Goal: Transaction & Acquisition: Purchase product/service

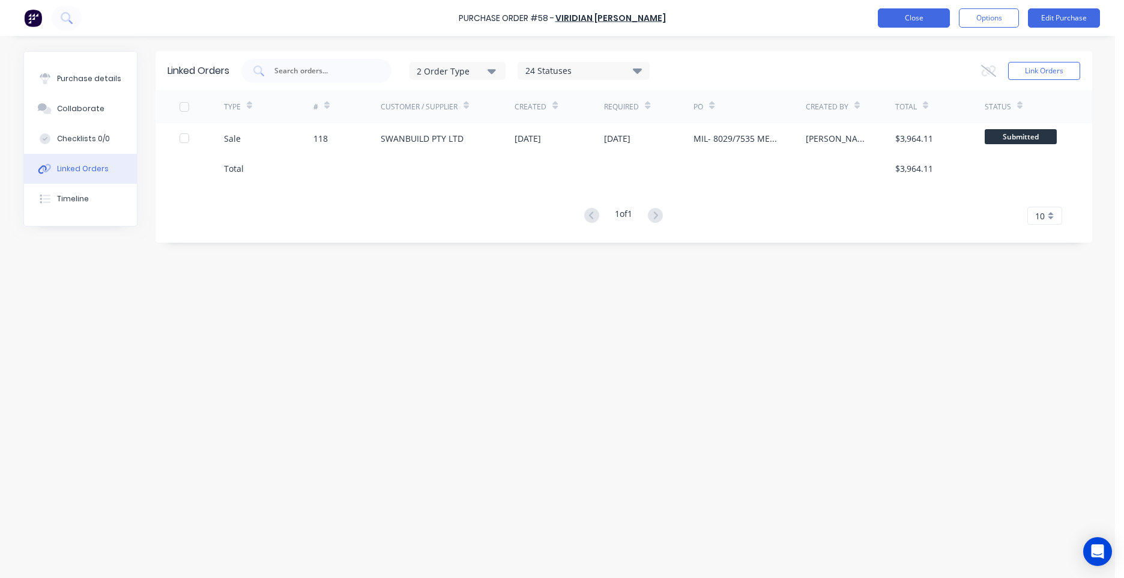
click at [926, 19] on button "Close" at bounding box center [914, 17] width 72 height 19
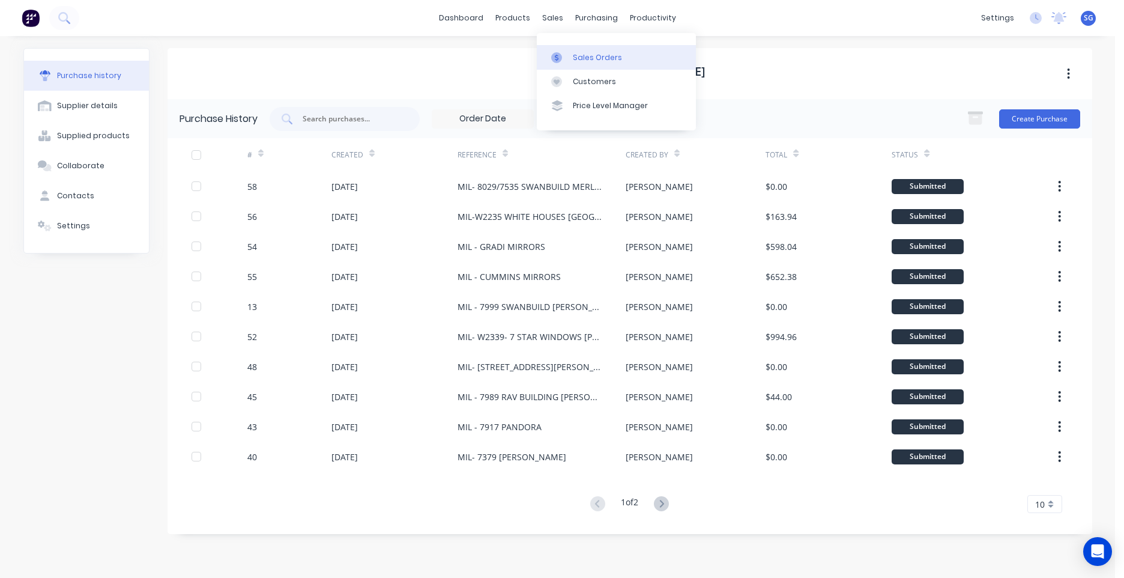
click at [568, 59] on div at bounding box center [560, 57] width 18 height 11
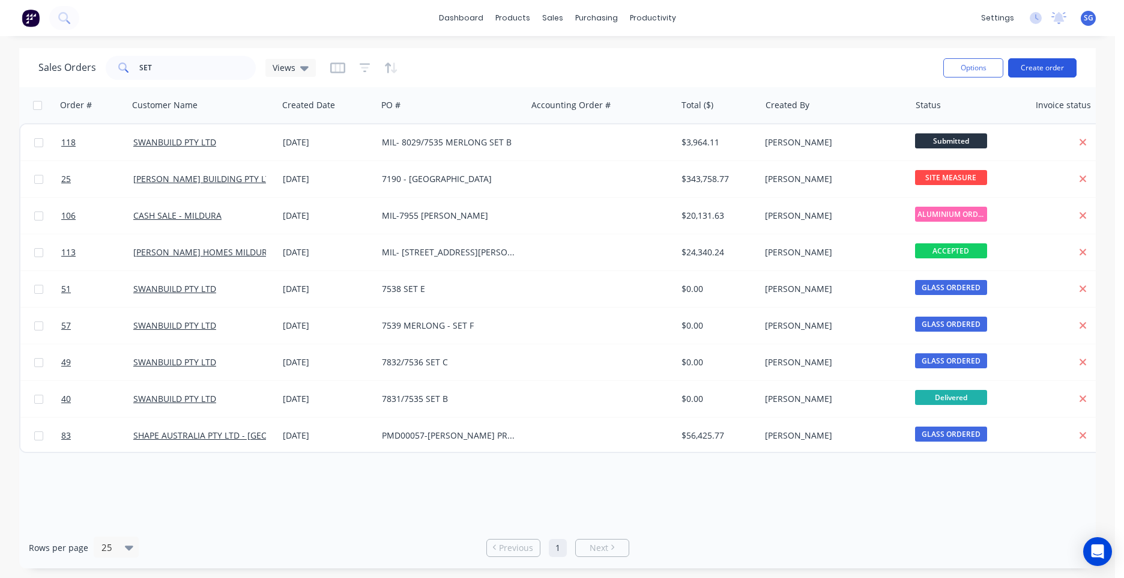
click at [1041, 65] on button "Create order" at bounding box center [1042, 67] width 68 height 19
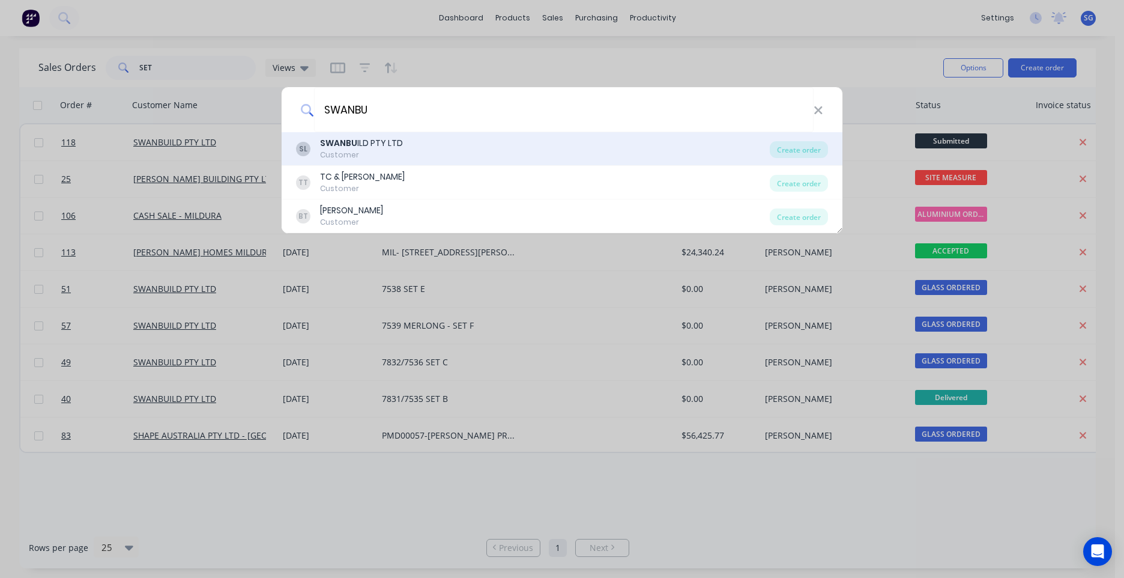
type input "SWANBU"
click at [339, 148] on b "SWANBU" at bounding box center [338, 143] width 37 height 12
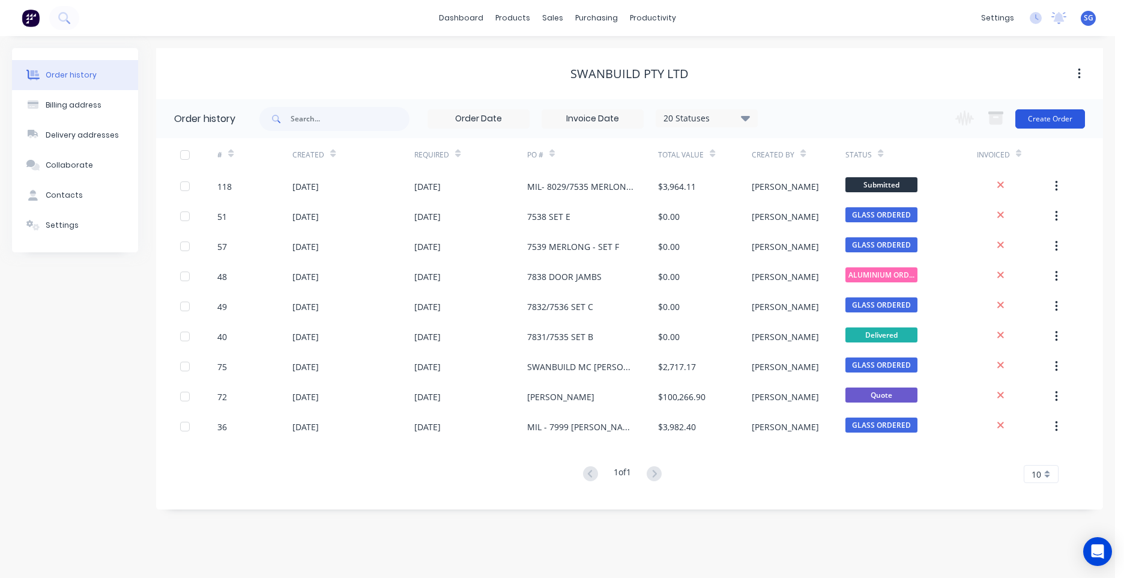
click at [1050, 112] on button "Create Order" at bounding box center [1050, 118] width 70 height 19
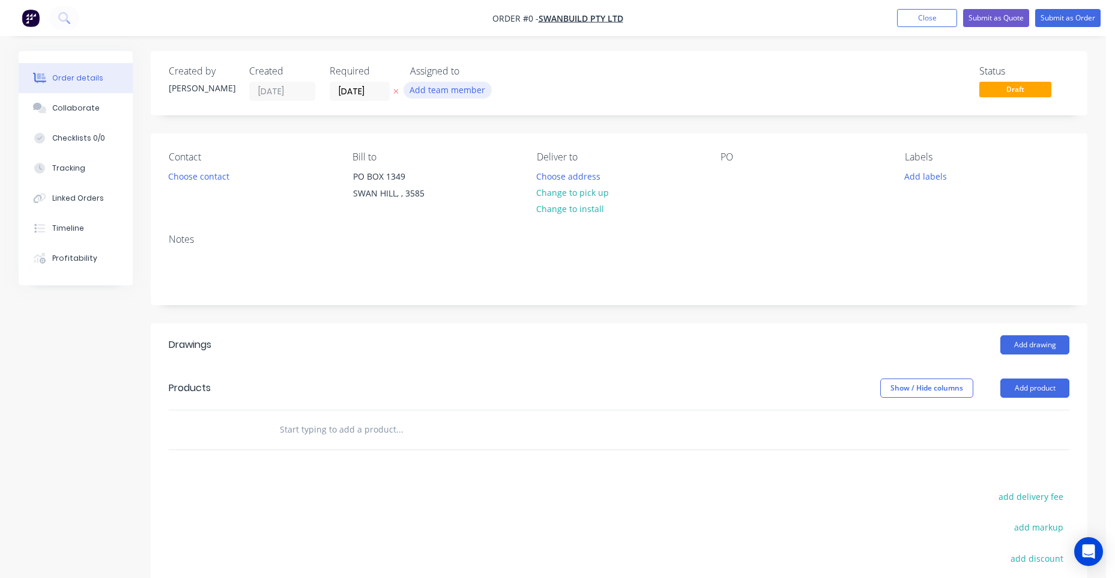
click at [485, 95] on button "Add team member" at bounding box center [448, 90] width 88 height 16
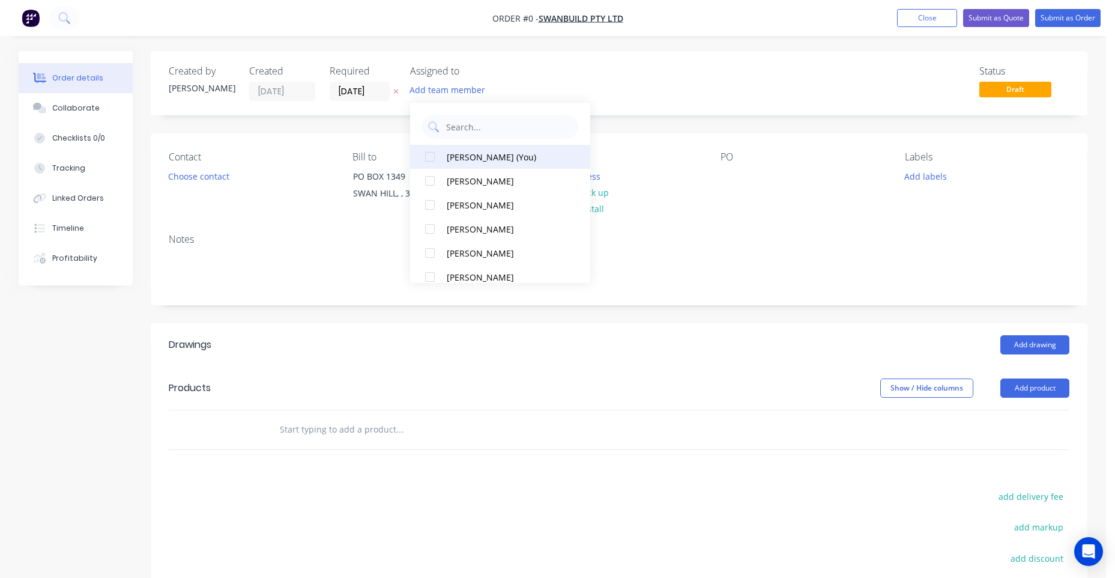
click at [488, 153] on div "[PERSON_NAME] (You)" at bounding box center [507, 157] width 120 height 13
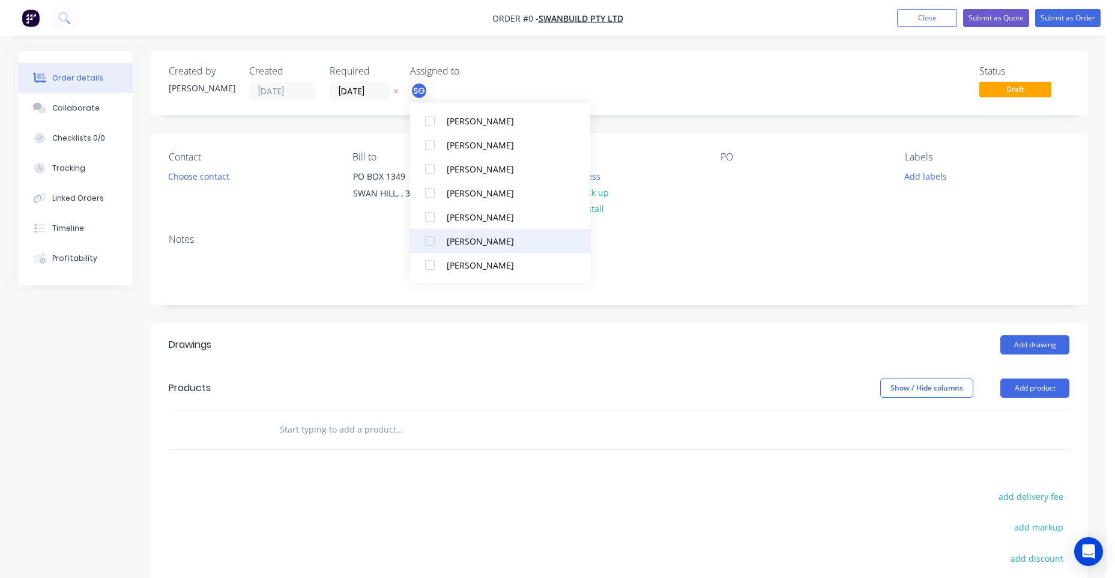
scroll to position [300, 0]
drag, startPoint x: 509, startPoint y: 196, endPoint x: 504, endPoint y: 174, distance: 22.7
click at [510, 196] on div "[PERSON_NAME]" at bounding box center [507, 193] width 120 height 13
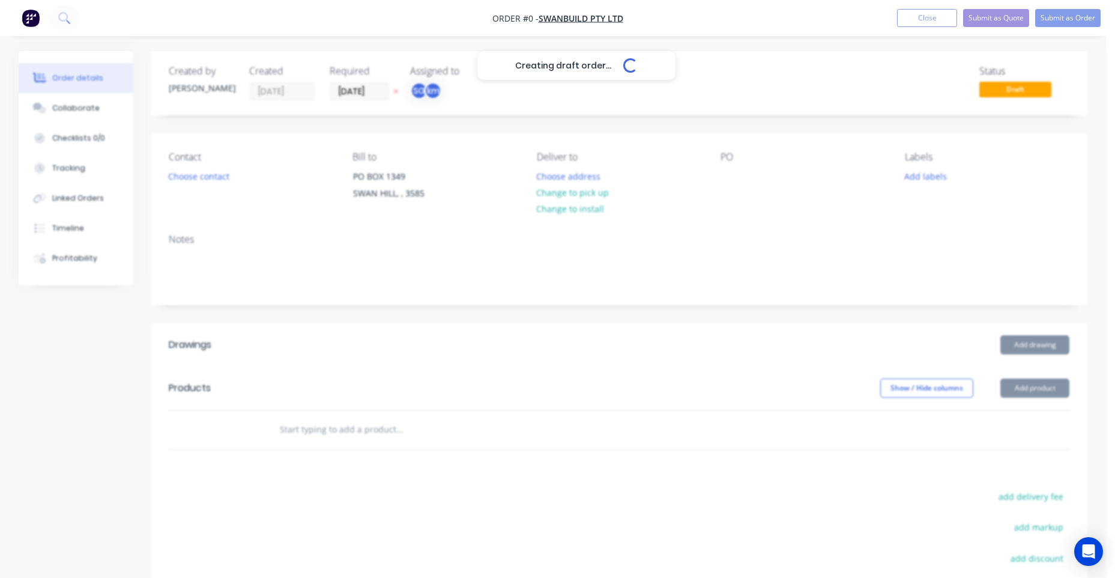
click at [537, 71] on div "Creating draft order... Loading... Order details Collaborate Checklists 0/0 Tra…" at bounding box center [553, 403] width 1093 height 705
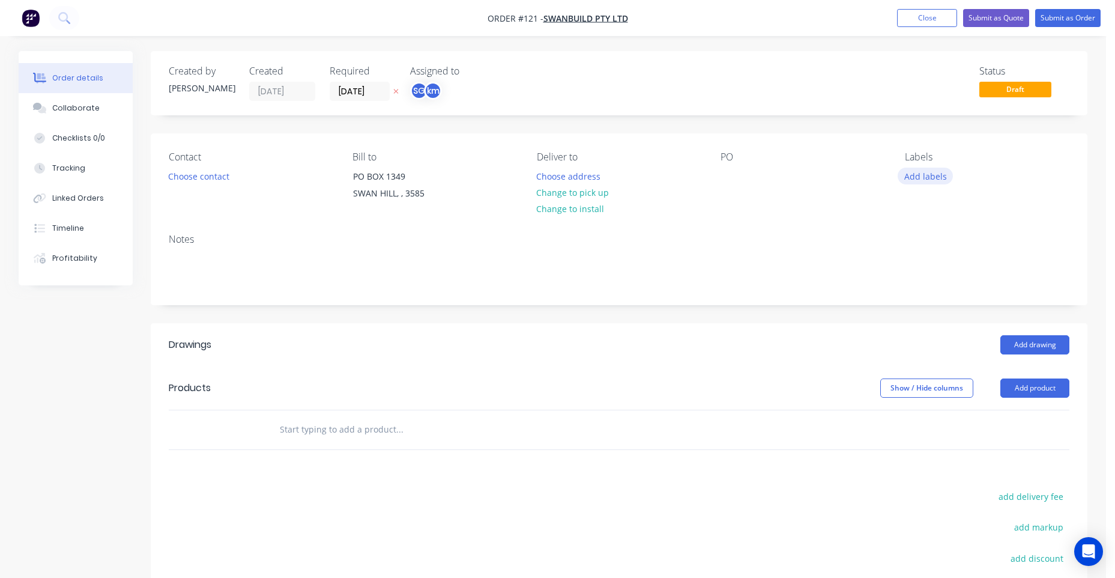
click at [920, 175] on button "Add labels" at bounding box center [925, 176] width 55 height 16
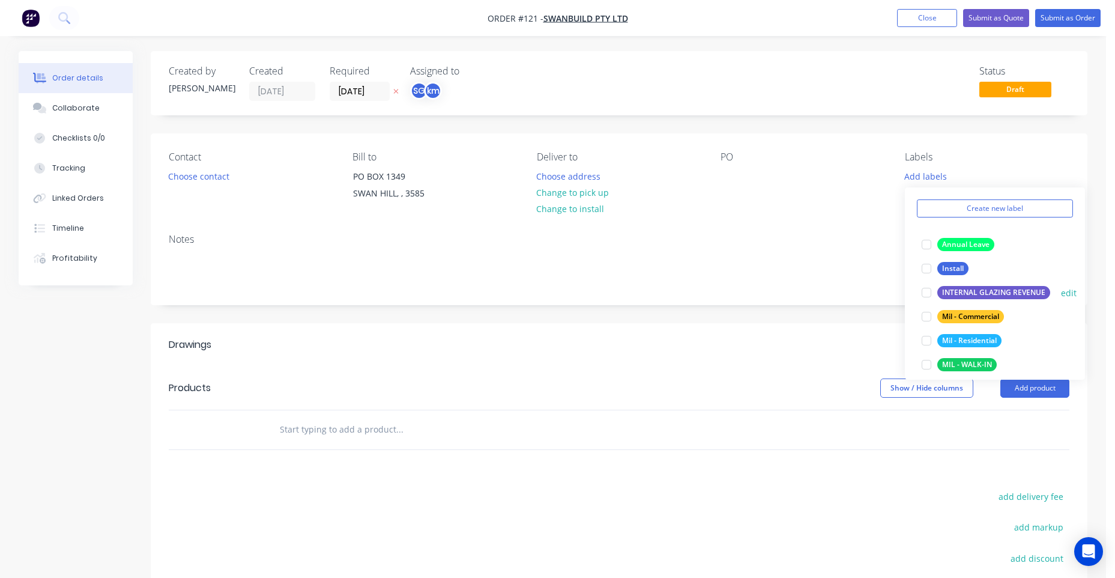
scroll to position [60, 0]
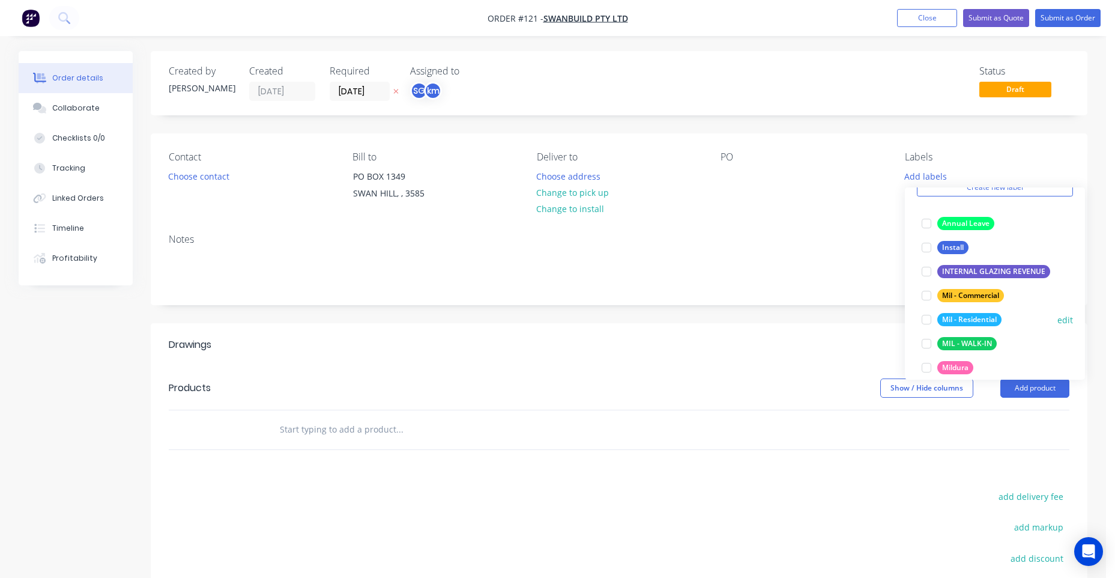
click at [963, 321] on div "Mil - Residential" at bounding box center [969, 319] width 64 height 13
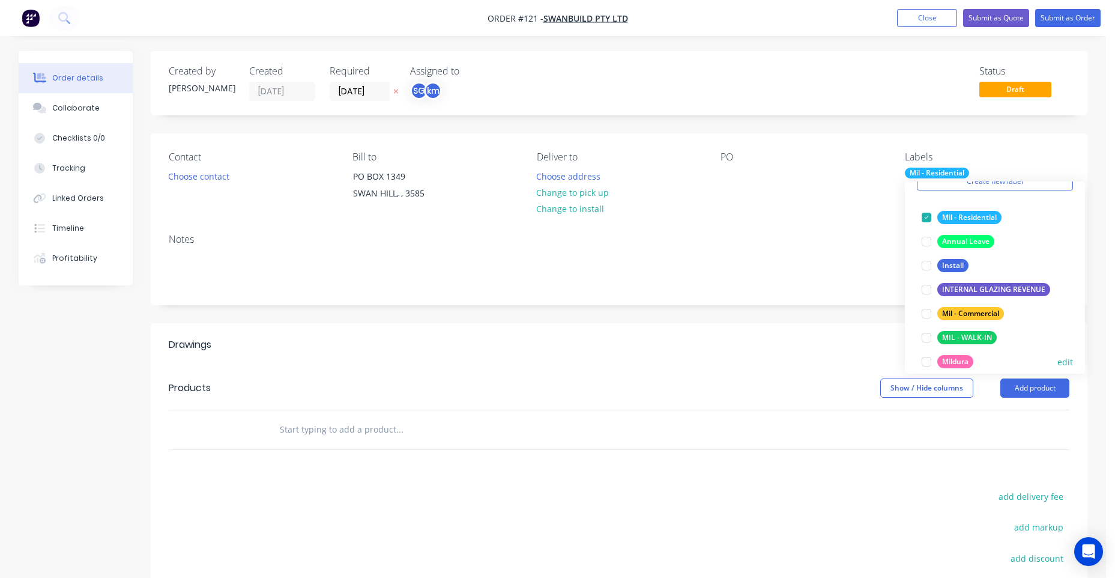
click at [956, 358] on div "Mildura" at bounding box center [955, 361] width 36 height 13
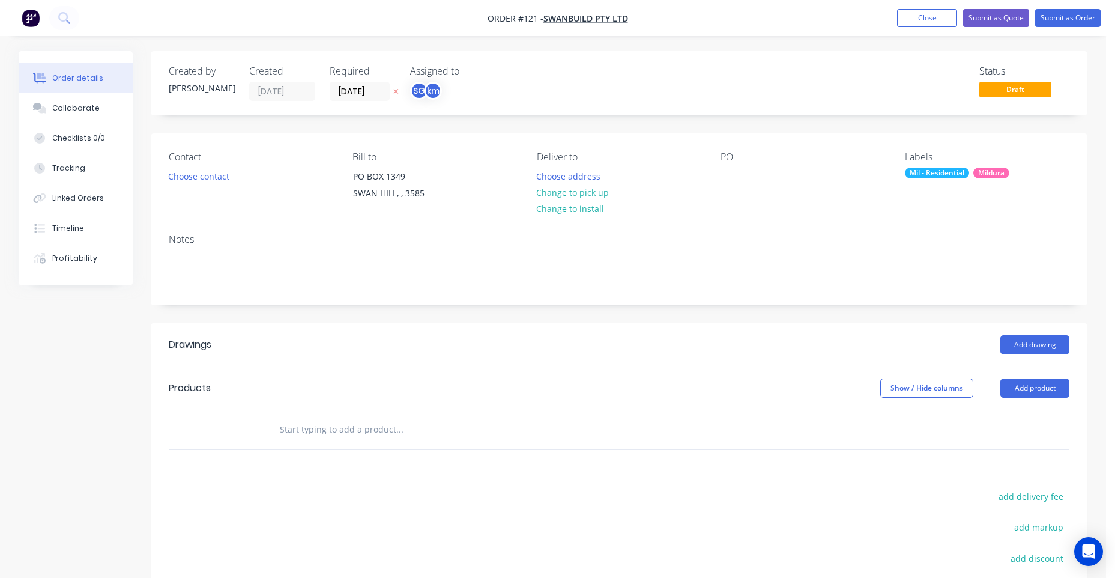
click at [794, 110] on div "Created by [PERSON_NAME] Created [DATE] Required [DATE] Assigned to SG km Statu…" at bounding box center [619, 83] width 937 height 64
click at [743, 180] on div "PO" at bounding box center [803, 178] width 165 height 55
click at [736, 177] on div at bounding box center [730, 176] width 19 height 17
click at [205, 181] on button "Choose contact" at bounding box center [199, 176] width 74 height 16
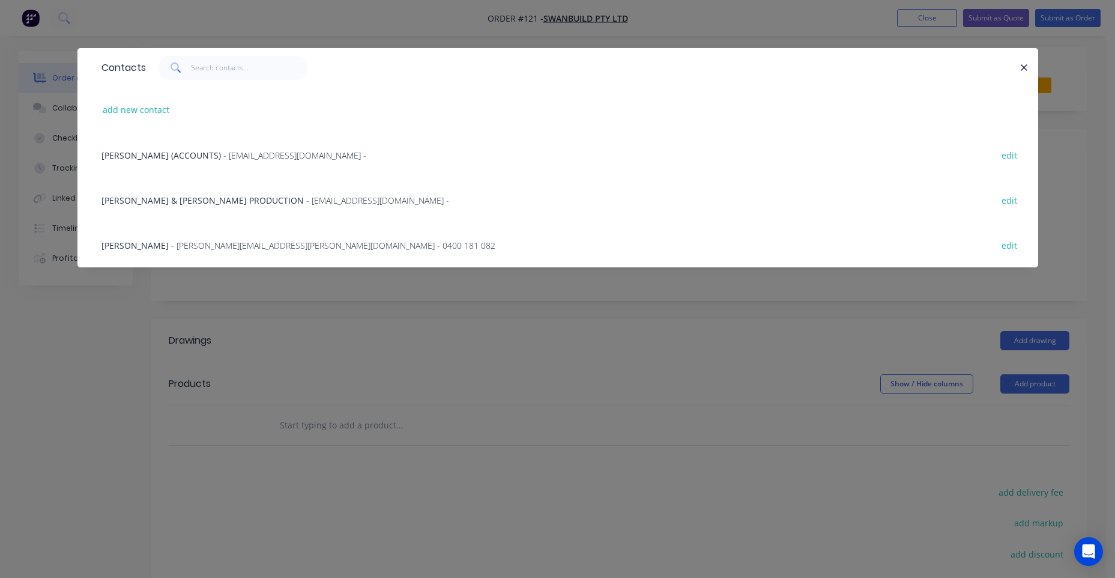
scroll to position [0, 0]
click at [253, 163] on div "[PERSON_NAME] (ACCOUNTS) - [EMAIL_ADDRESS][DOMAIN_NAME] - edit" at bounding box center [557, 154] width 925 height 45
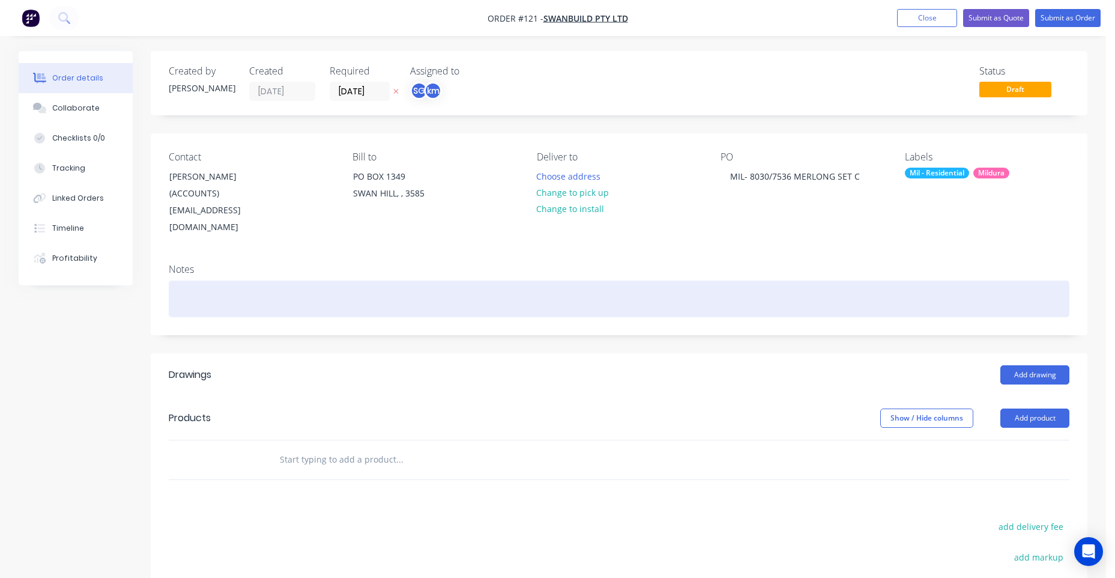
click at [243, 280] on div at bounding box center [619, 298] width 901 height 37
click at [291, 288] on div at bounding box center [619, 298] width 901 height 37
paste div
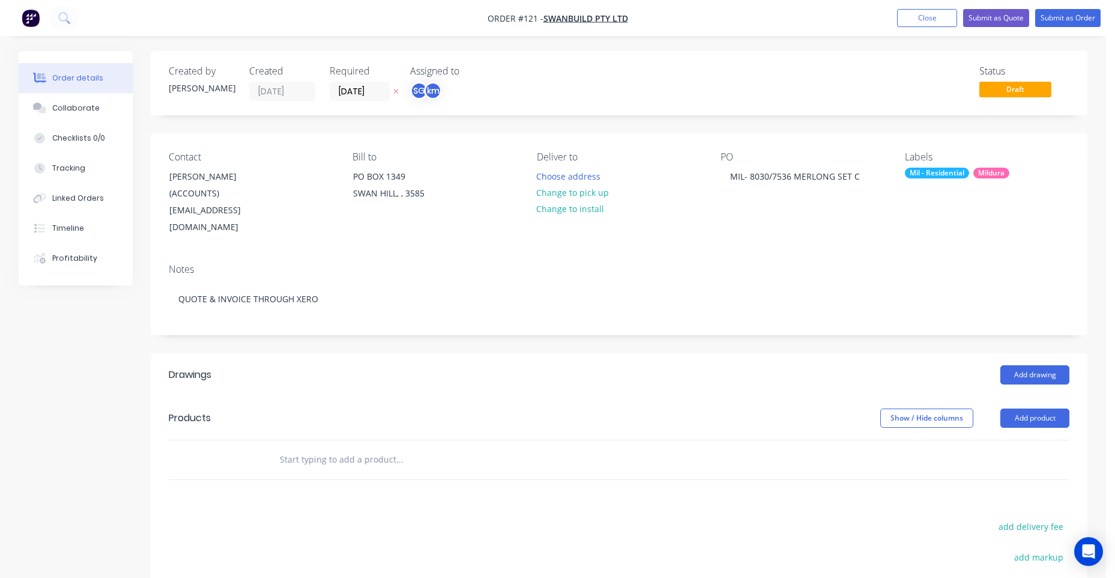
click at [100, 333] on div "Created by [PERSON_NAME] Created [DATE] Required [DATE] Assigned to SG km Statu…" at bounding box center [553, 418] width 1069 height 735
click at [1043, 408] on button "Add product" at bounding box center [1034, 417] width 69 height 19
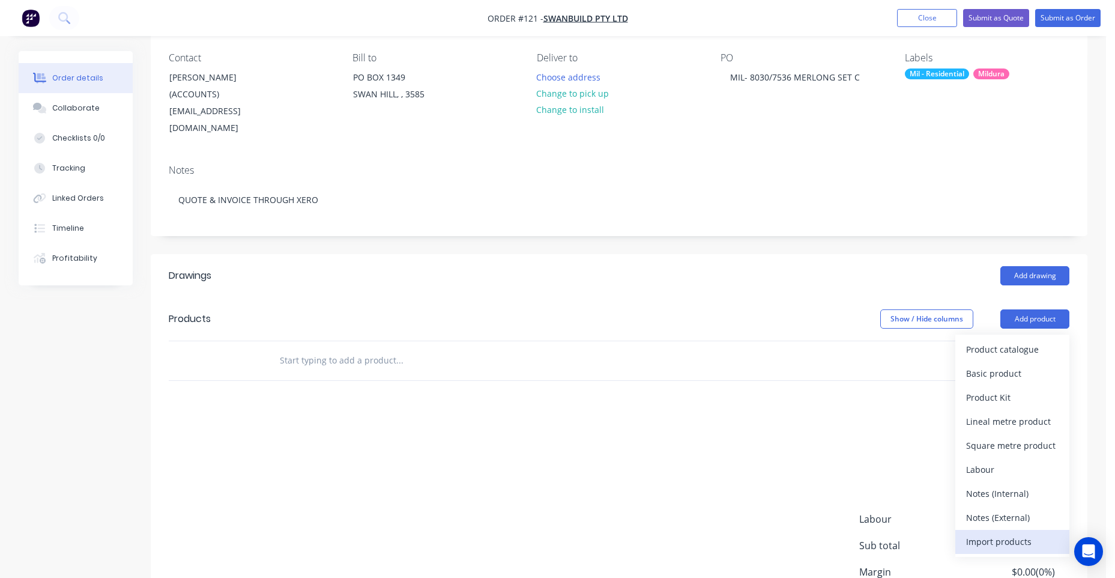
scroll to position [120, 0]
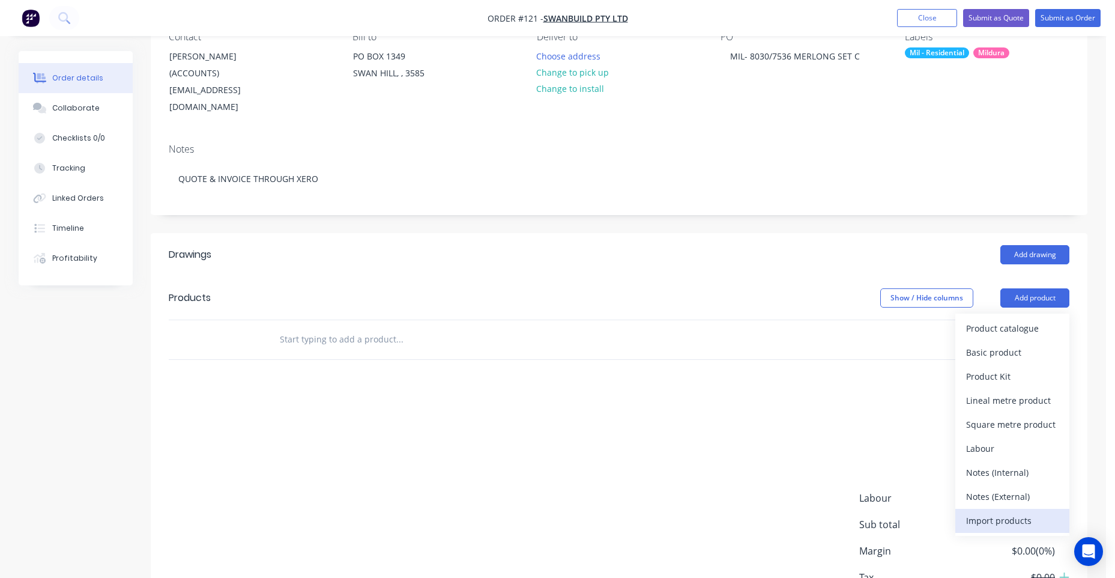
click at [1000, 512] on div "Import products" at bounding box center [1012, 520] width 92 height 17
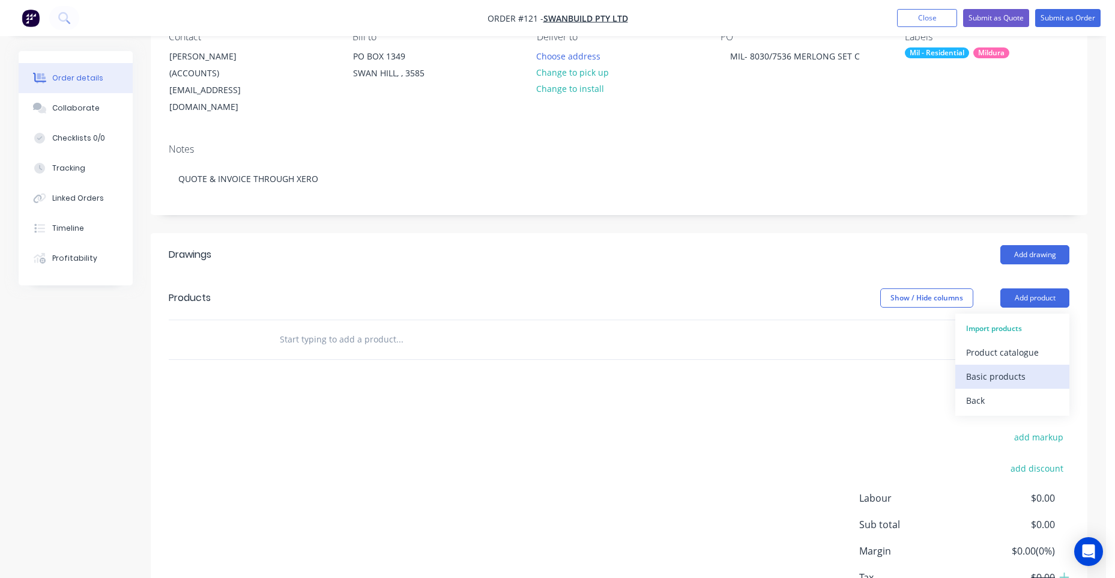
click at [1006, 367] on div "Basic products" at bounding box center [1012, 375] width 92 height 17
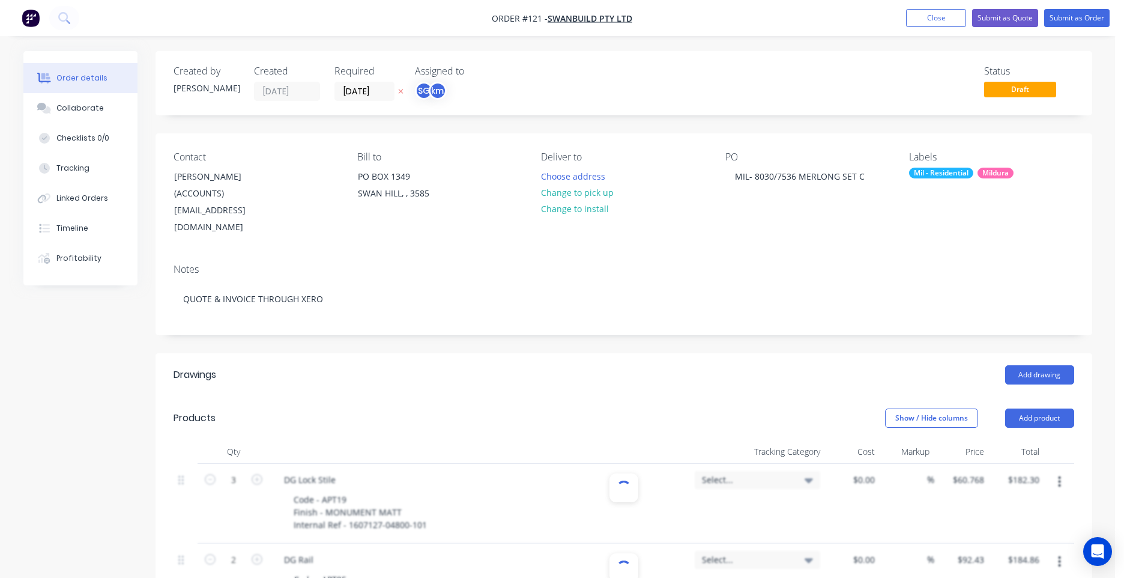
type input "12"
type input "3"
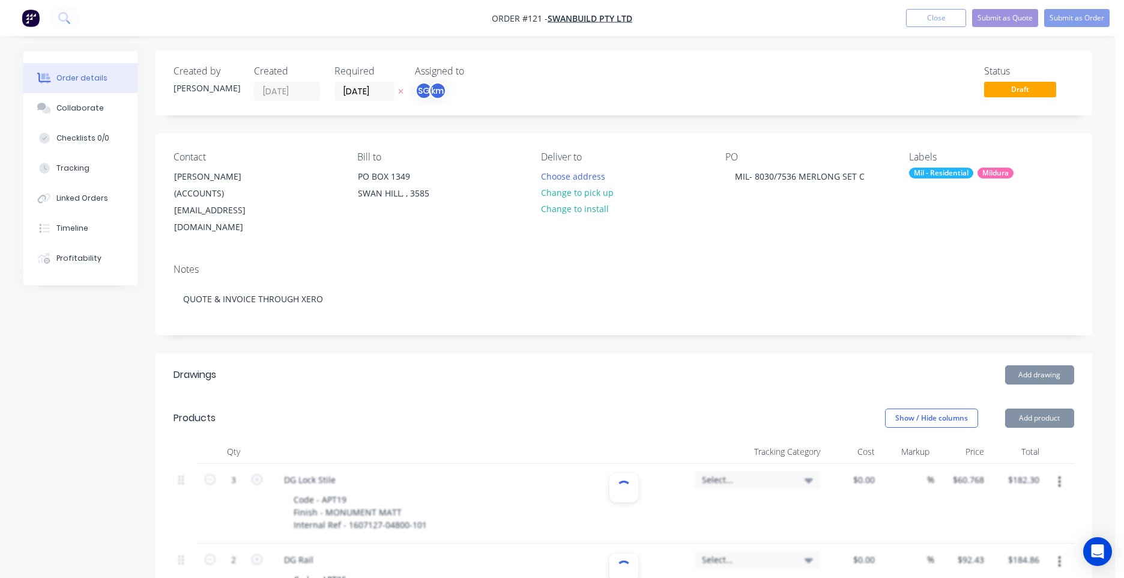
type input "$60.7732"
type input "$546.96"
type input "$128.115"
type input "$128.12"
type input "$110.348"
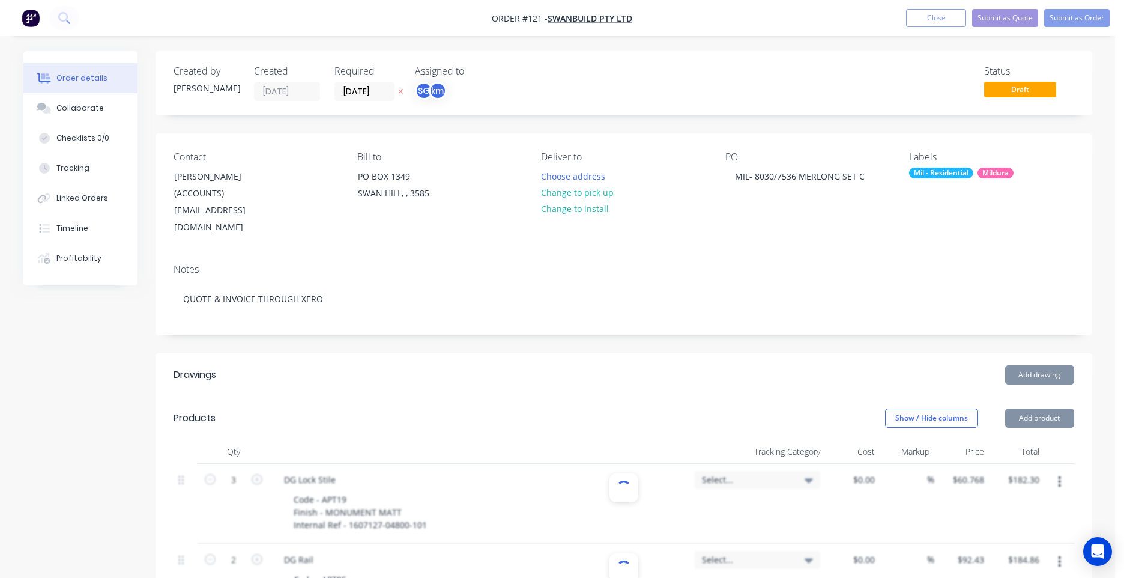
type input "$220.70"
type input "$62.3675"
type input "$124.74"
type input "$89.3268"
type input "$267.98"
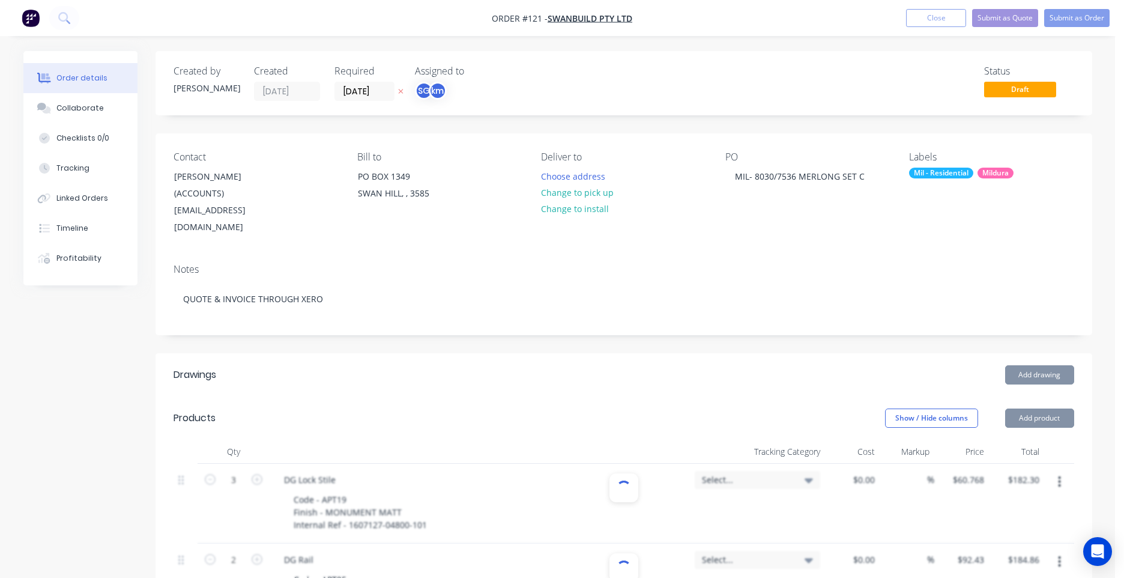
type input "$95.7875"
type input "$191.58"
type input "$58.86"
type input "$235.44"
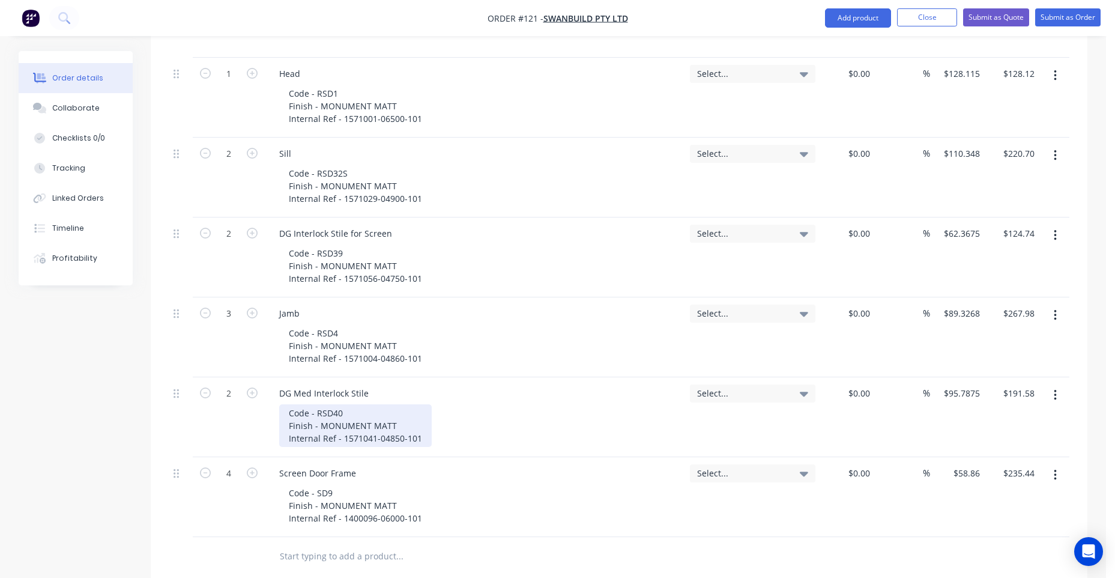
scroll to position [1321, 0]
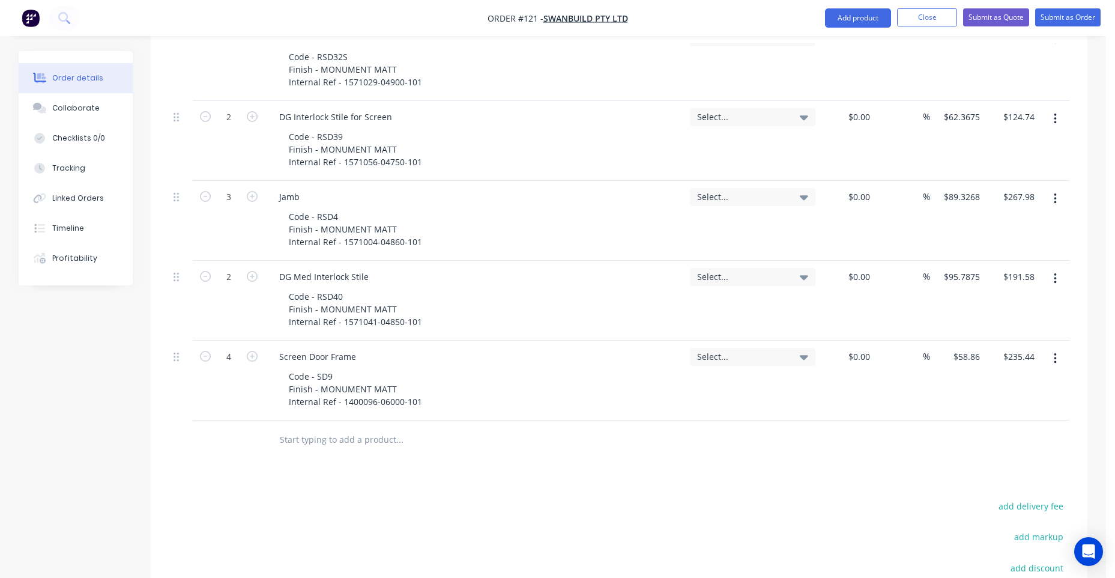
click at [308, 428] on input "text" at bounding box center [399, 440] width 240 height 24
paste input "SUPPLY AND DELIVER RESIDENTIAL WINDOWS AND DOORS AS PER QUOTE 8029/7535"
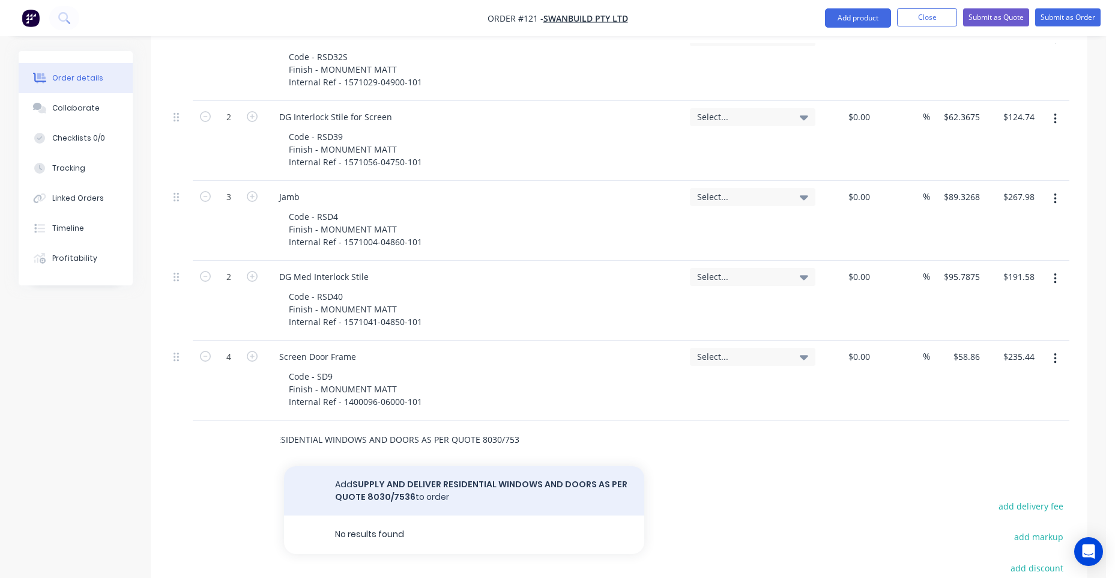
type input "SUPPLY AND DELIVER RESIDENTIAL WINDOWS AND DOORS AS PER QUOTE 8030/7536"
click at [345, 473] on button "Add SUPPLY AND DELIVER RESIDENTIAL WINDOWS AND DOORS AS PER QUOTE 8030/7536 to …" at bounding box center [464, 490] width 360 height 49
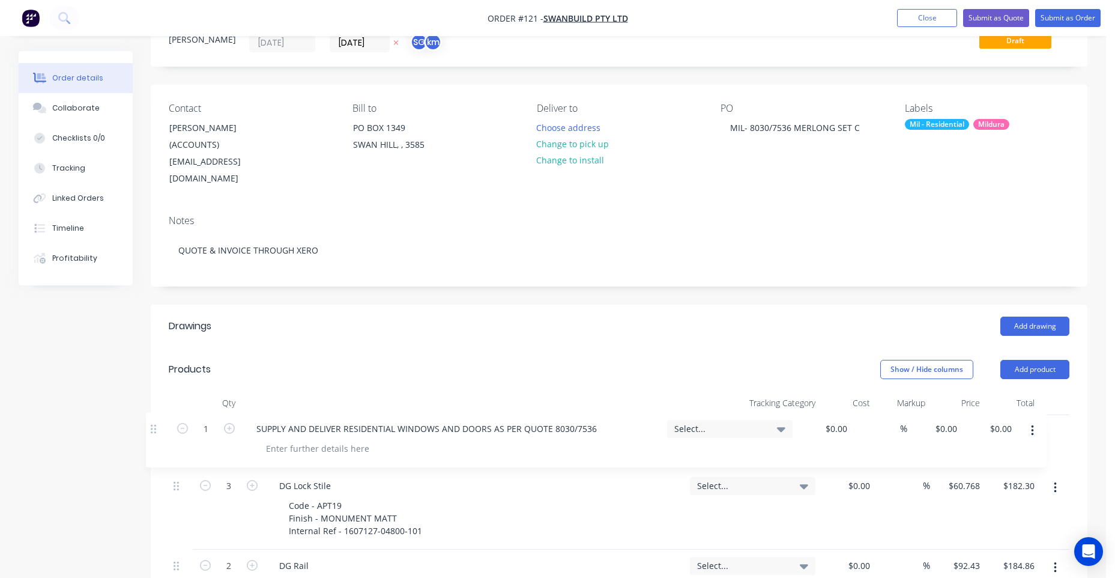
scroll to position [52, 0]
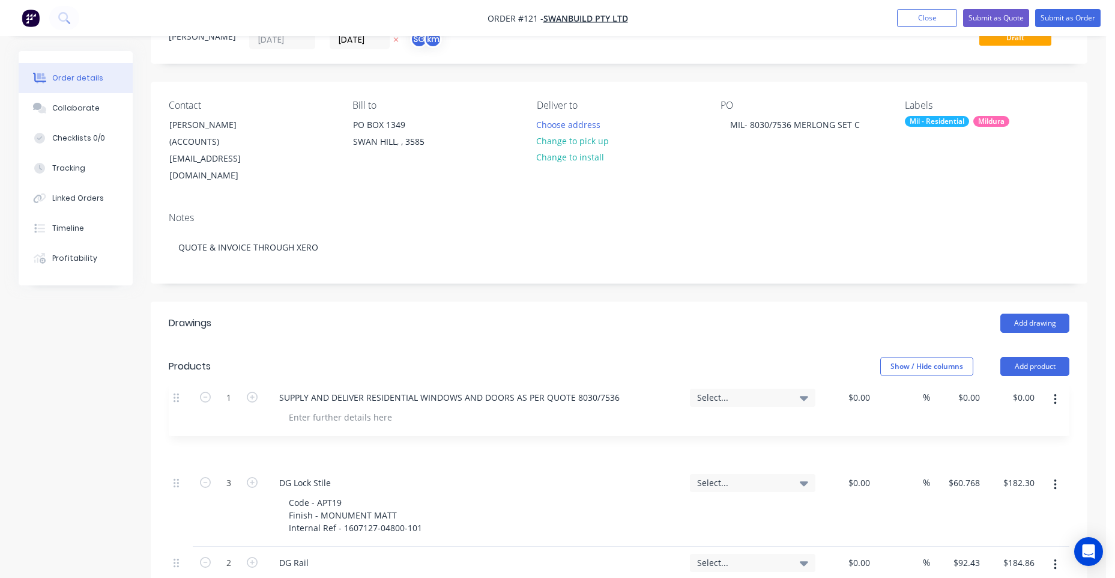
drag, startPoint x: 174, startPoint y: 423, endPoint x: 177, endPoint y: 405, distance: 18.4
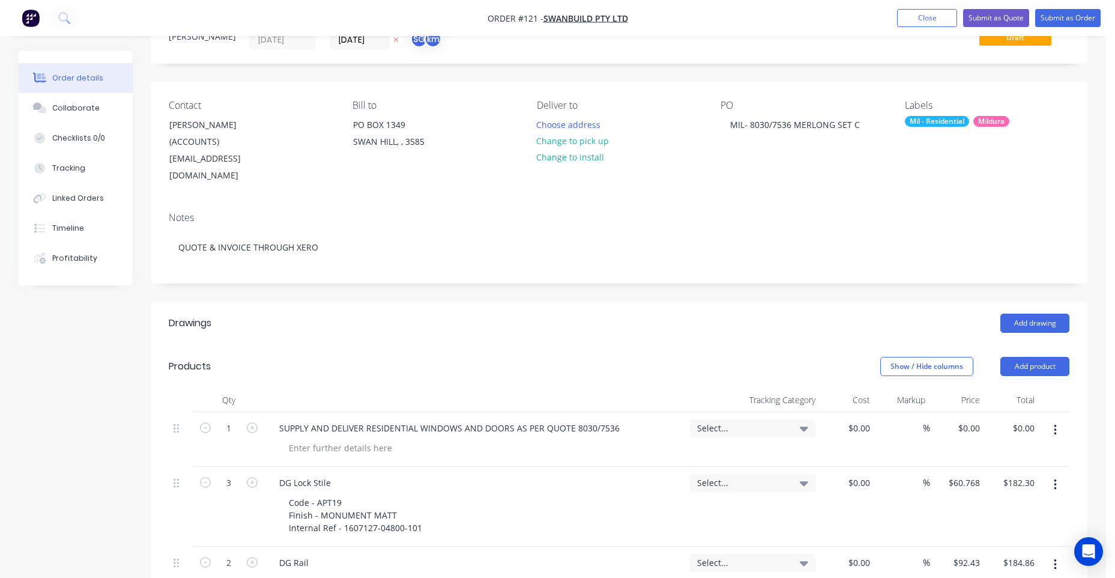
click at [795, 423] on div "Select..." at bounding box center [752, 428] width 111 height 11
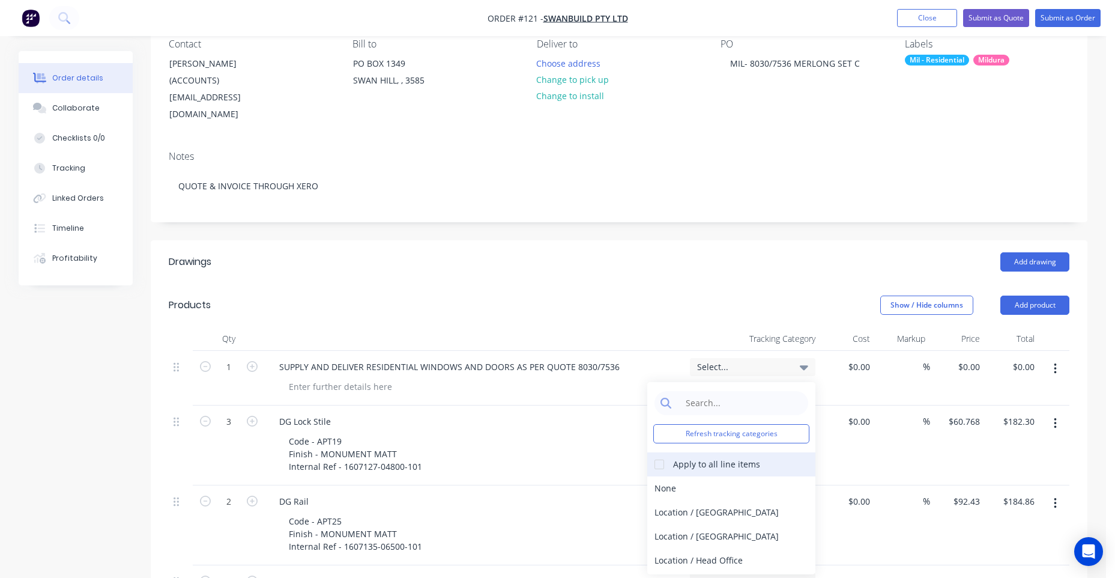
scroll to position [172, 0]
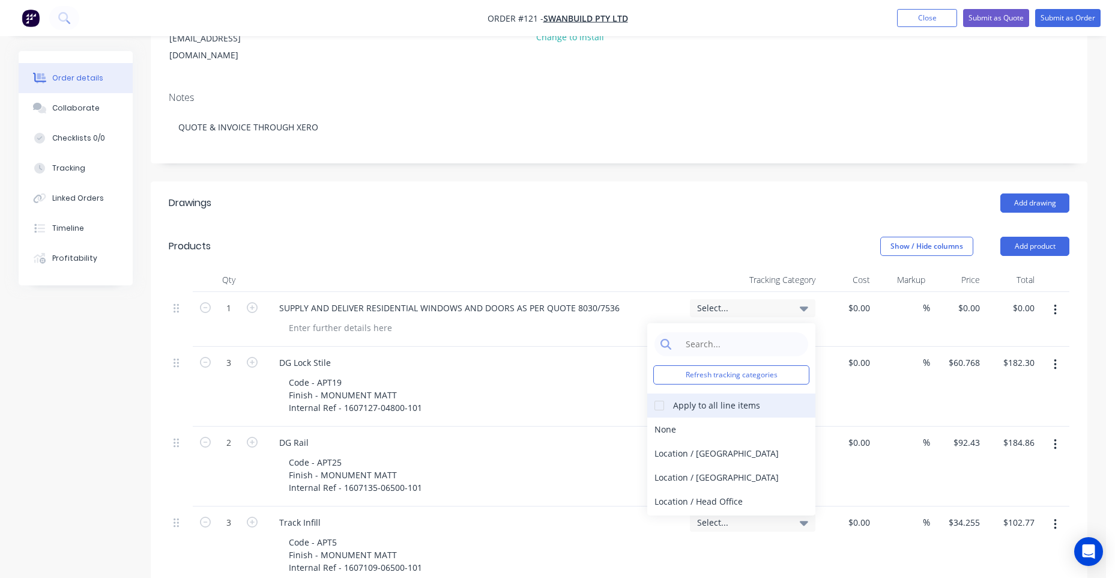
click at [680, 399] on div "Apply to all line items" at bounding box center [716, 405] width 87 height 13
click at [663, 393] on div at bounding box center [659, 405] width 24 height 24
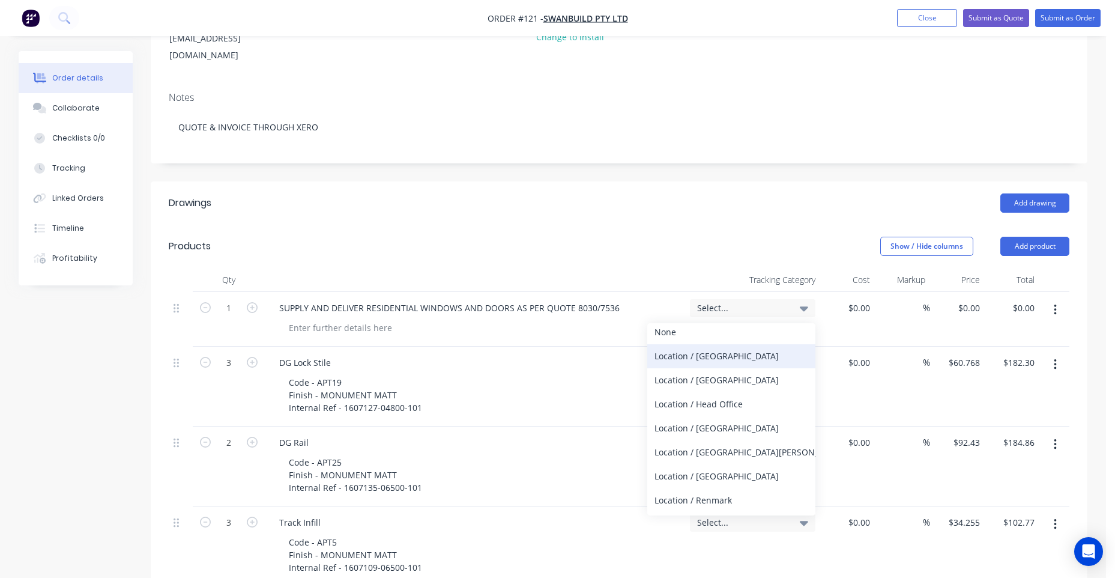
scroll to position [118, 0]
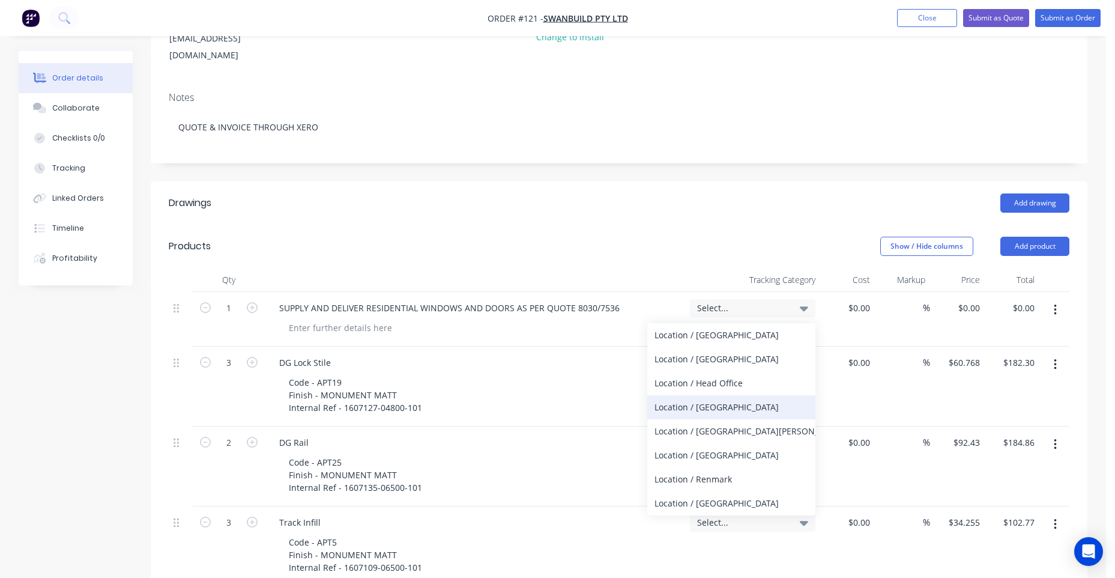
click at [704, 398] on div "Location / [GEOGRAPHIC_DATA]" at bounding box center [731, 407] width 168 height 24
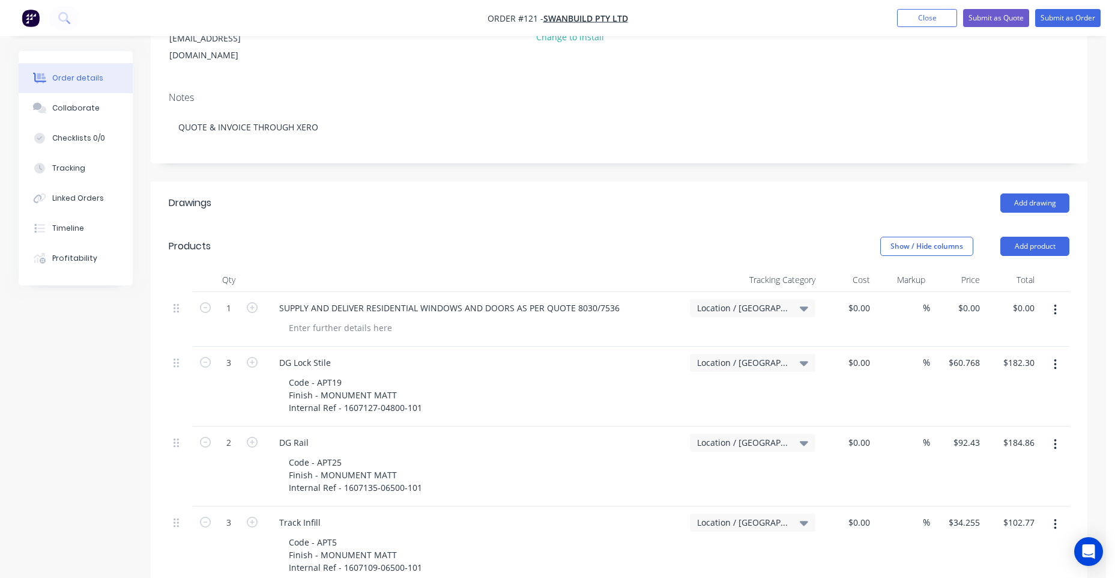
click at [649, 225] on header "Products Show / Hide columns Add product" at bounding box center [619, 246] width 937 height 43
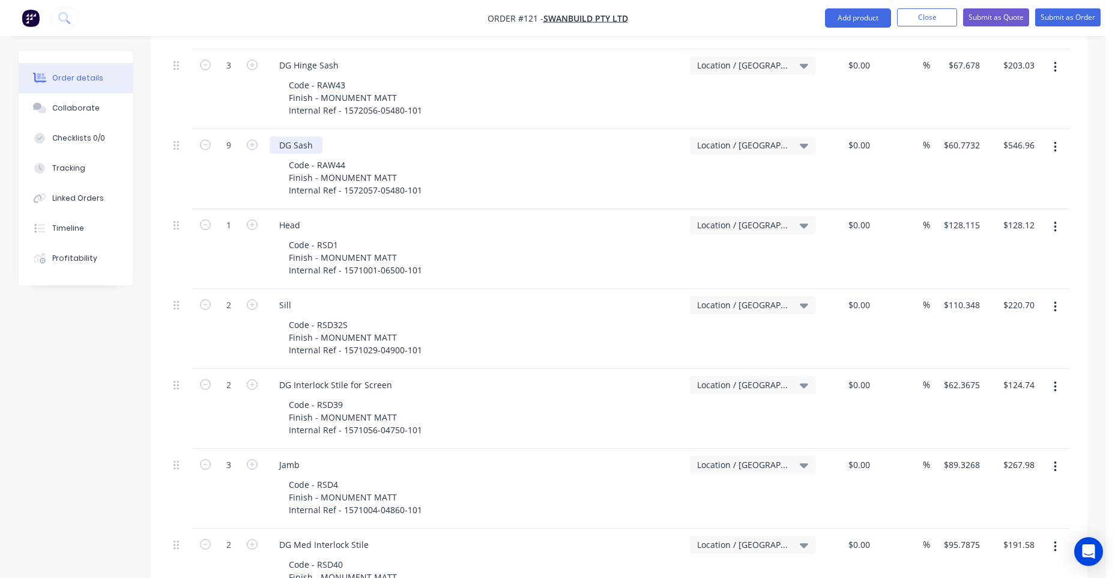
scroll to position [1313, 0]
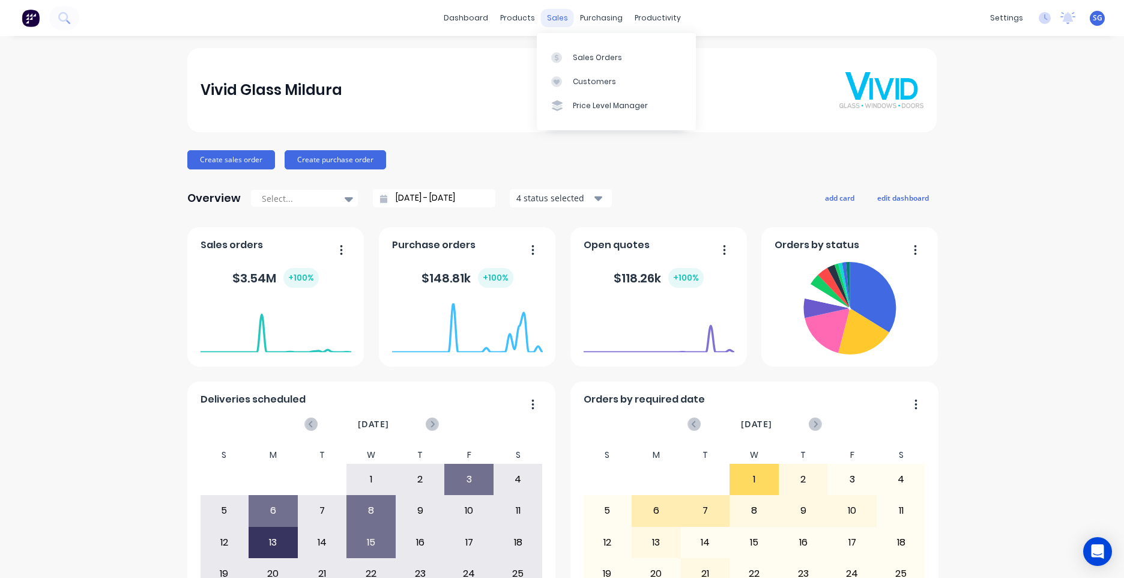
click at [551, 19] on div "sales" at bounding box center [557, 18] width 33 height 18
click at [590, 66] on link "Sales Orders" at bounding box center [616, 57] width 159 height 24
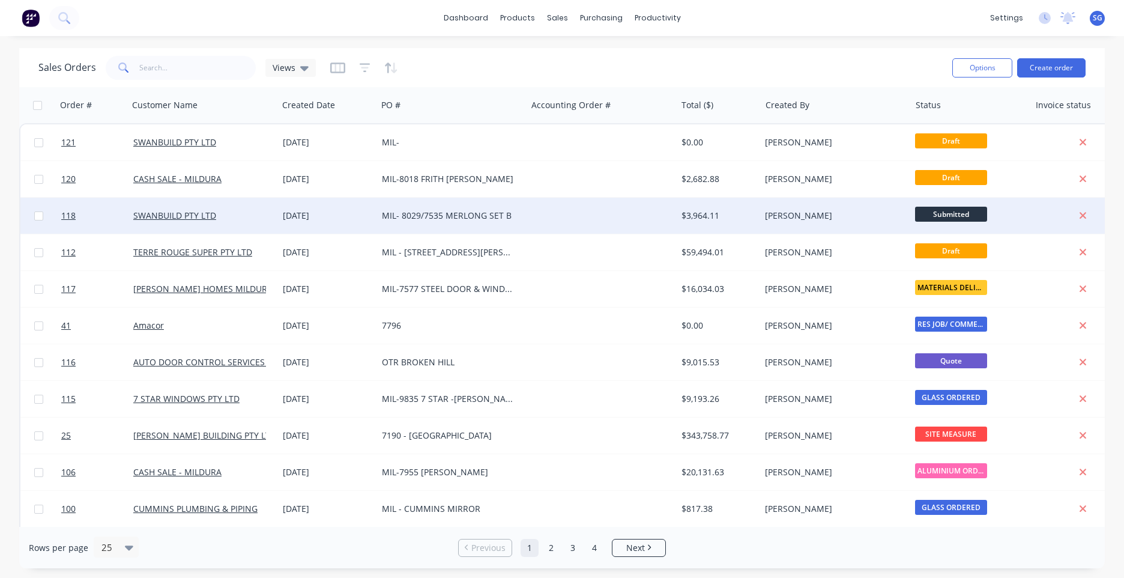
click at [454, 225] on div "MIL- 8029/7535 MERLONG SET B" at bounding box center [452, 216] width 150 height 36
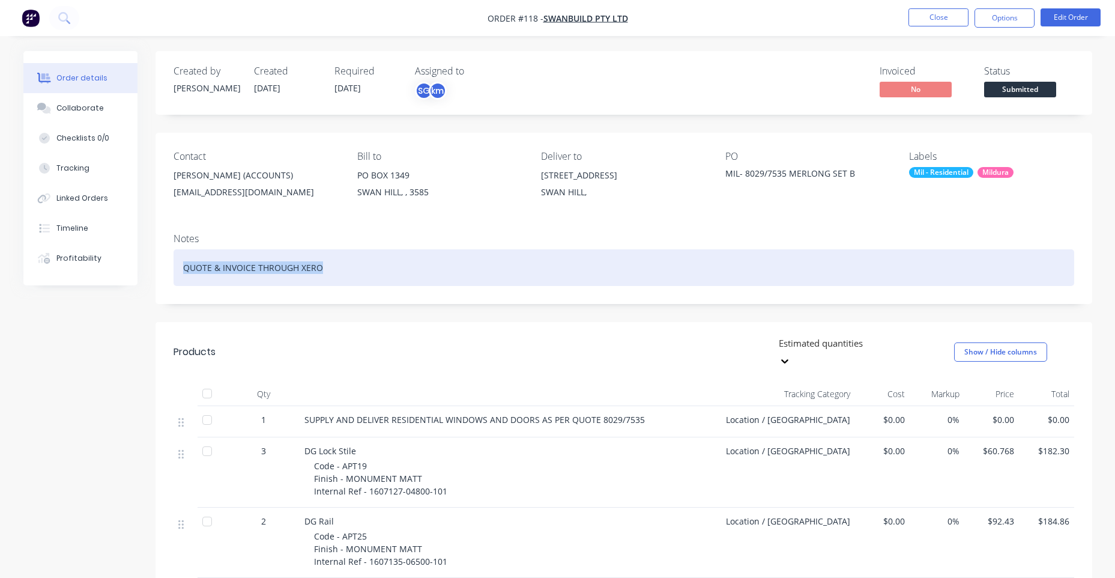
drag, startPoint x: 336, startPoint y: 273, endPoint x: 161, endPoint y: 271, distance: 175.4
click at [161, 271] on div "Notes QUOTE & INVOICE THROUGH XERO" at bounding box center [624, 263] width 937 height 80
copy div "QUOTE & INVOICE THROUGH XERO"
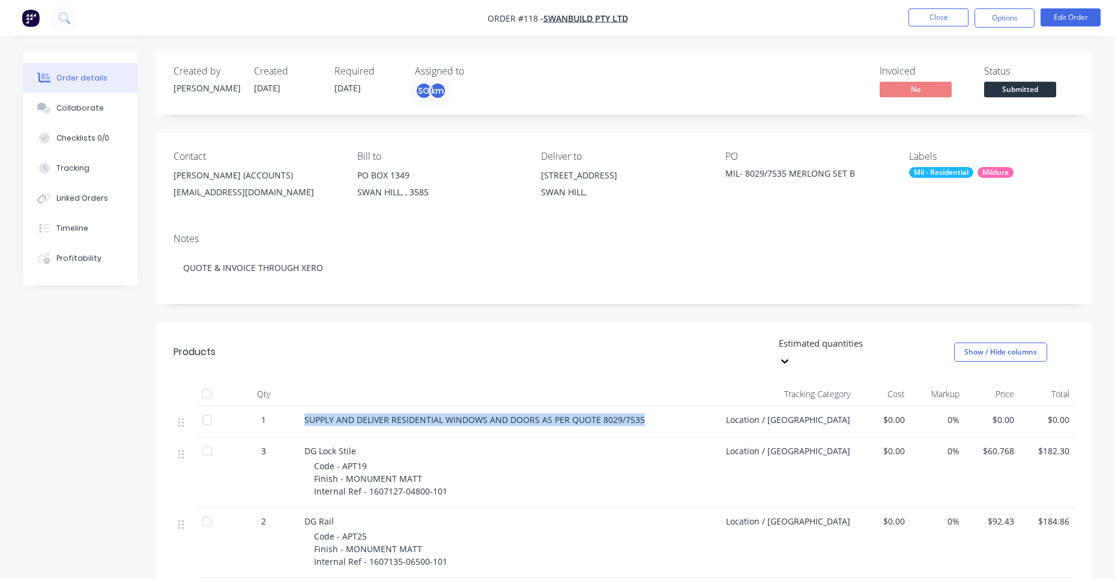
drag, startPoint x: 658, startPoint y: 402, endPoint x: 306, endPoint y: 402, distance: 352.5
click at [306, 413] on div "SUPPLY AND DELIVER RESIDENTIAL WINDOWS AND DOORS AS PER QUOTE 8029/7535" at bounding box center [509, 419] width 411 height 13
copy span "SUPPLY AND DELIVER RESIDENTIAL WINDOWS AND DOORS AS PER QUOTE 8029/7535"
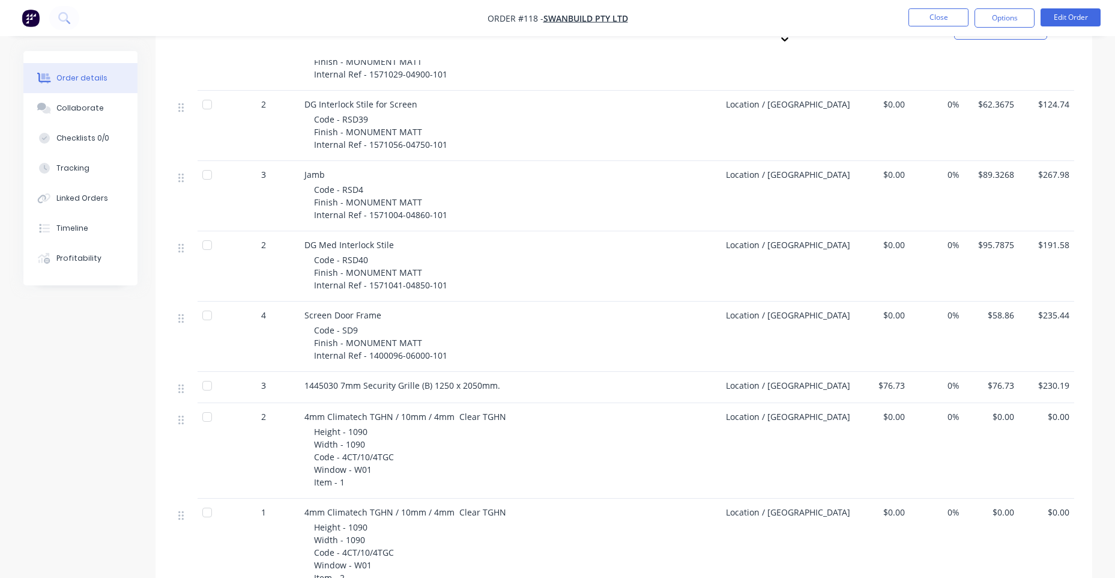
scroll to position [1184, 0]
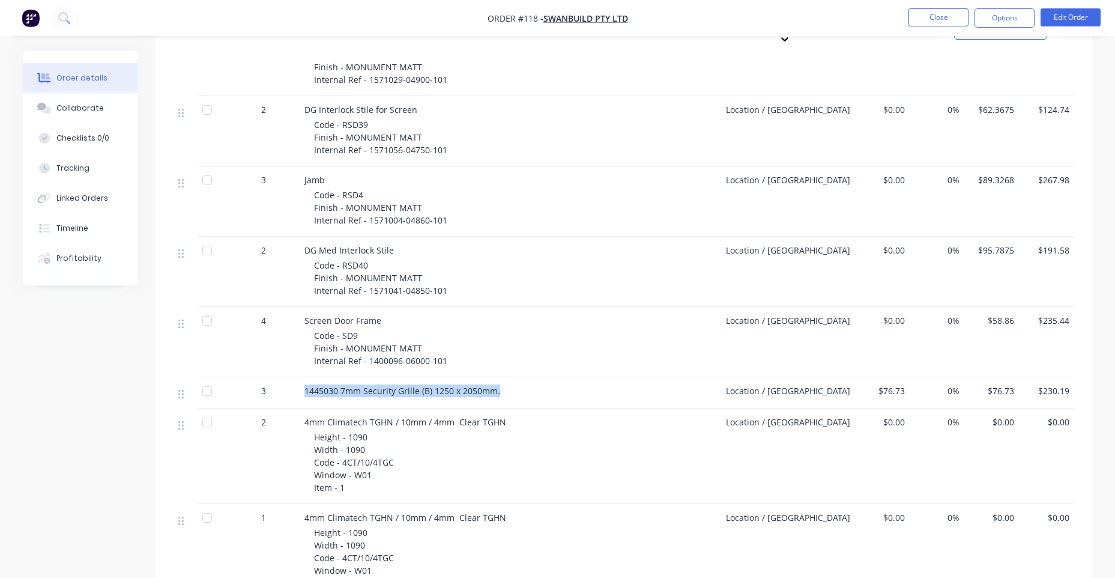
drag, startPoint x: 499, startPoint y: 375, endPoint x: 304, endPoint y: 376, distance: 195.2
click at [304, 384] on div "1445030 7mm Security Grille (B) 1250 x 2050mm." at bounding box center [509, 390] width 411 height 13
copy span "1445030 7mm Security Grille (B) 1250 x 2050mm."
drag, startPoint x: 883, startPoint y: 376, endPoint x: 904, endPoint y: 377, distance: 20.4
click at [904, 384] on span "$76.73" at bounding box center [882, 390] width 45 height 13
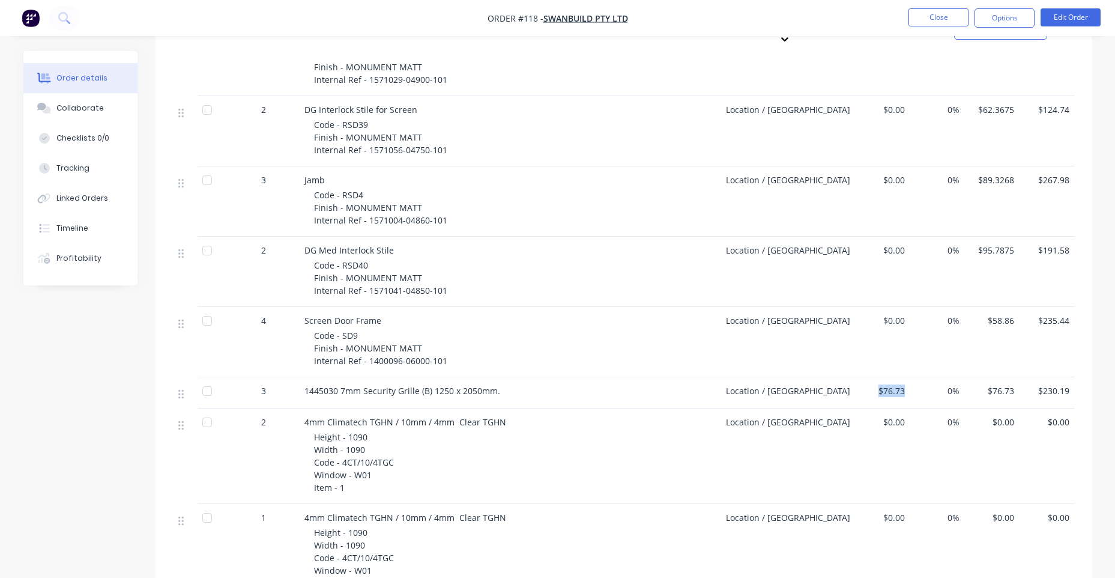
copy span "$76.73"
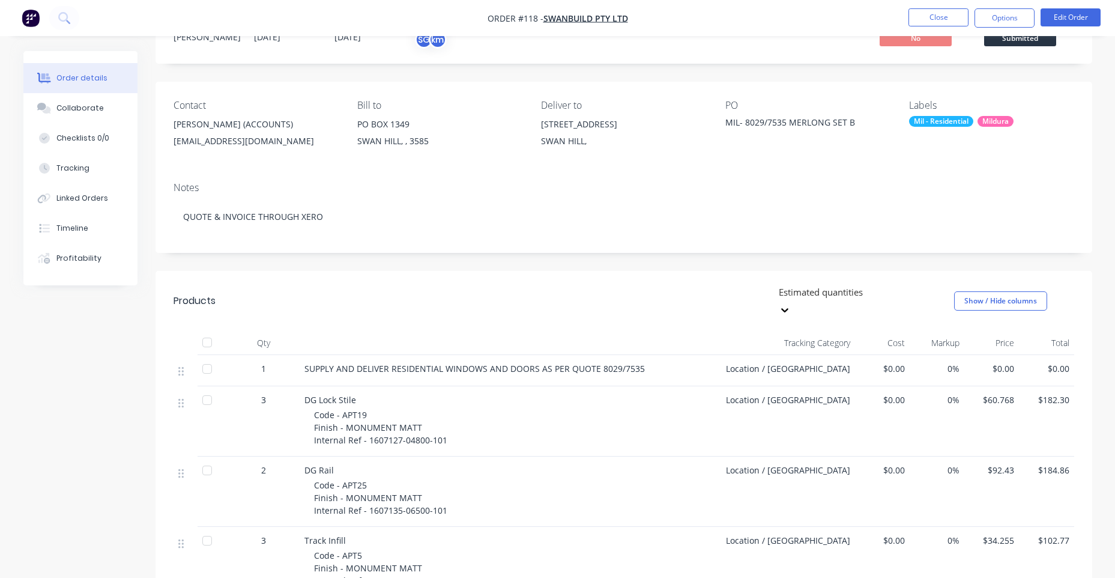
scroll to position [0, 0]
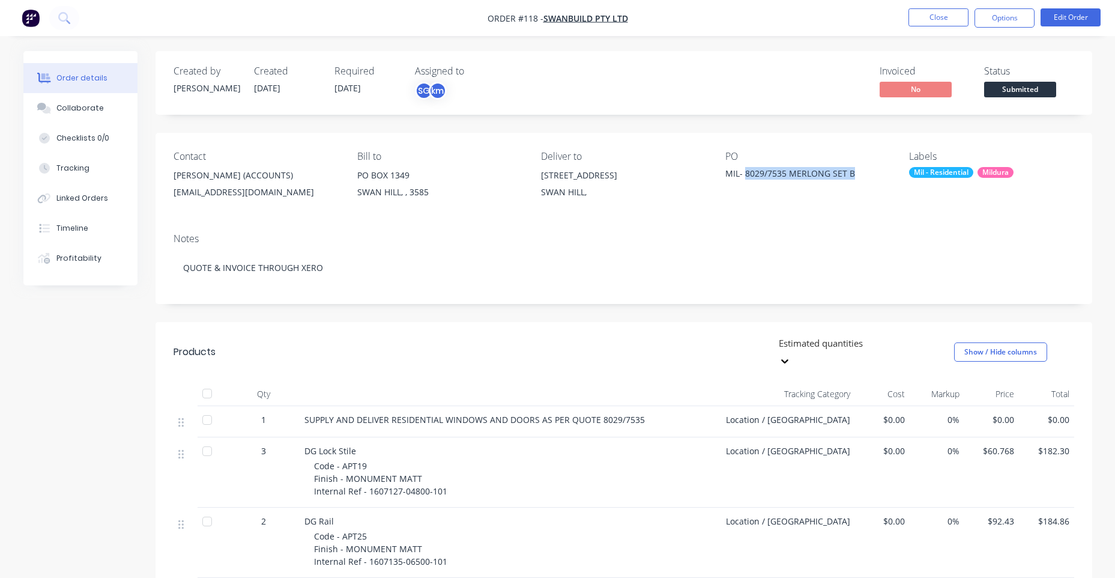
drag, startPoint x: 874, startPoint y: 182, endPoint x: 746, endPoint y: 176, distance: 128.6
click at [746, 176] on div "MIL- 8029/7535 MERLONG SET B" at bounding box center [800, 175] width 150 height 17
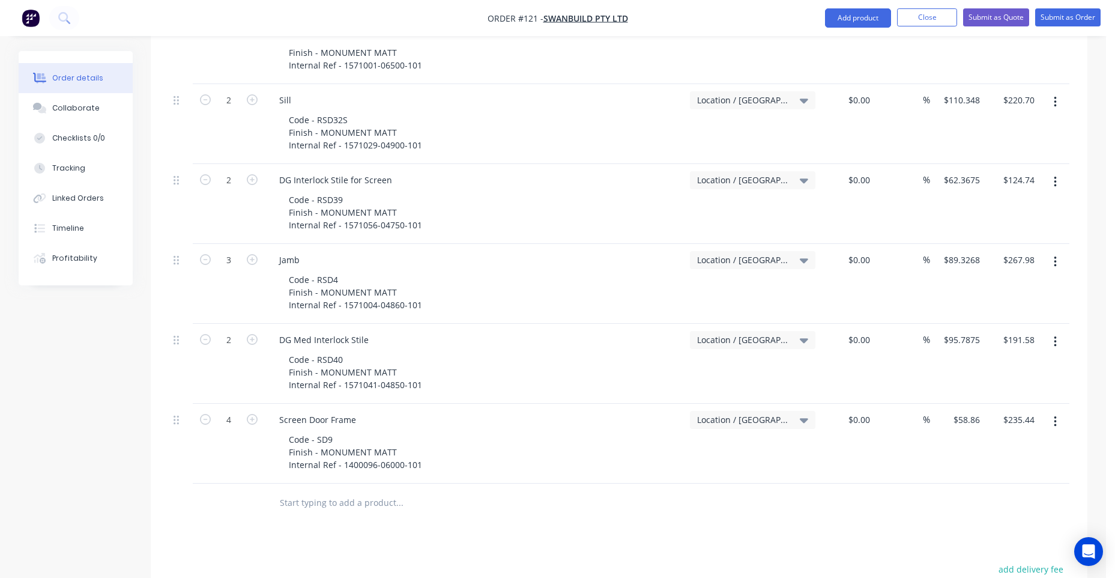
scroll to position [1313, 0]
type input "1445030 7mm Security Grille (B) 1250 x 2050mm."
click at [360, 529] on button "Add 1445030 7mm Security Grille (B) 1250 x 2050mm. to order" at bounding box center [464, 548] width 360 height 38
click at [961, 486] on div "0 $0.00" at bounding box center [957, 510] width 55 height 55
paste input "76.73"
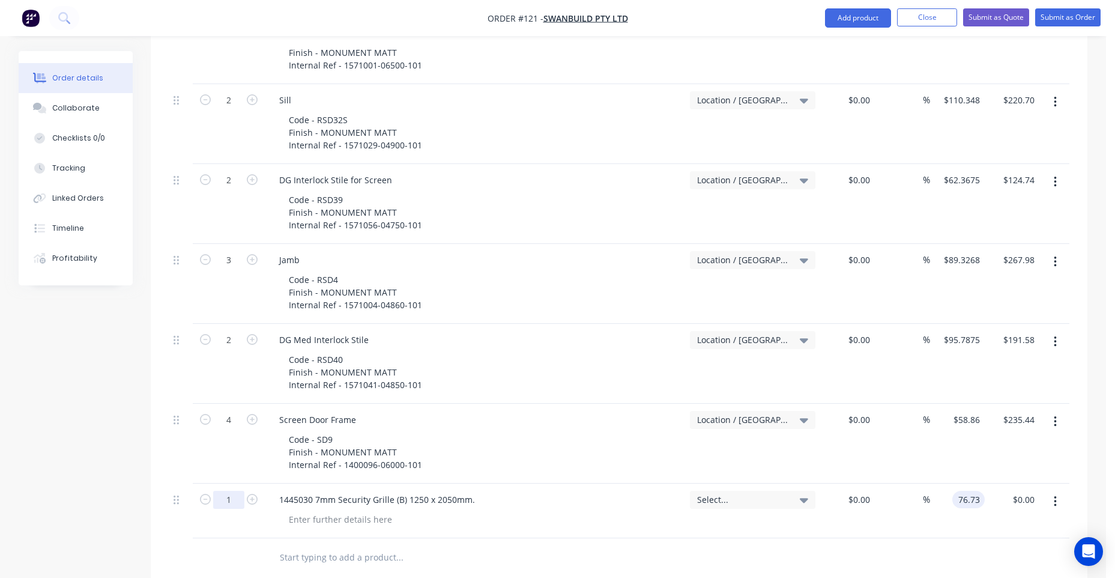
type input "$76.73"
click at [225, 491] on input "1" at bounding box center [228, 500] width 31 height 18
type input "3"
click at [80, 218] on button "Timeline" at bounding box center [76, 228] width 114 height 30
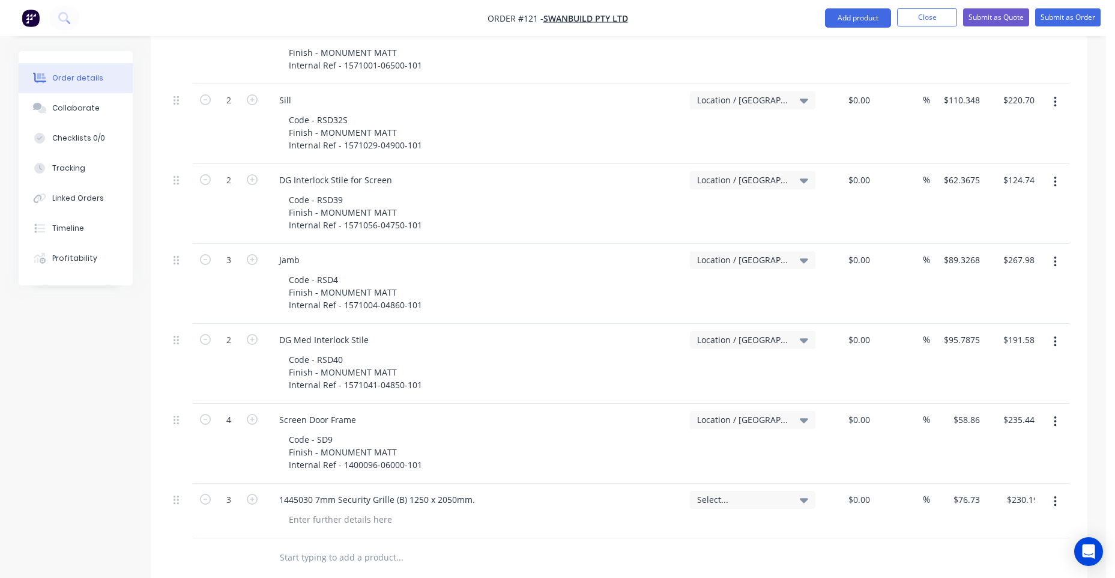
scroll to position [16, 0]
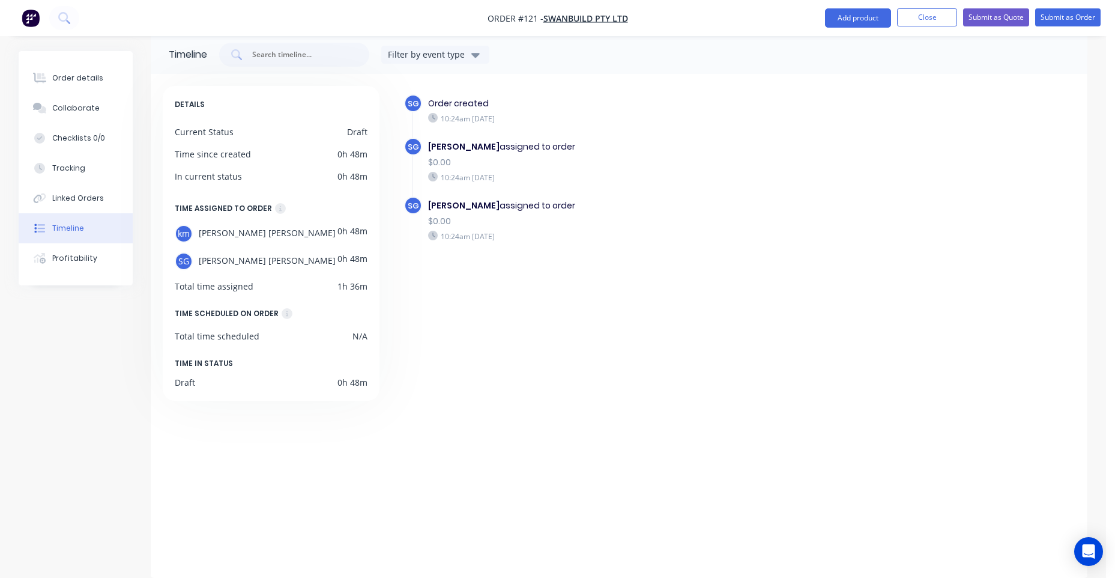
click at [86, 61] on div "Order details Collaborate Checklists 0/0 Tracking Linked Orders Timeline Profit…" at bounding box center [76, 168] width 114 height 234
click at [80, 77] on div "Order details" at bounding box center [77, 78] width 51 height 11
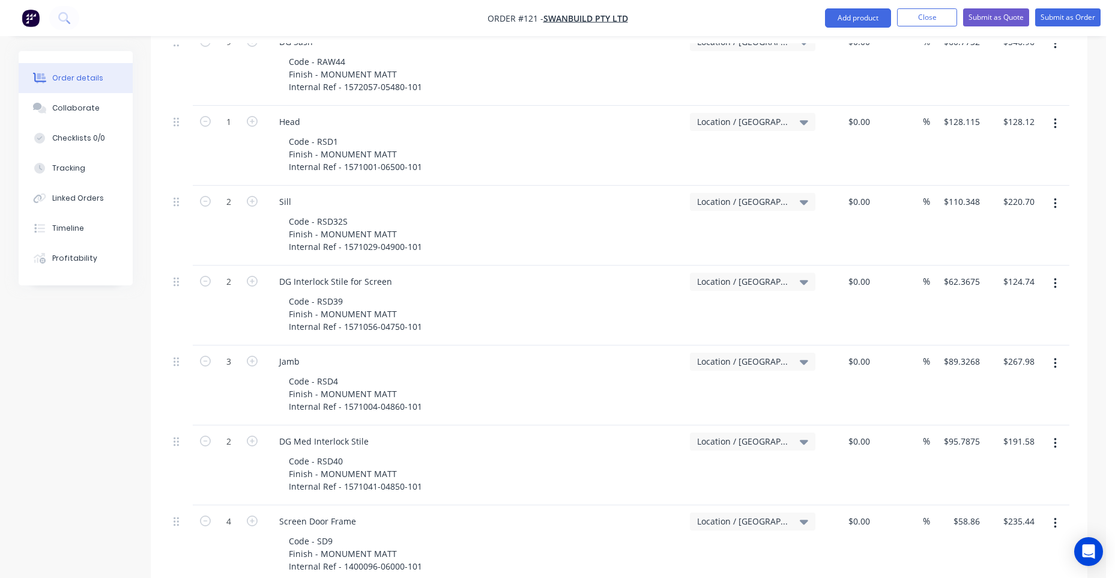
scroll to position [1337, 0]
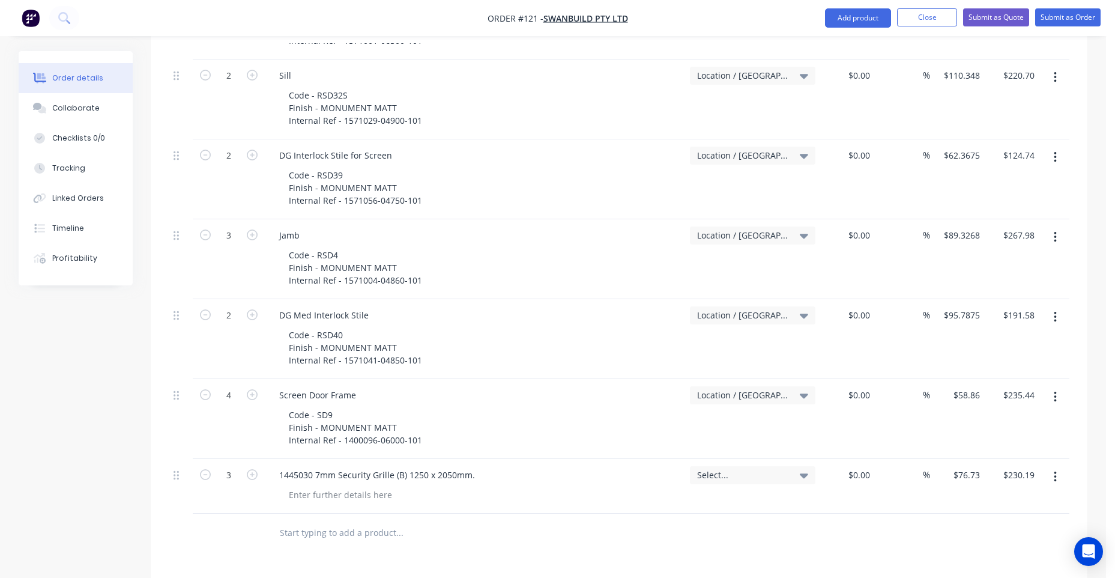
click at [775, 467] on div "Select..." at bounding box center [752, 486] width 135 height 55
click at [775, 468] on span "Select..." at bounding box center [742, 474] width 91 height 13
click at [686, 562] on div "Location / [GEOGRAPHIC_DATA]" at bounding box center [731, 574] width 168 height 24
click at [603, 522] on div at bounding box center [450, 533] width 360 height 24
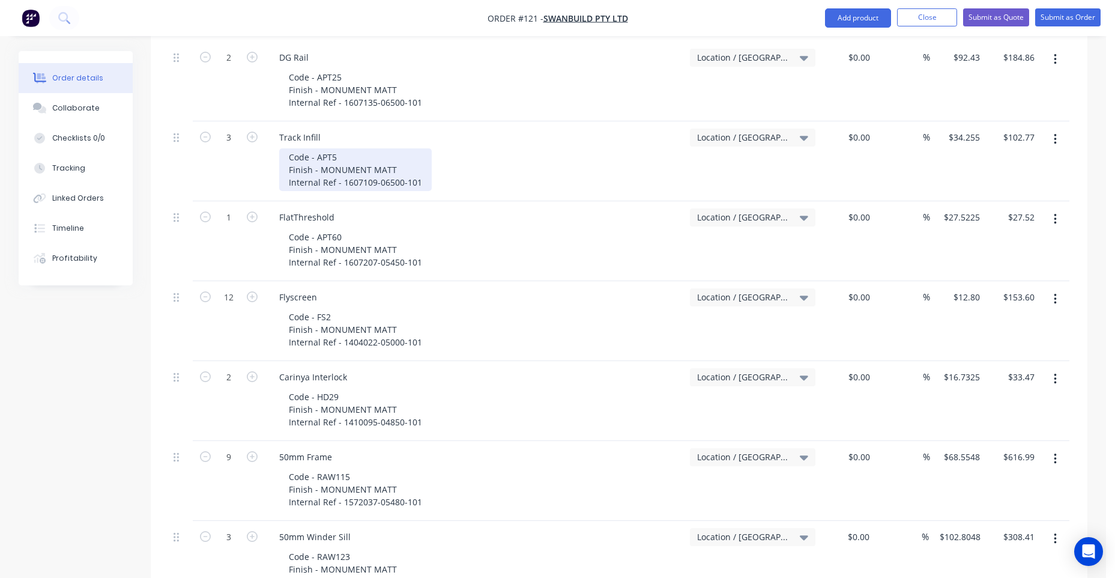
scroll to position [497, 0]
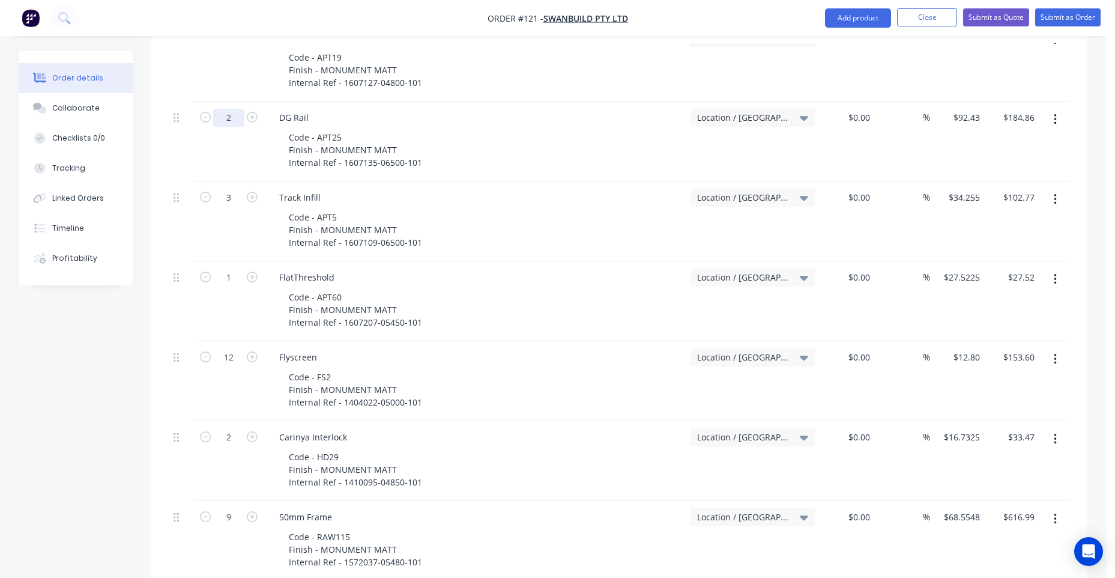
click at [234, 109] on input "2" at bounding box center [228, 118] width 31 height 18
type input "4"
type input "$369.72"
click at [142, 109] on div "Order details Collaborate Checklists 0/0 Tracking Linked Orders Timeline Profit…" at bounding box center [85, 168] width 132 height 234
click at [413, 143] on div "Code - APT25 Finish - MONUMENT MATT Internal Ref - 1607135-06500-101" at bounding box center [355, 150] width 153 height 43
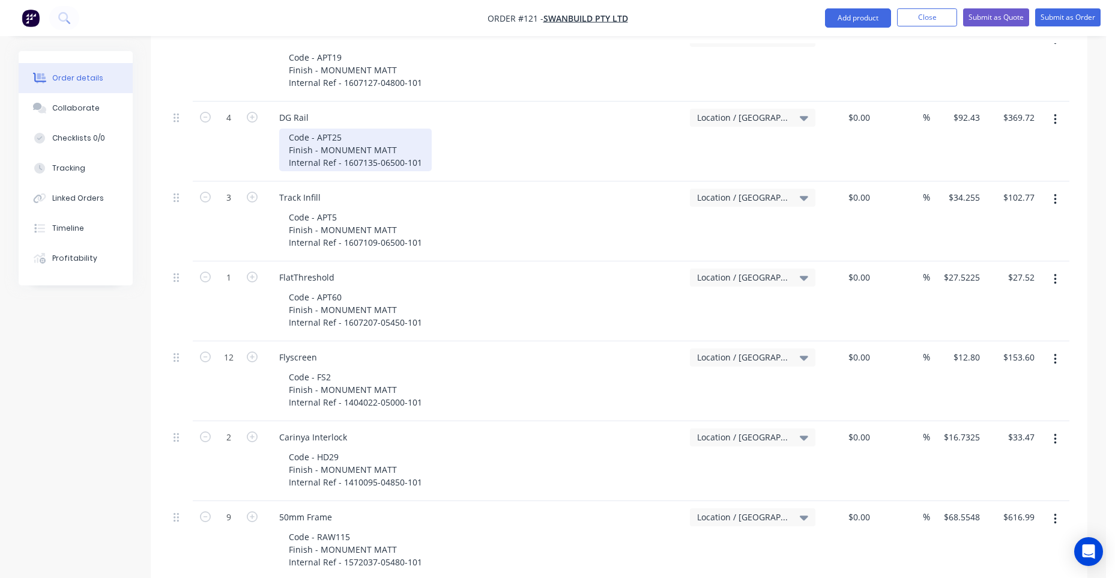
click at [408, 133] on div "Code - APT25 Finish - MONUMENT MATT Internal Ref - 1607135-06500-101" at bounding box center [355, 150] width 153 height 43
click at [420, 142] on div "Code - APT25 Finish - MONUMENT MATT Internal Ref - 1607135-06500-101" at bounding box center [355, 150] width 153 height 43
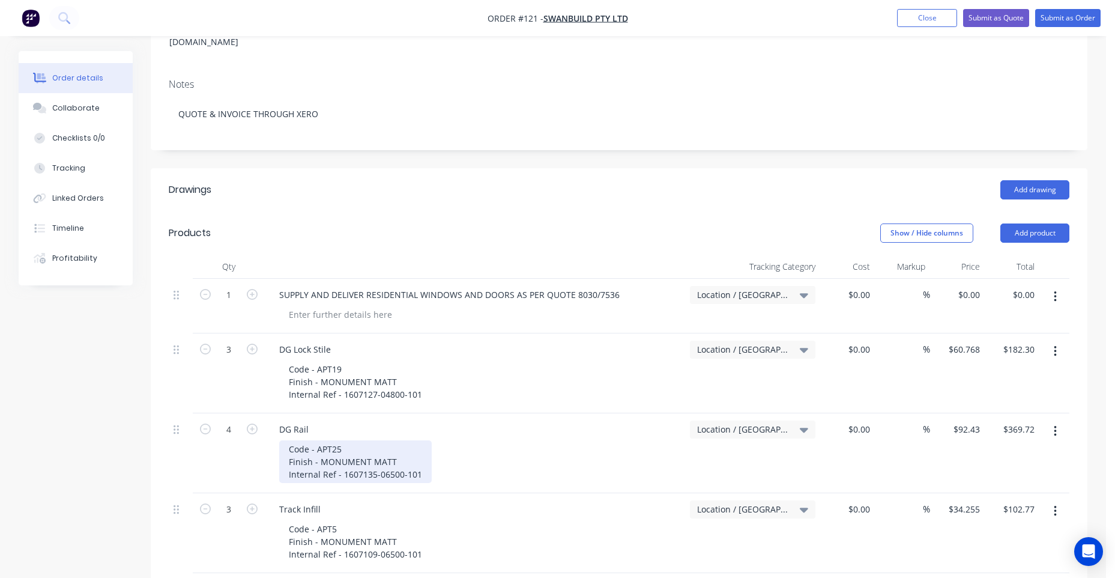
scroll to position [136, 0]
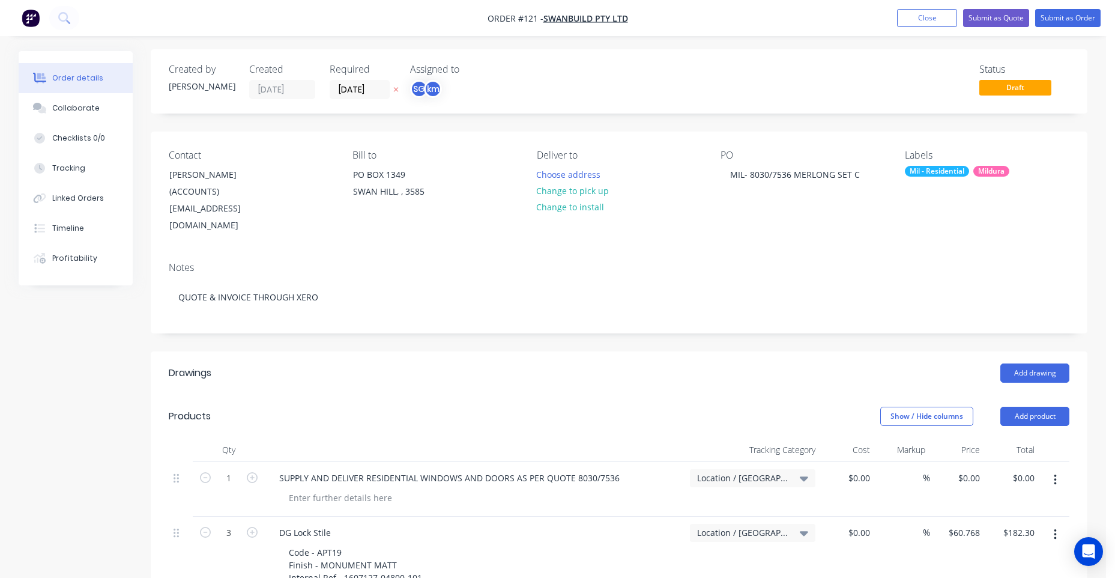
scroll to position [0, 0]
click at [555, 179] on button "Choose address" at bounding box center [568, 176] width 77 height 16
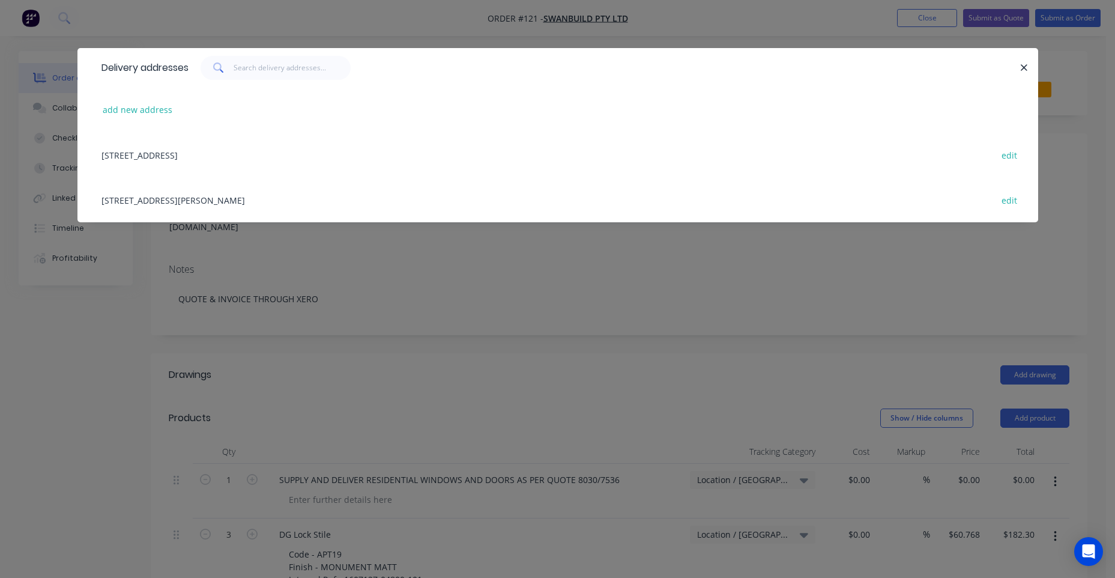
click at [138, 100] on div "add new address" at bounding box center [557, 109] width 925 height 45
click at [139, 106] on button "add new address" at bounding box center [138, 109] width 82 height 16
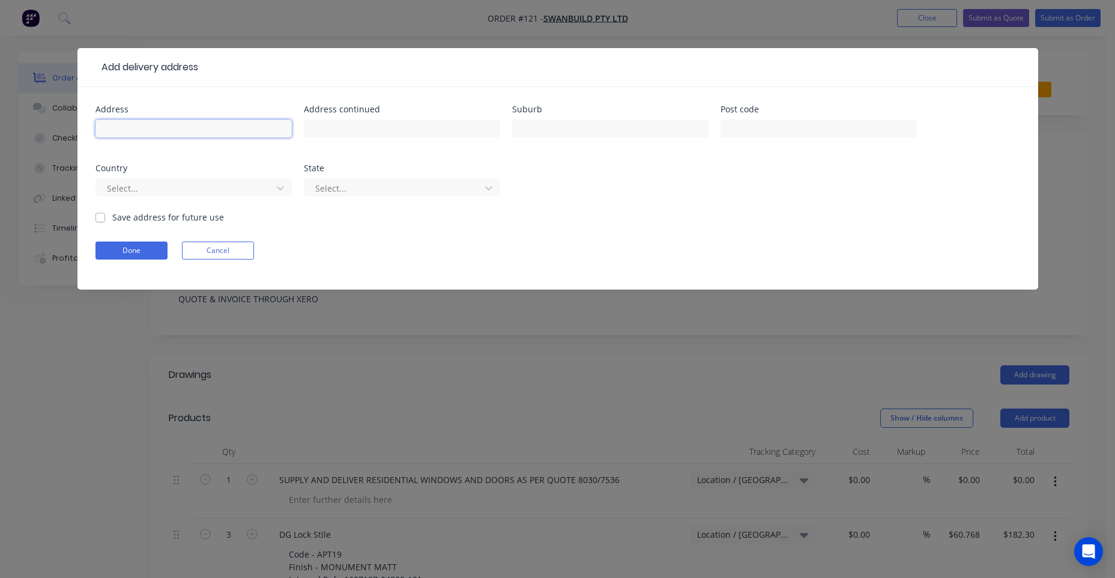
click at [226, 120] on input "text" at bounding box center [193, 128] width 196 height 18
type input "32 MERLONG STREET"
type input "SWAN HILL"
click at [132, 252] on button "Done" at bounding box center [131, 250] width 72 height 18
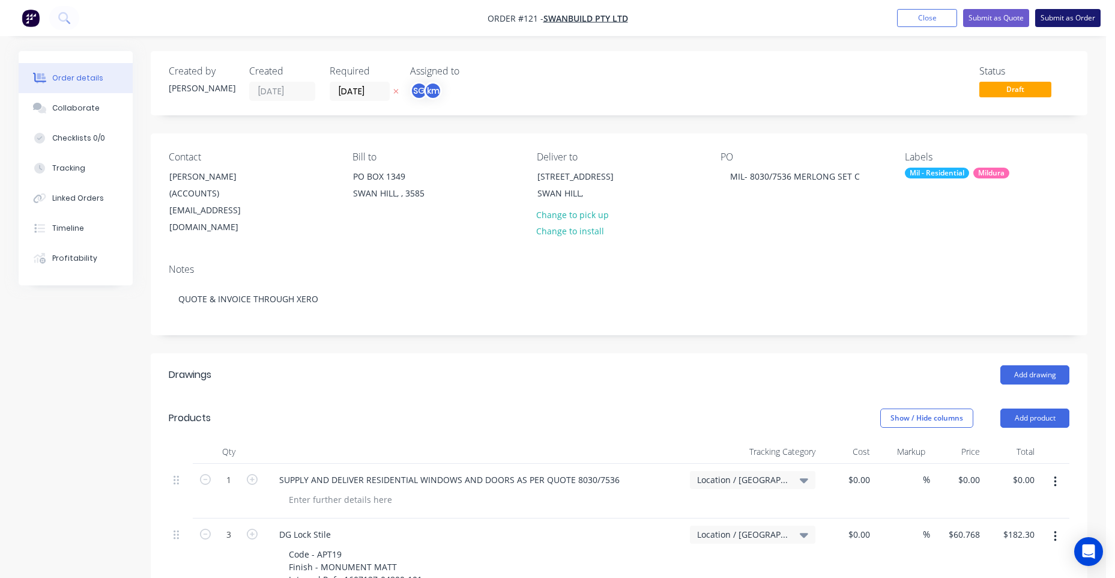
click at [1077, 23] on button "Submit as Order" at bounding box center [1067, 18] width 65 height 18
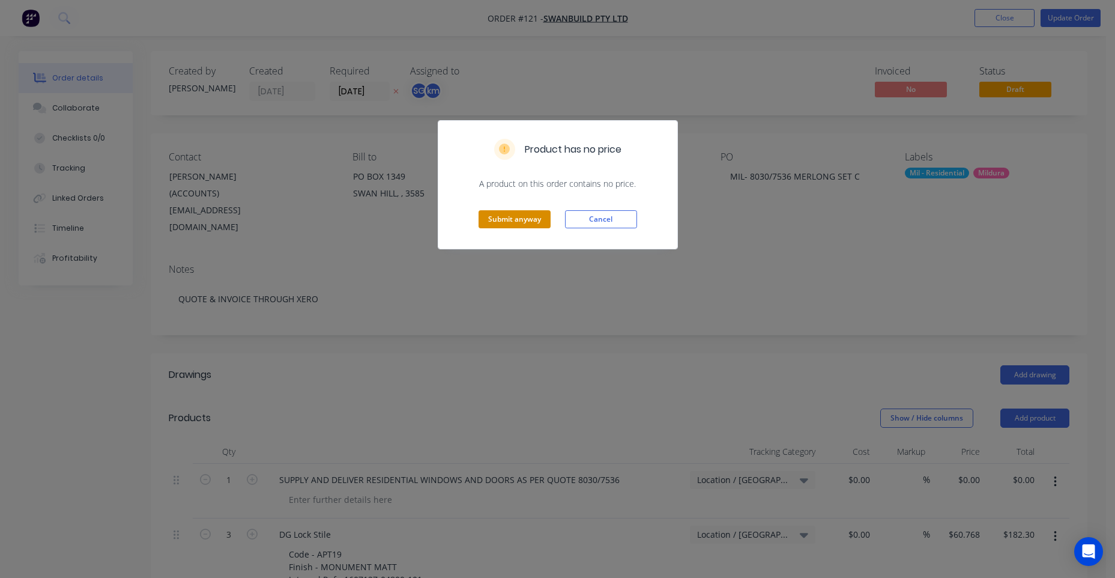
click at [528, 220] on button "Submit anyway" at bounding box center [515, 219] width 72 height 18
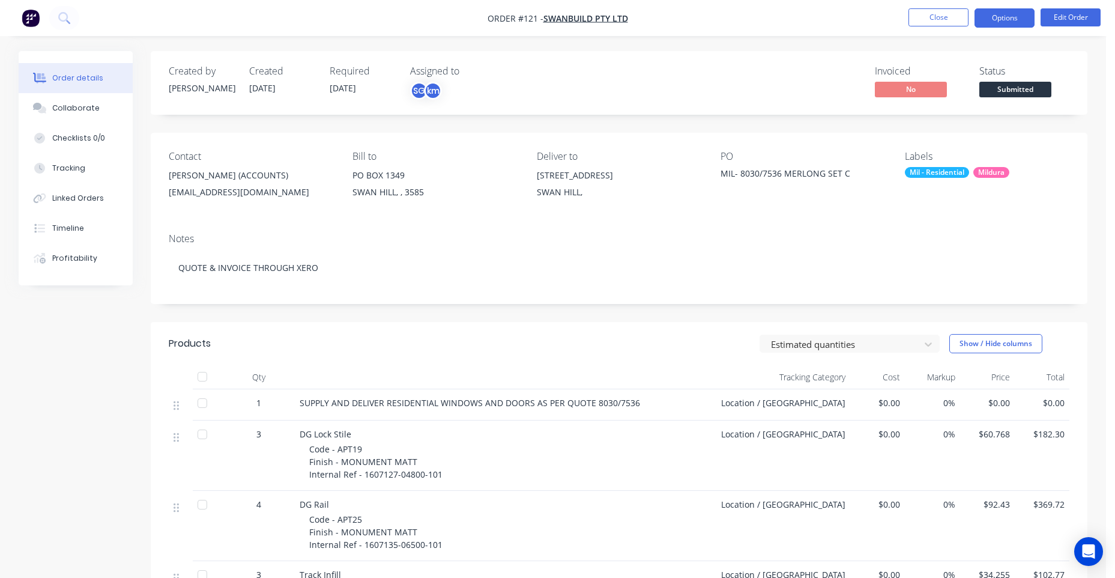
click at [1007, 21] on button "Options" at bounding box center [1005, 17] width 60 height 19
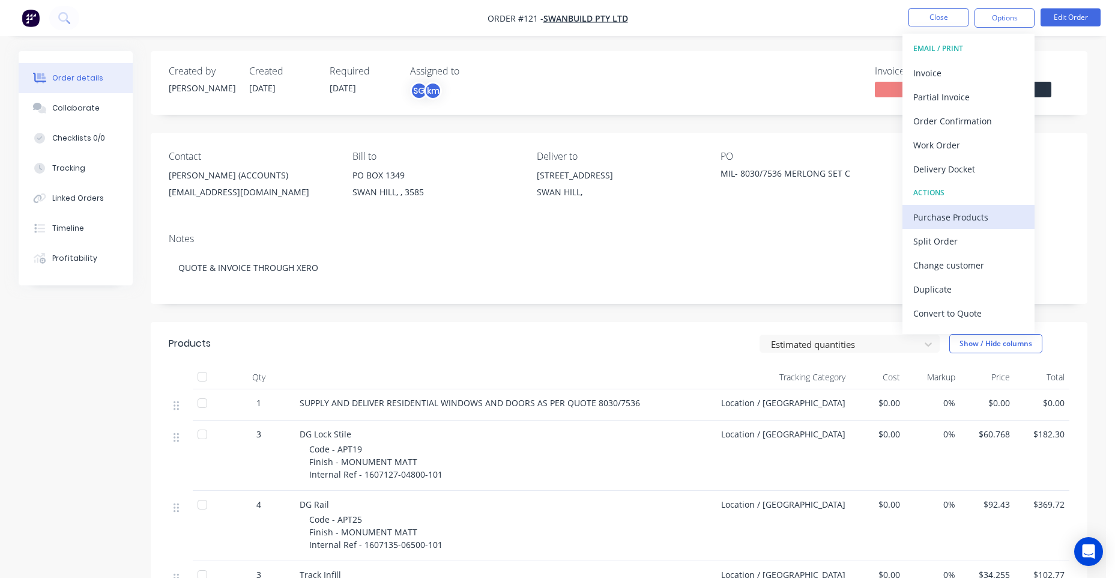
click at [976, 217] on div "Purchase Products" at bounding box center [968, 216] width 110 height 17
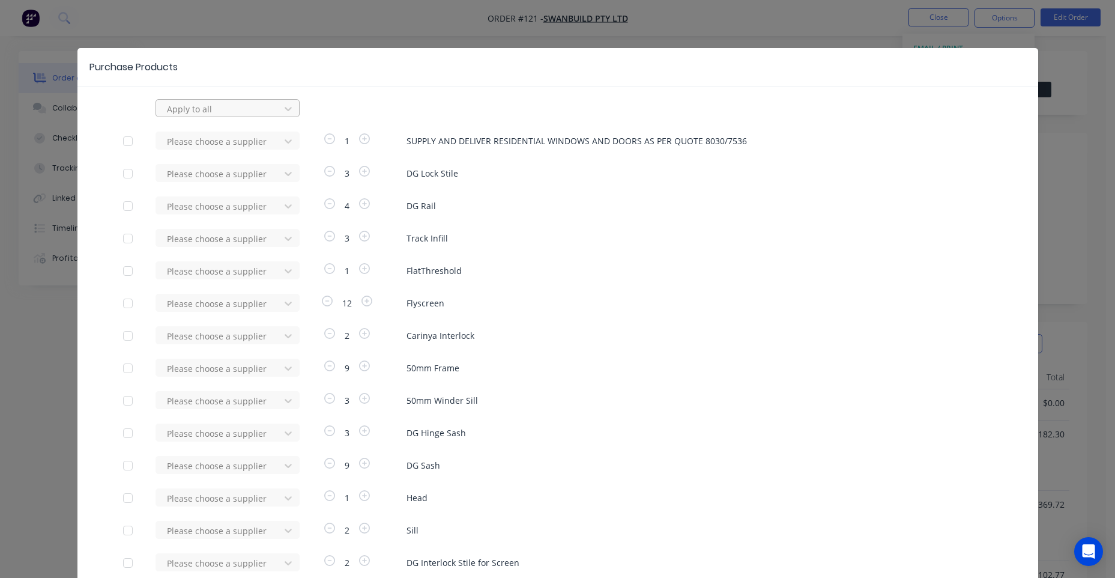
click at [226, 115] on div at bounding box center [220, 108] width 108 height 15
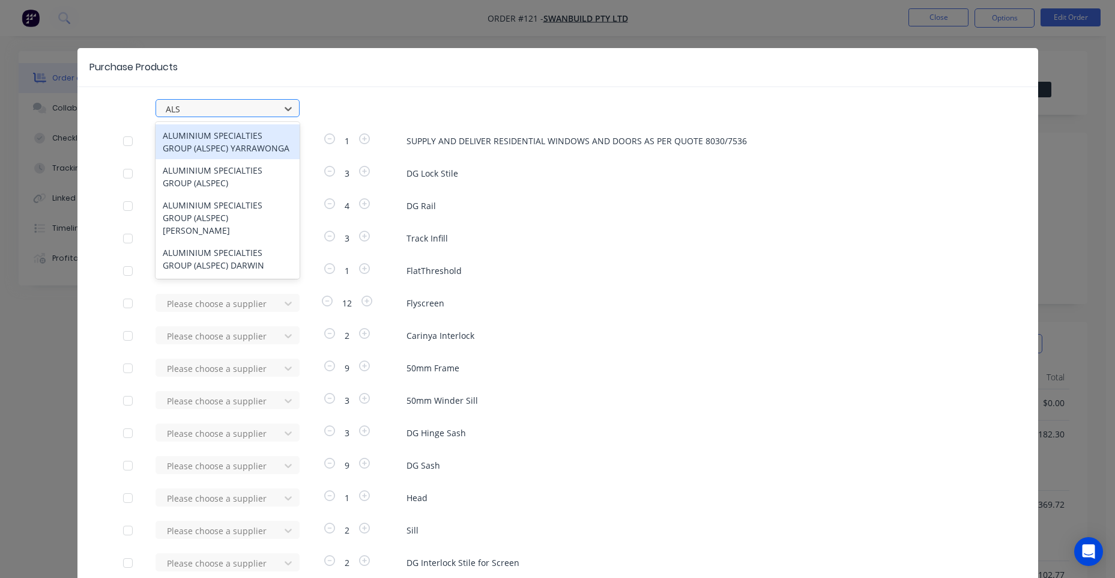
type input "ALSP"
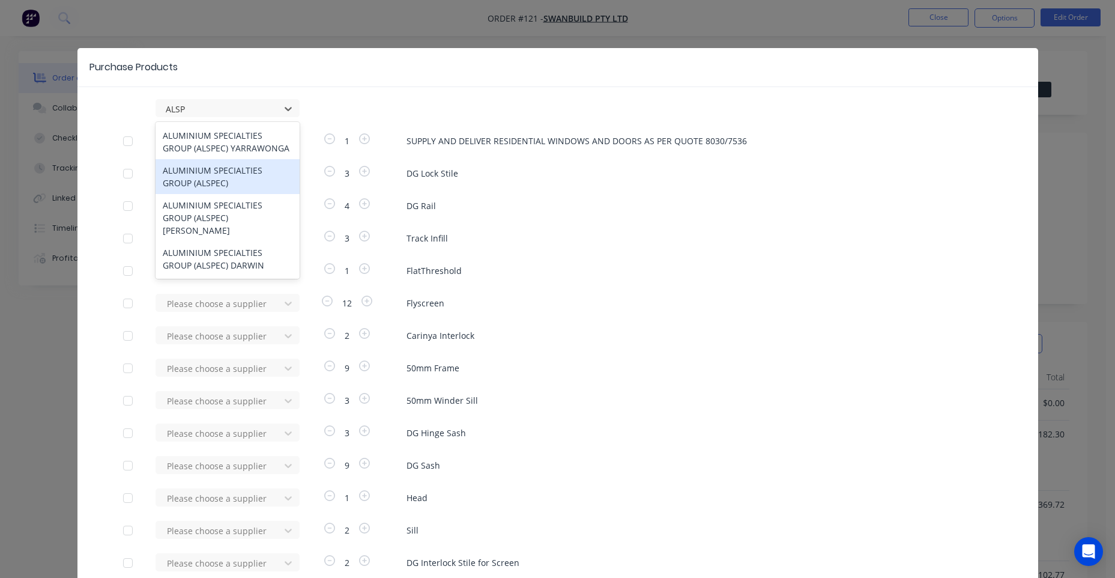
click at [244, 179] on div "ALUMINIUM SPECIALTIES GROUP (ALSPEC)" at bounding box center [228, 176] width 144 height 35
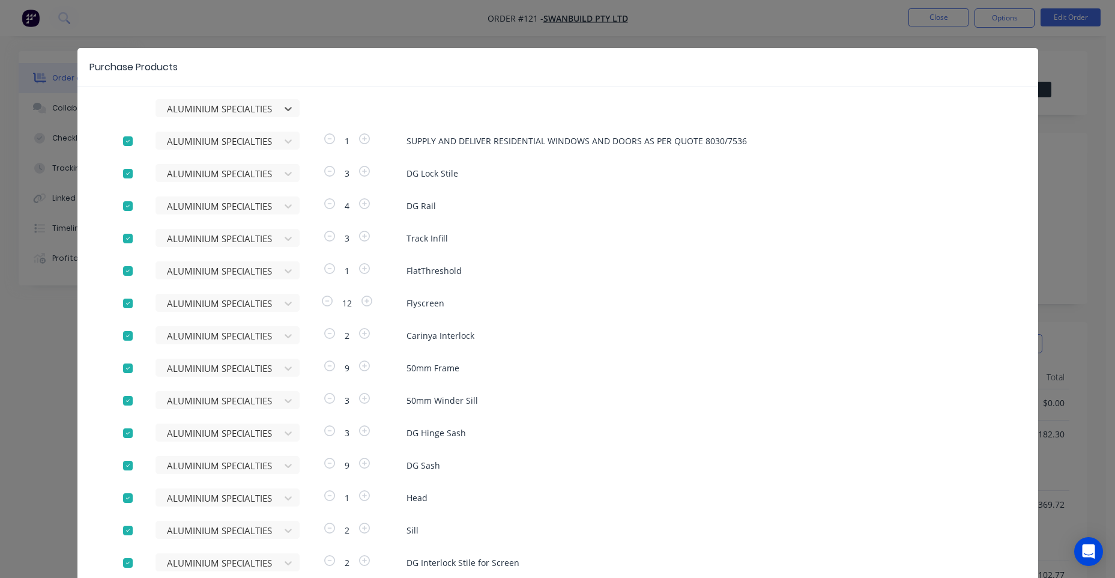
click at [127, 141] on div at bounding box center [128, 141] width 24 height 24
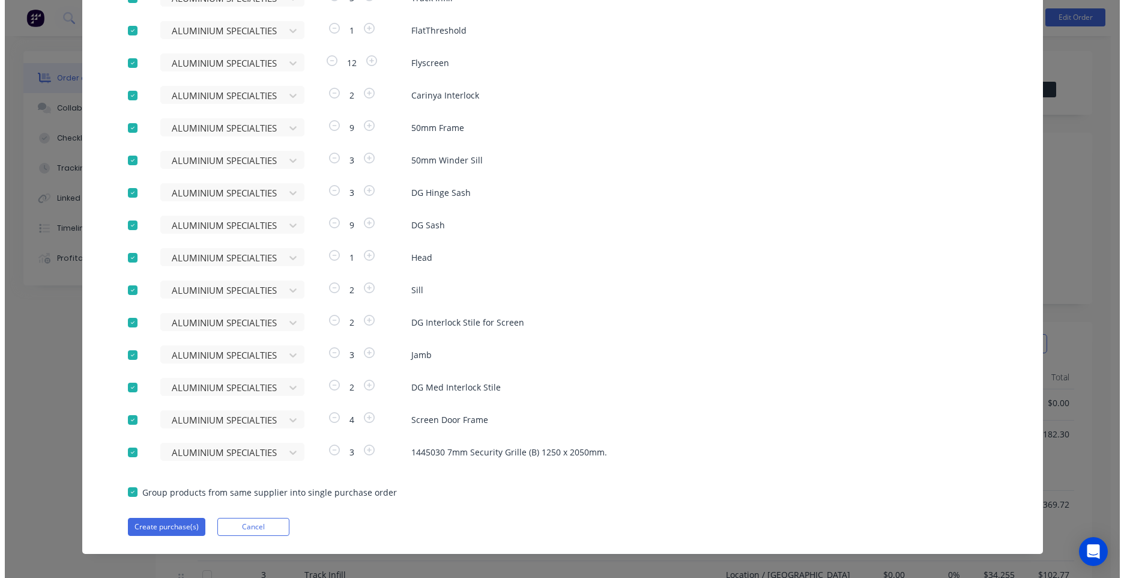
scroll to position [251, 0]
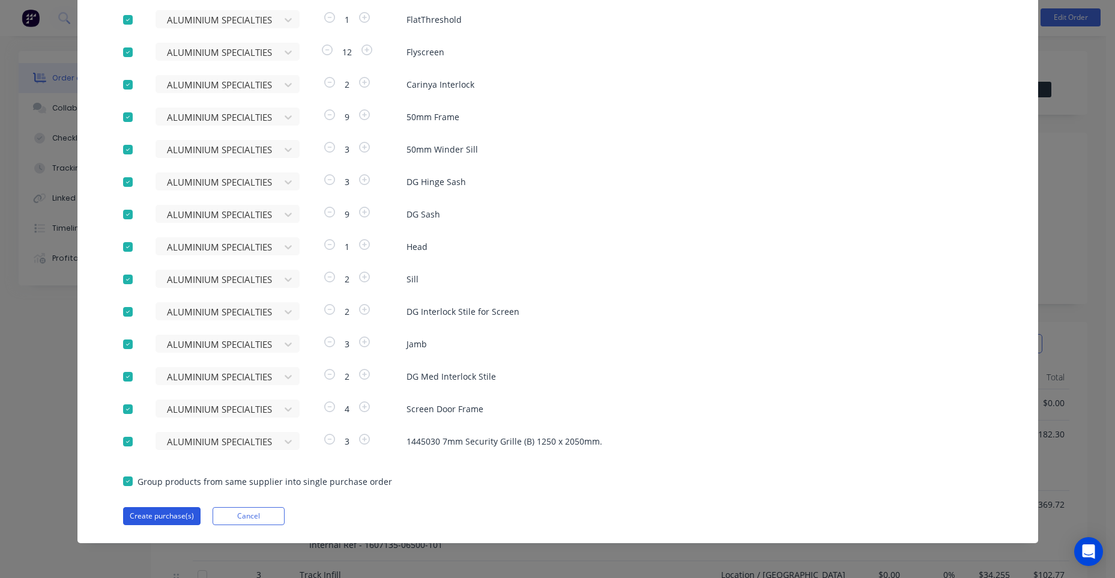
click at [162, 513] on button "Create purchase(s)" at bounding box center [161, 516] width 77 height 18
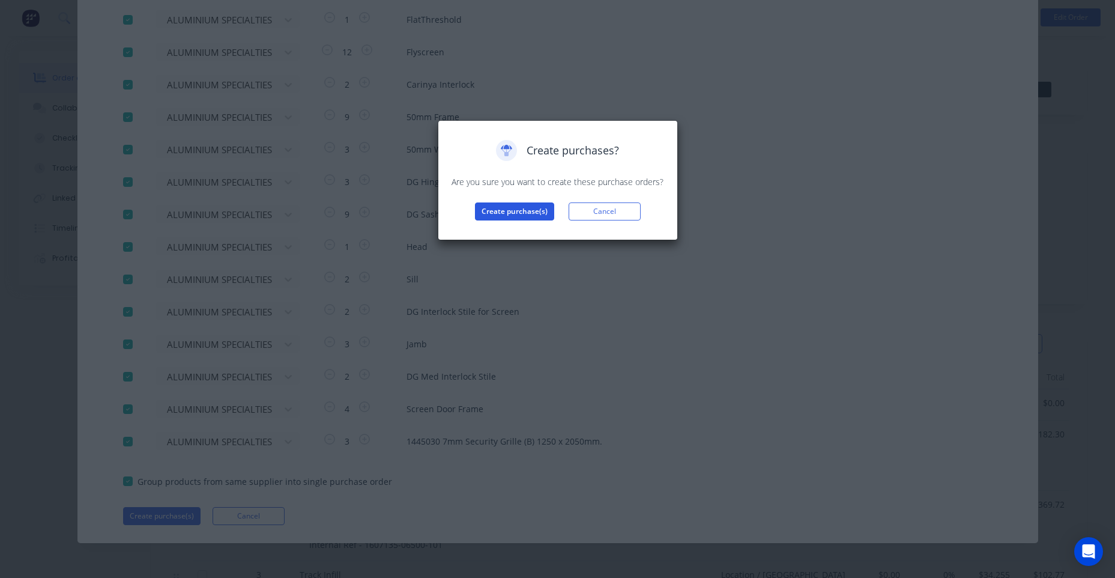
click at [538, 209] on button "Create purchase(s)" at bounding box center [514, 211] width 79 height 18
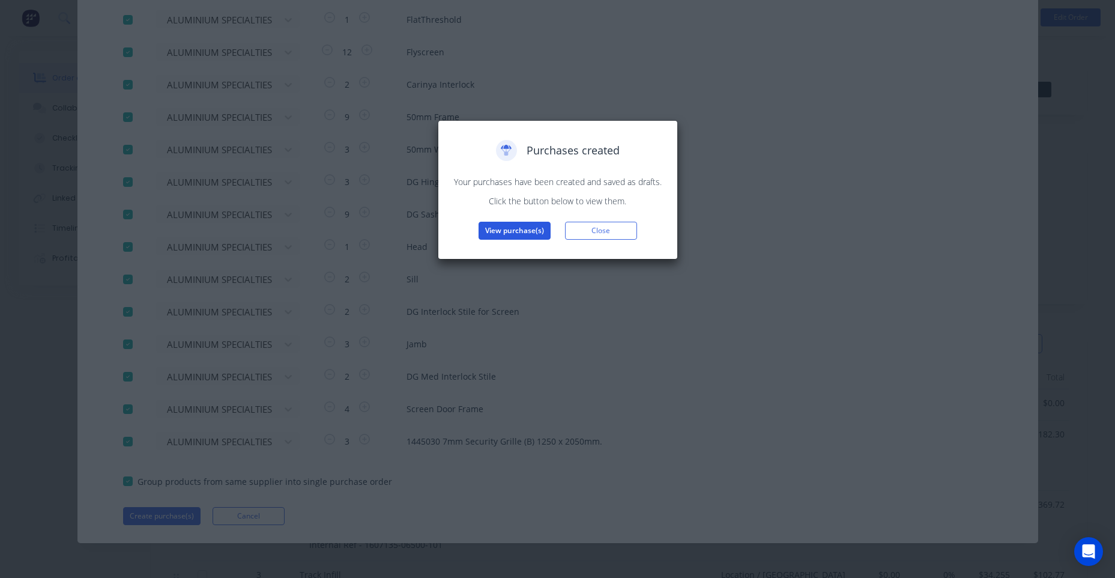
click at [522, 231] on button "View purchase(s)" at bounding box center [515, 231] width 72 height 18
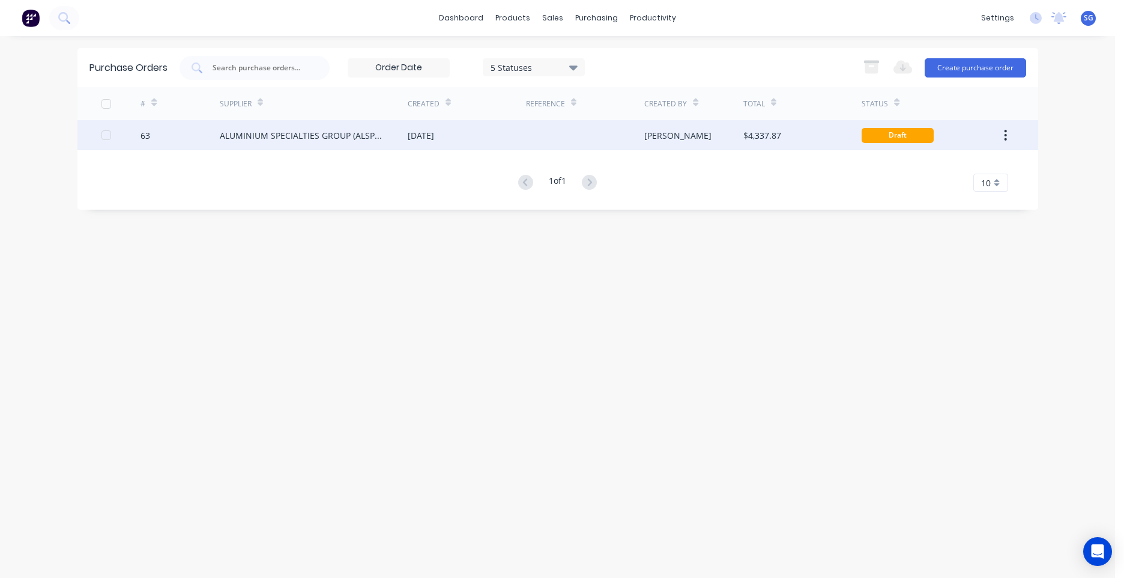
click at [510, 134] on div "[DATE]" at bounding box center [467, 135] width 118 height 30
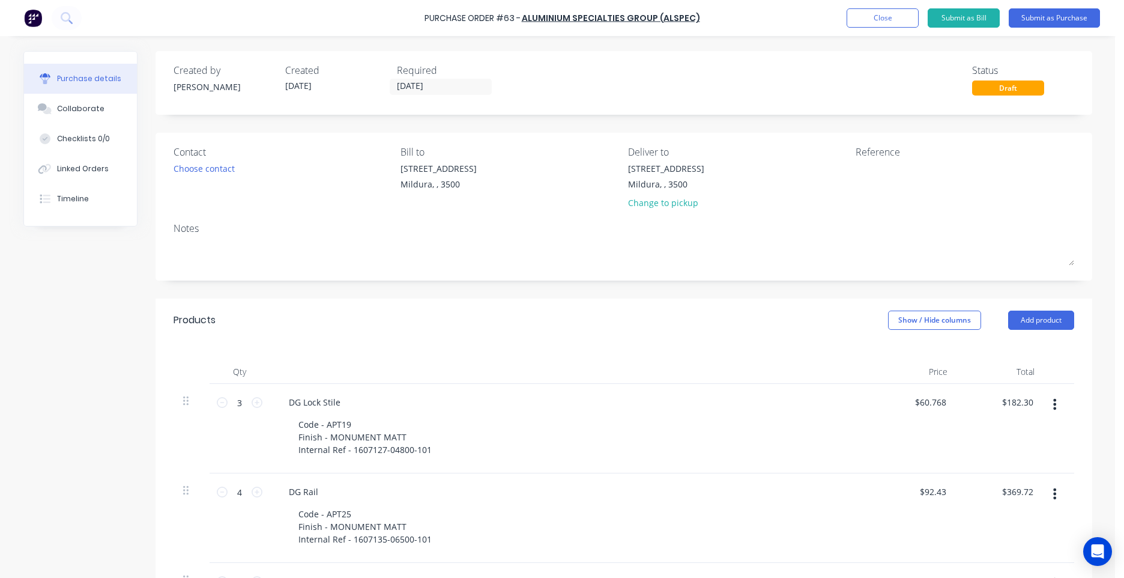
click at [870, 157] on div "Reference" at bounding box center [965, 152] width 219 height 14
click at [877, 163] on textarea at bounding box center [931, 175] width 150 height 27
type textarea "MIL"
type textarea "x"
type textarea "MILL"
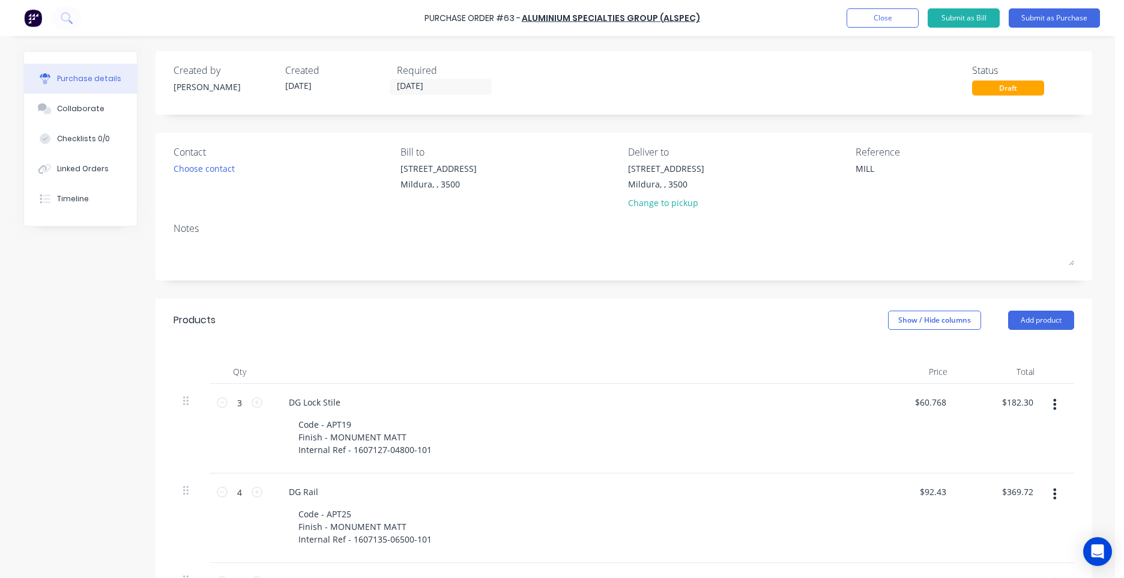
type textarea "x"
type textarea "MIL"
type textarea "x"
type textarea "MIL-"
type textarea "x"
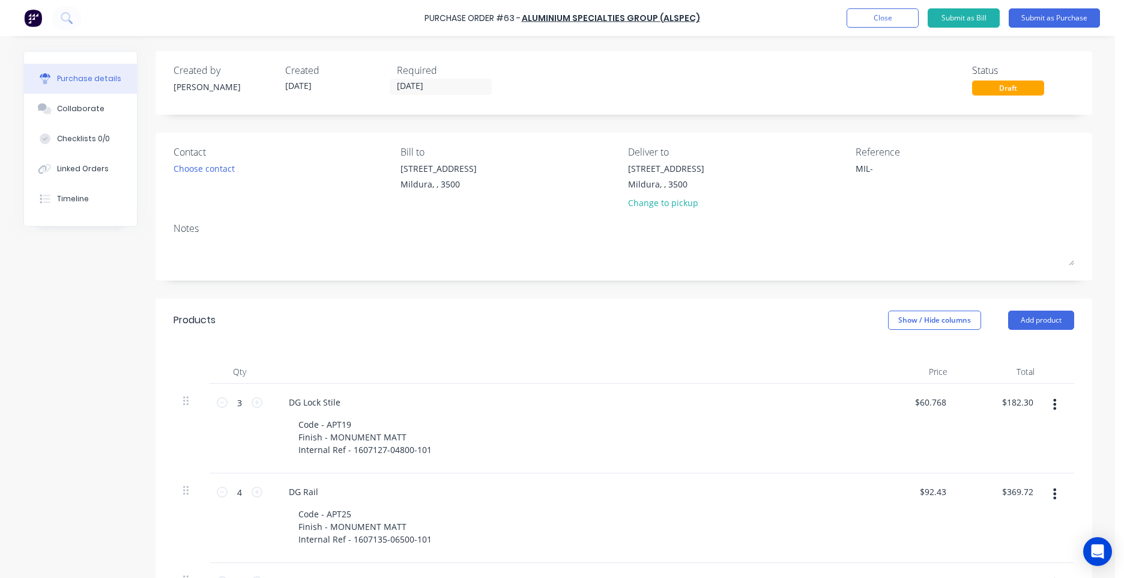
type textarea "MIL-"
type textarea "x"
type textarea "MIL-"
type textarea "x"
click at [868, 180] on textarea "MIL-" at bounding box center [931, 175] width 150 height 27
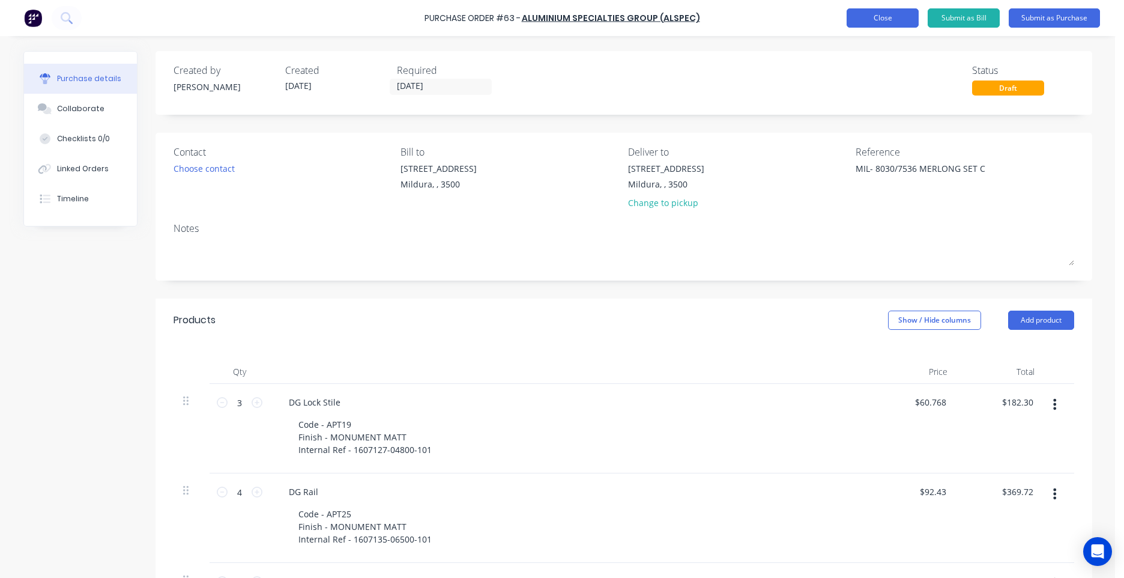
type textarea "MIL- 8030/7536 MERLONG SET C"
click at [176, 167] on div "Choose contact" at bounding box center [204, 168] width 61 height 13
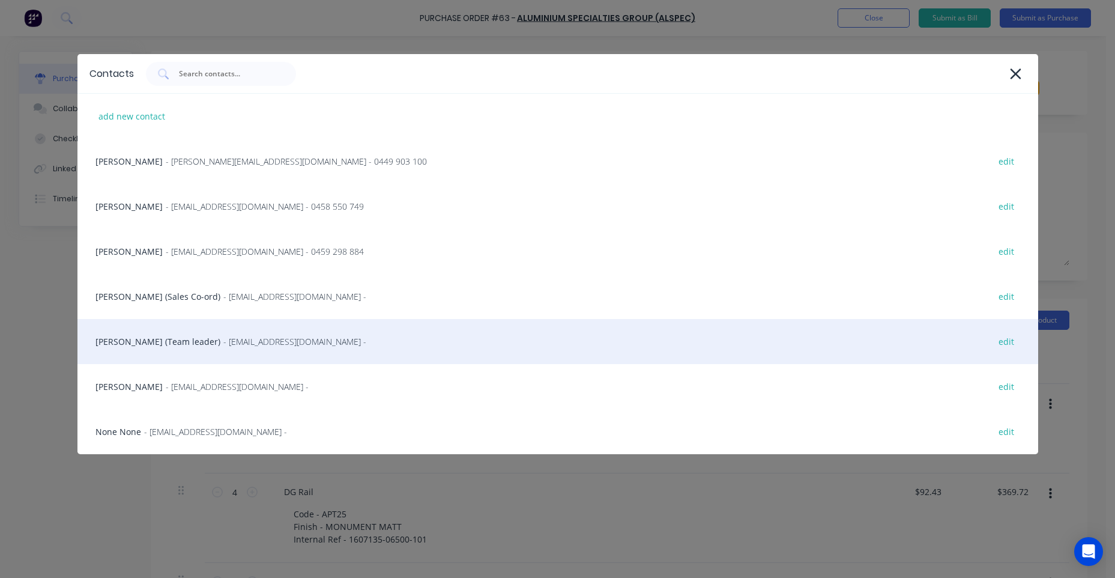
click at [151, 349] on div "Nicola Steele (Team leader) - nsteele@alspec.com.au - edit" at bounding box center [557, 341] width 961 height 45
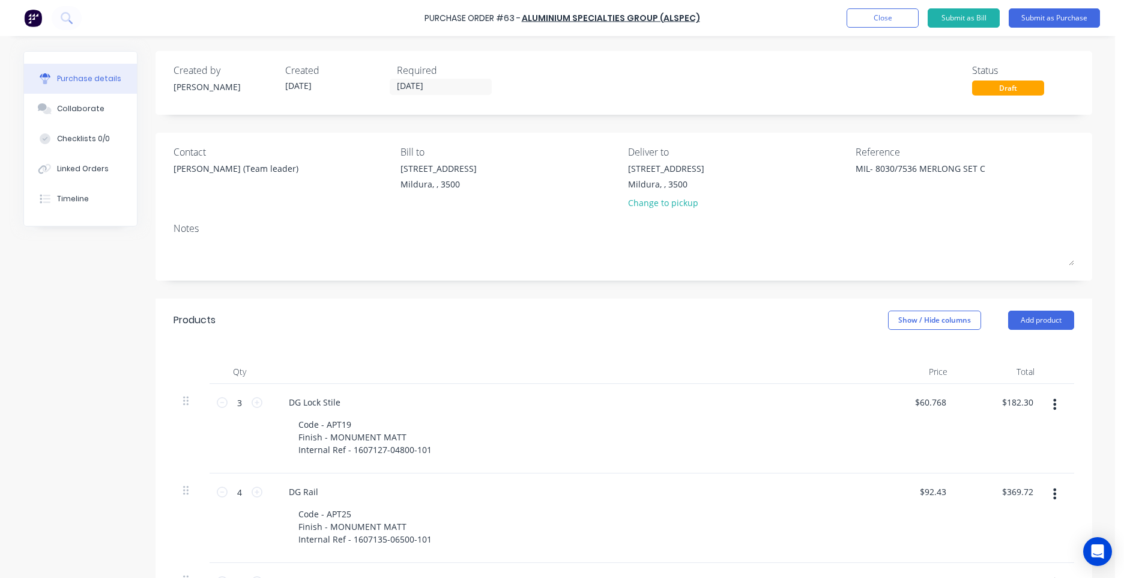
click at [1, 285] on div "Purchase Order #63 - ALUMINIUM SPECIALTIES GROUP (ALSPEC) Add product Close Sub…" at bounding box center [557, 289] width 1115 height 578
click at [1073, 25] on button "Submit as Purchase" at bounding box center [1054, 17] width 91 height 19
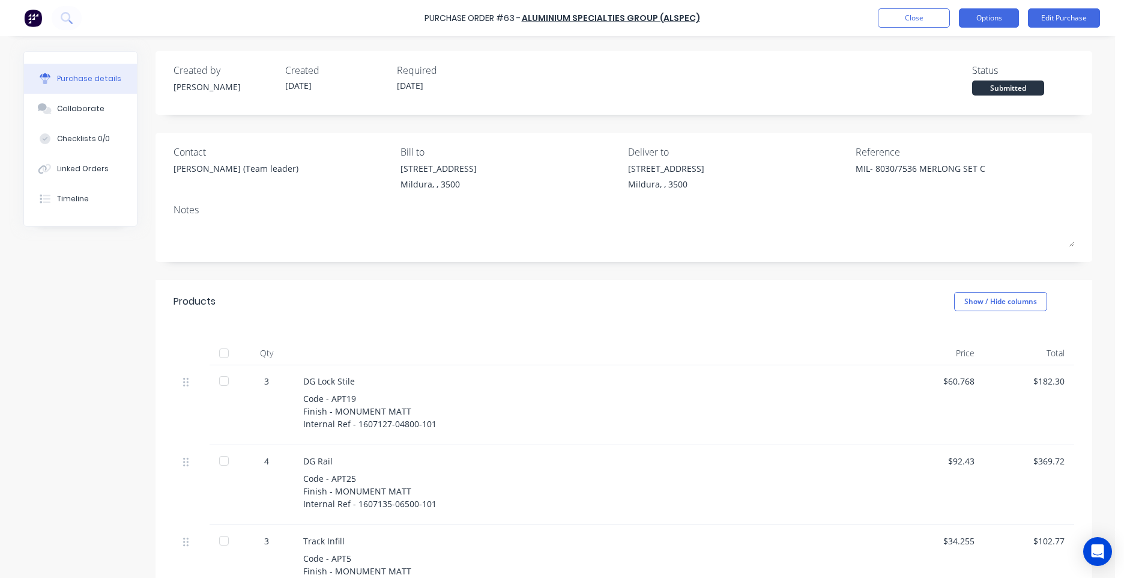
click at [995, 14] on button "Options" at bounding box center [989, 17] width 60 height 19
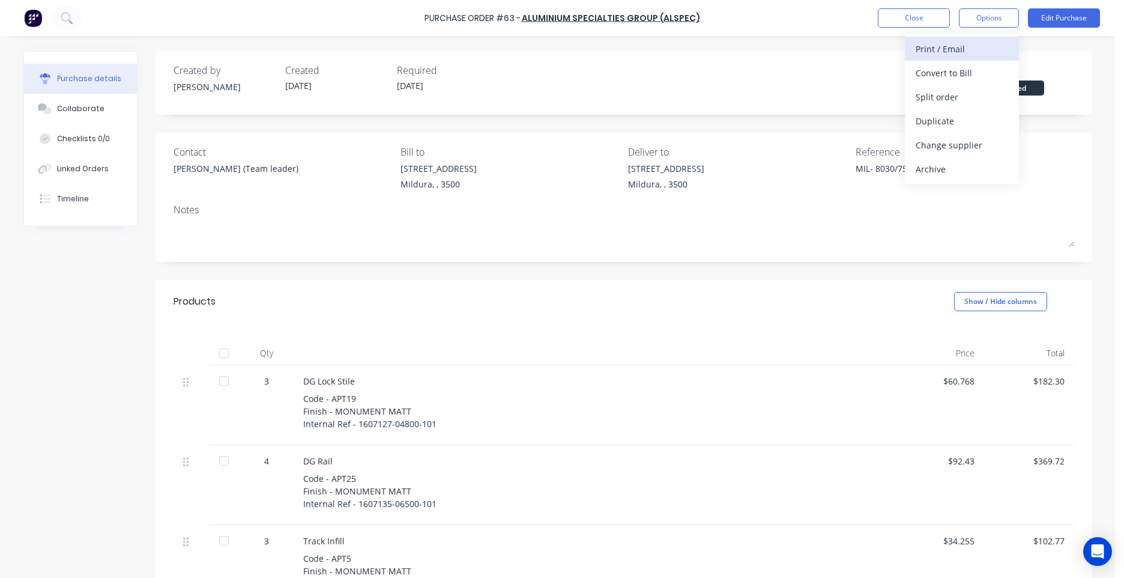
click at [976, 53] on div "Print / Email" at bounding box center [962, 48] width 92 height 17
click at [965, 80] on div "With pricing" at bounding box center [962, 72] width 92 height 17
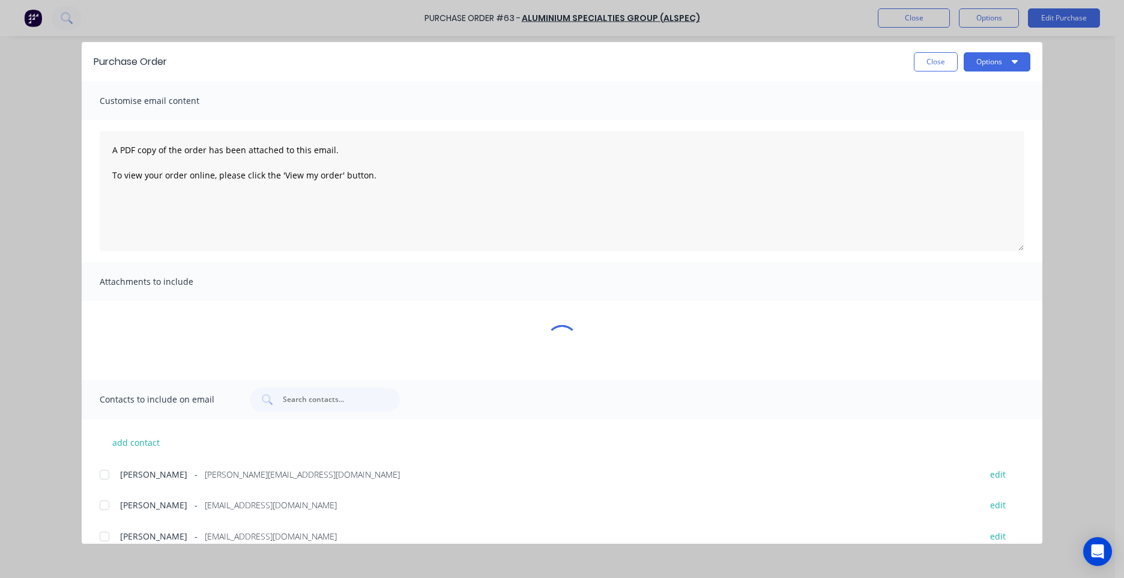
type textarea "x"
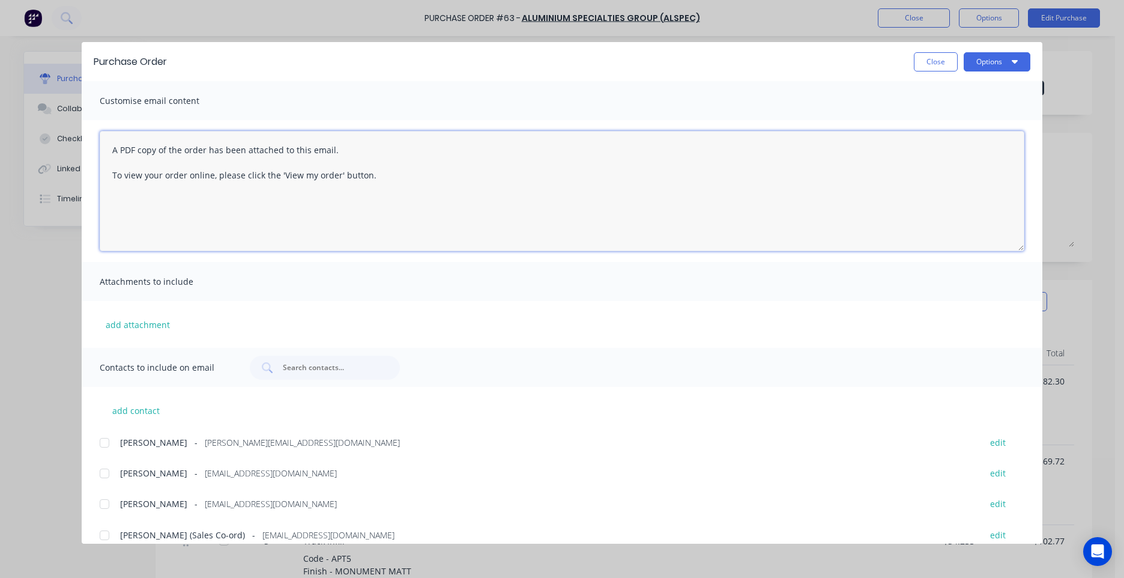
click at [109, 152] on textarea "A PDF copy of the order has been attached to this email. To view your order onl…" at bounding box center [562, 191] width 925 height 120
click at [387, 206] on textarea "Hi Nicola, A PDF copy of the order has been attached to this email. To view you…" at bounding box center [562, 191] width 925 height 120
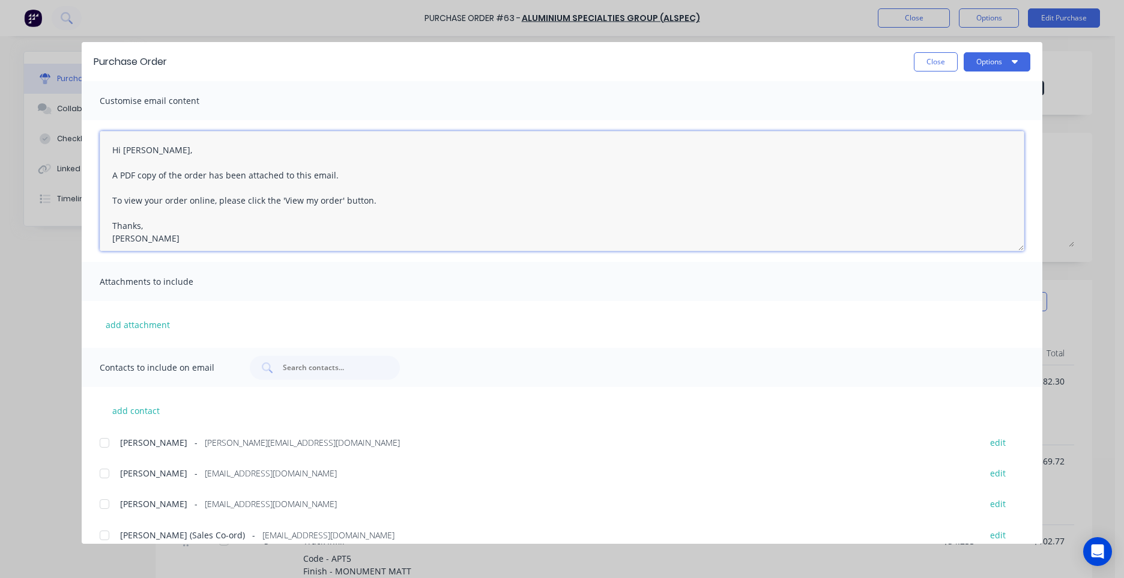
click at [381, 203] on textarea "Hi Nicola, A PDF copy of the order has been attached to this email. To view you…" at bounding box center [562, 191] width 925 height 120
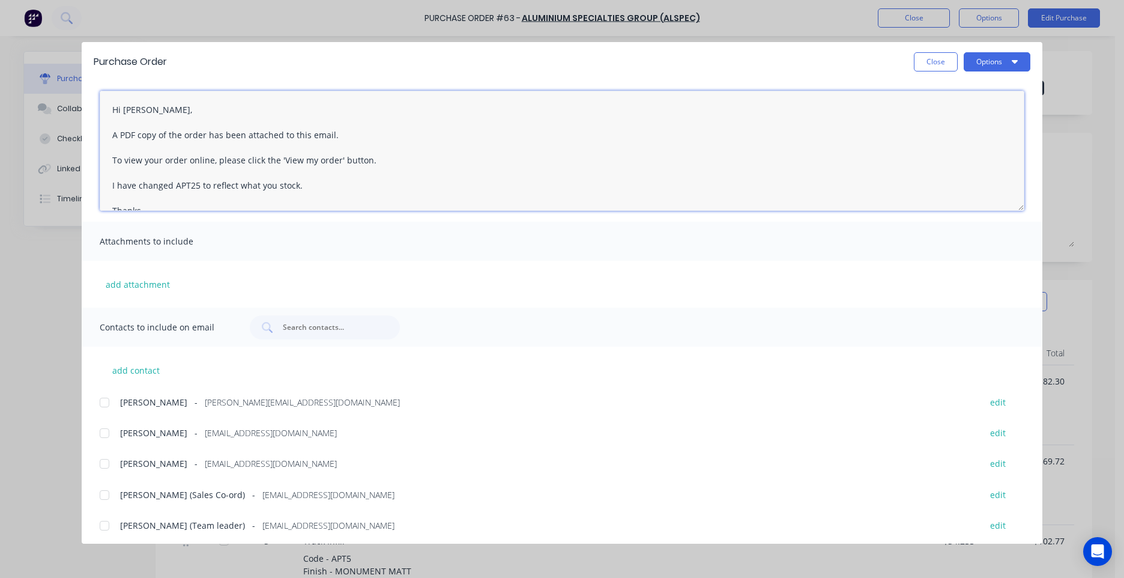
scroll to position [60, 0]
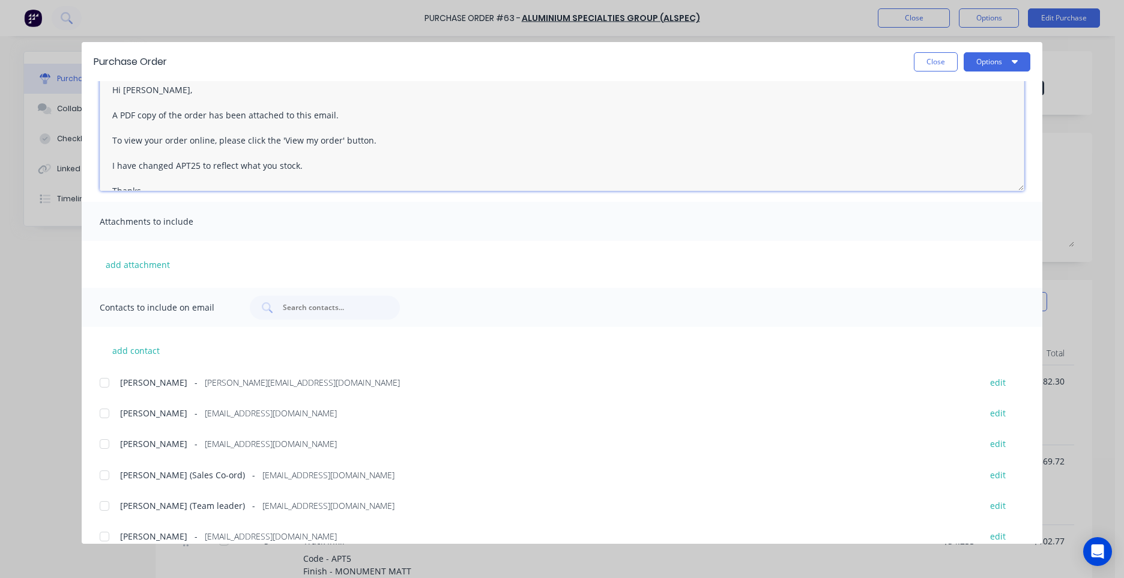
type textarea "Hi Nicola, A PDF copy of the order has been attached to this email. To view you…"
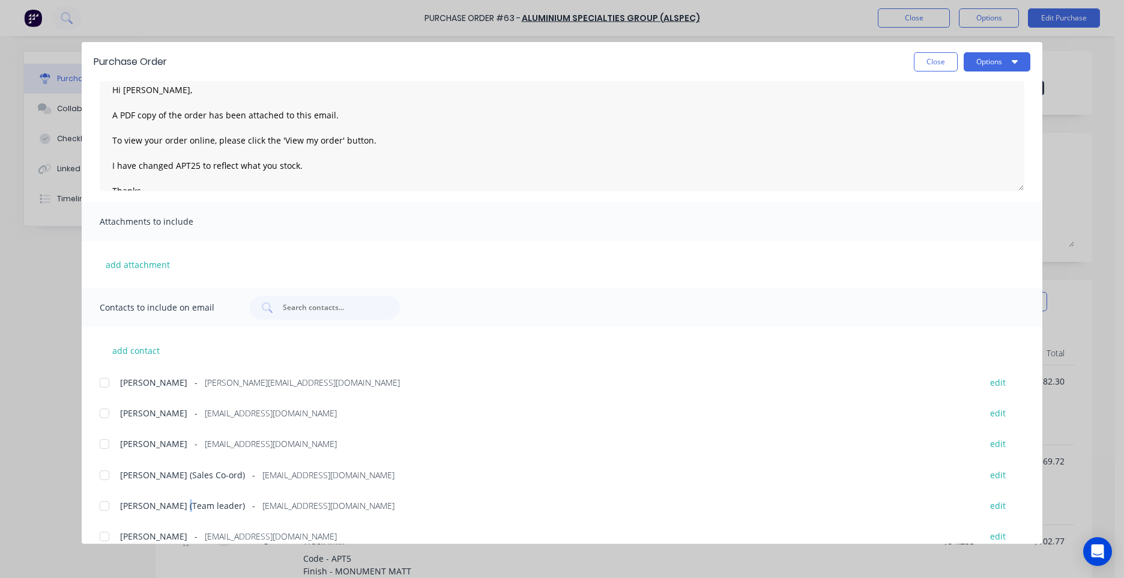
click at [175, 500] on span "Nicola Steele (Team leader)" at bounding box center [182, 505] width 125 height 13
click at [157, 270] on button "add attachment" at bounding box center [138, 264] width 76 height 18
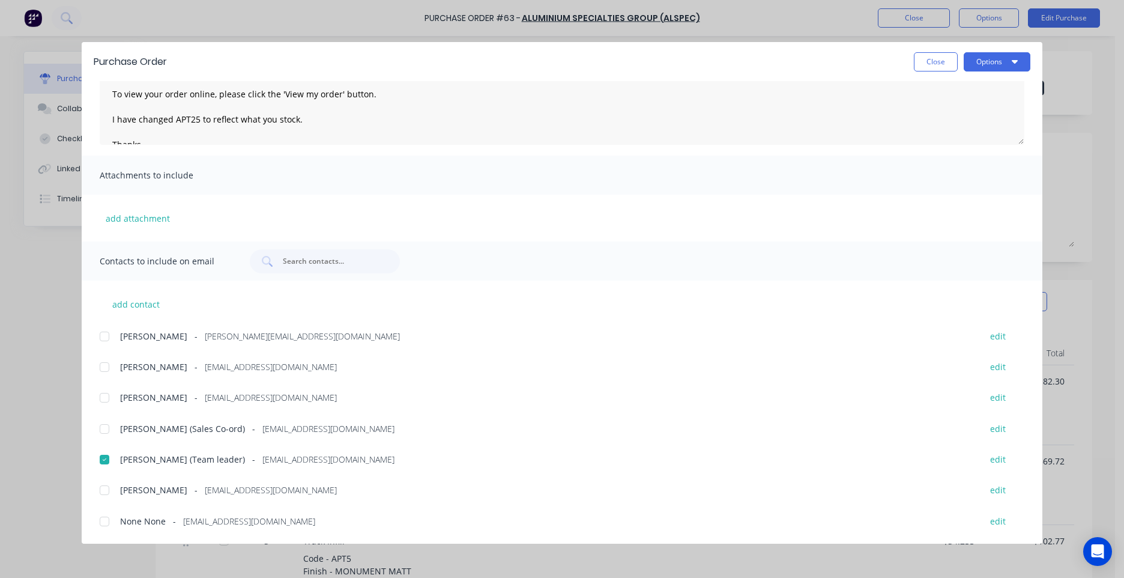
scroll to position [31, 0]
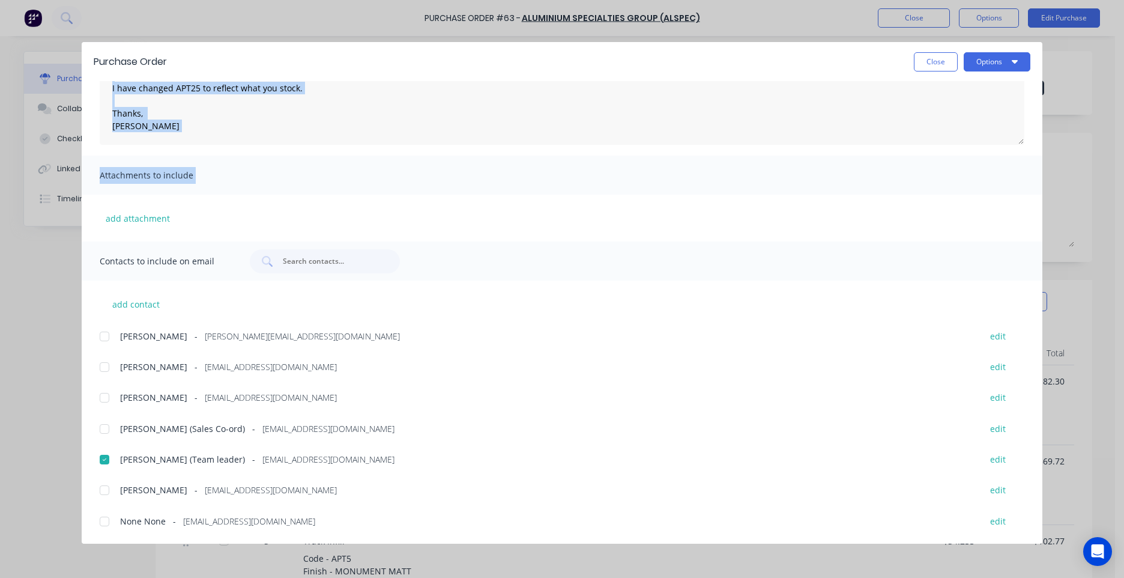
drag, startPoint x: 805, startPoint y: 76, endPoint x: 823, endPoint y: 194, distance: 119.0
click at [823, 194] on div "Purchase Order Close Options Customise email content Hi Nicola, A PDF copy of t…" at bounding box center [562, 292] width 961 height 501
click at [745, 63] on div "Close Options" at bounding box center [604, 61] width 851 height 19
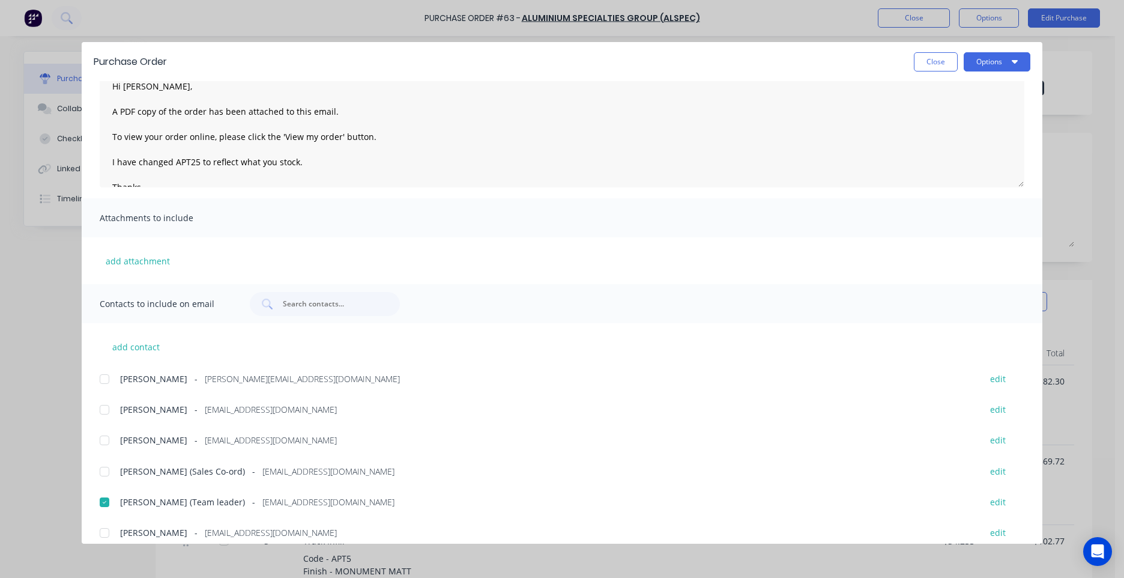
scroll to position [106, 0]
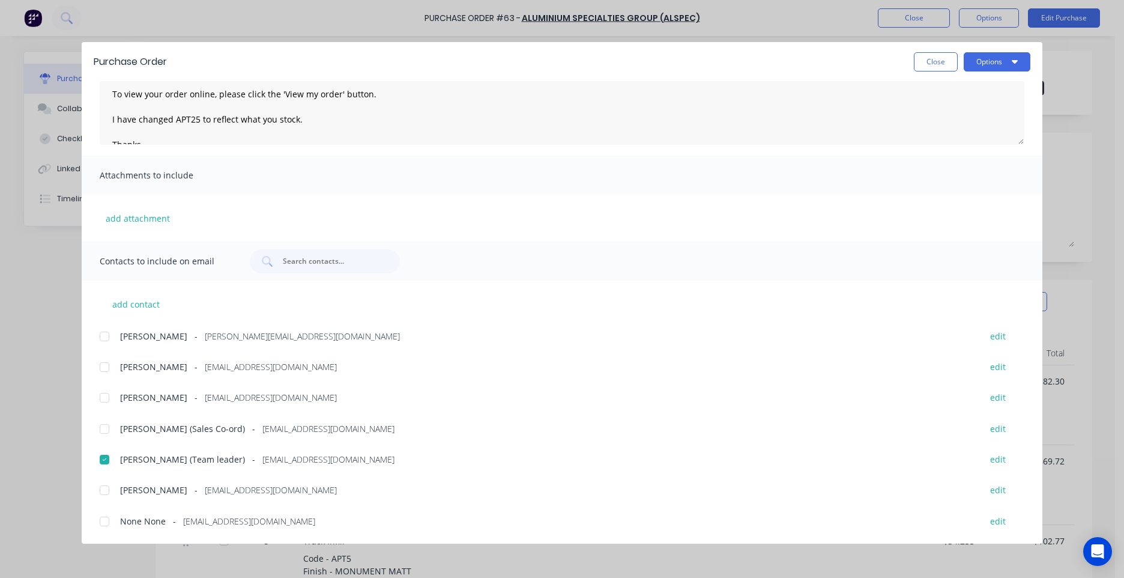
click at [166, 452] on div "Nicola Steele (Team leader) - nsteele@alspec.com.au edit" at bounding box center [571, 459] width 943 height 16
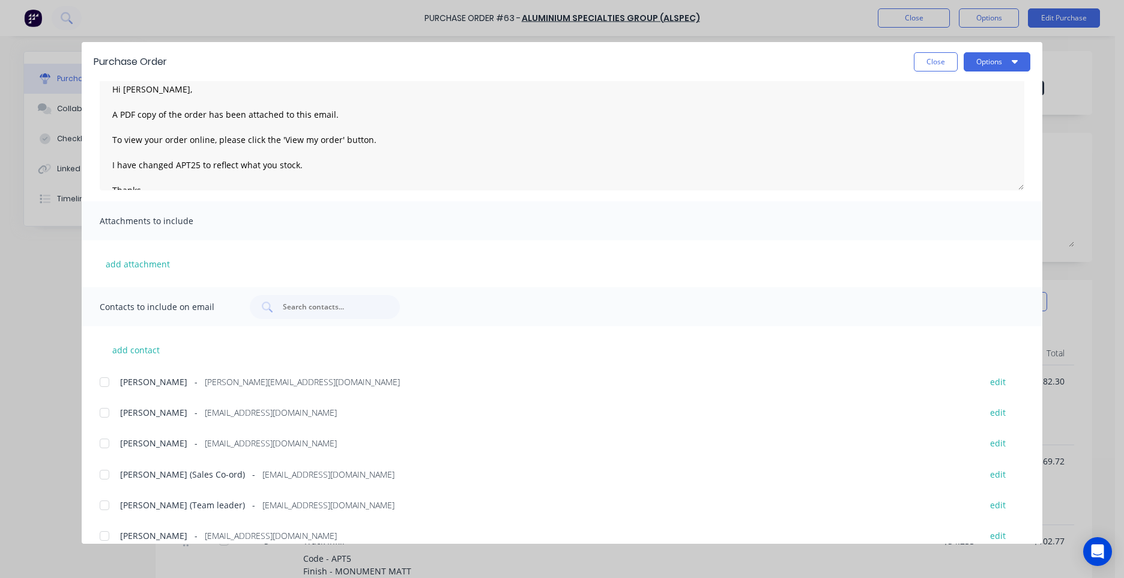
scroll to position [0, 0]
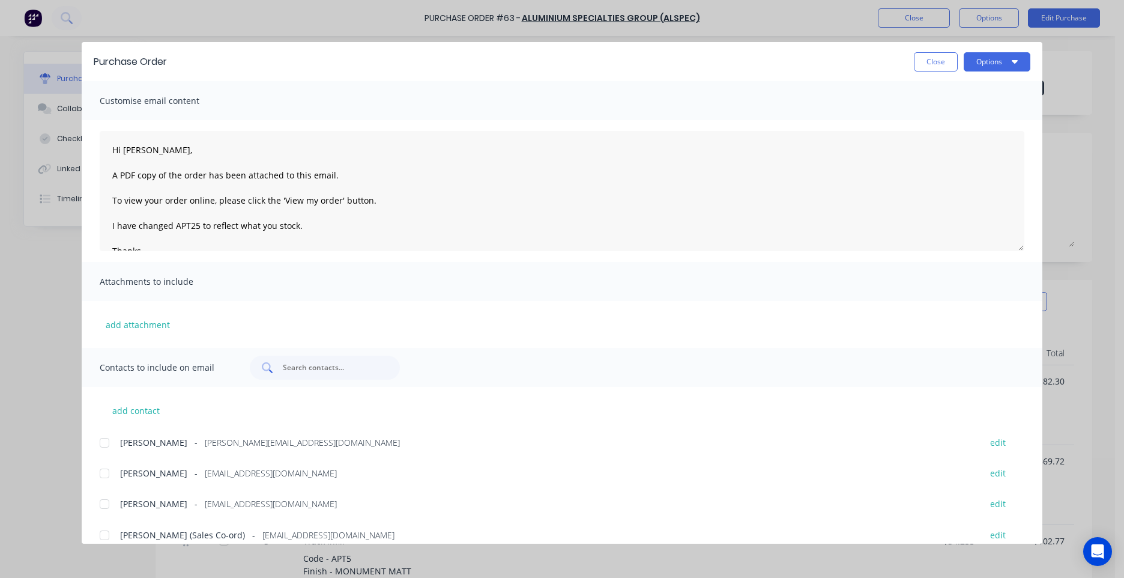
click at [325, 368] on input "text" at bounding box center [332, 367] width 100 height 12
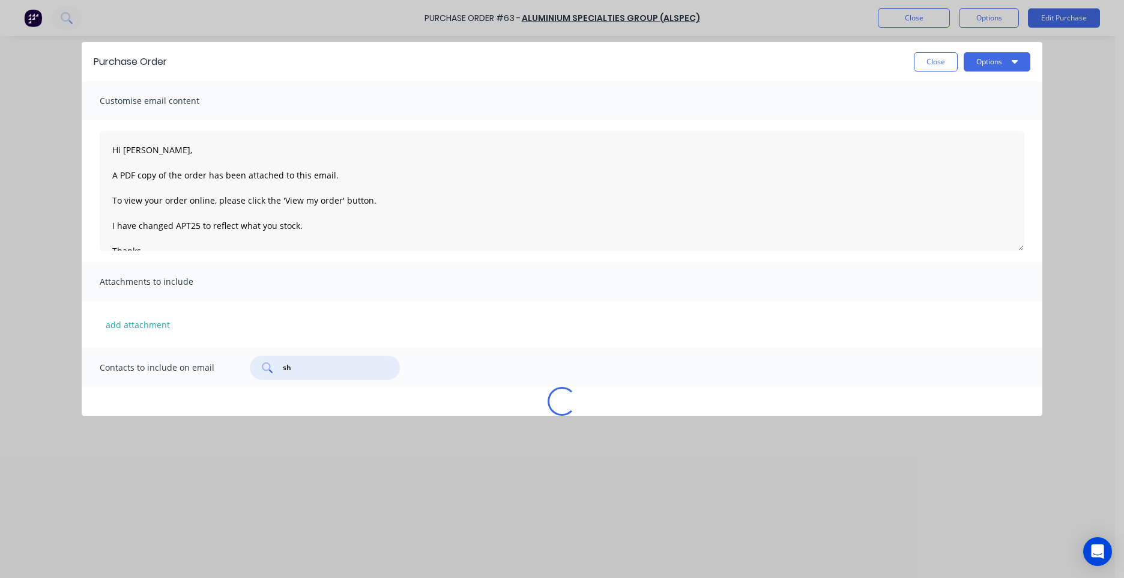
type input "she"
type textarea "x"
type input "shelby"
drag, startPoint x: 340, startPoint y: 366, endPoint x: 185, endPoint y: 369, distance: 155.6
click at [186, 369] on div "Contacts to include on email shelby" at bounding box center [562, 367] width 961 height 39
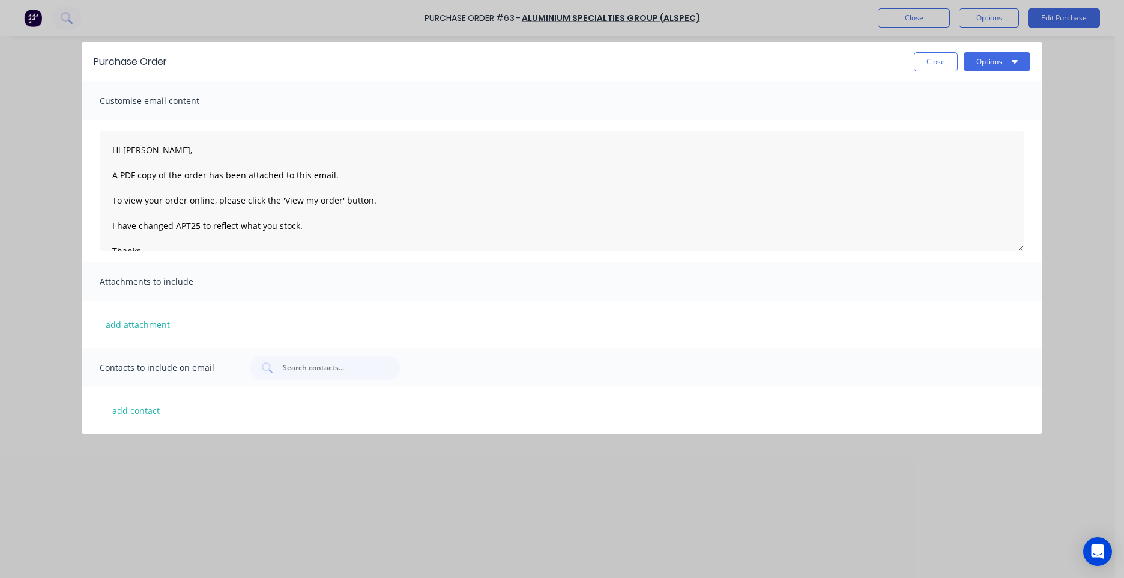
click at [570, 60] on div "Close Options" at bounding box center [604, 61] width 851 height 19
type textarea "x"
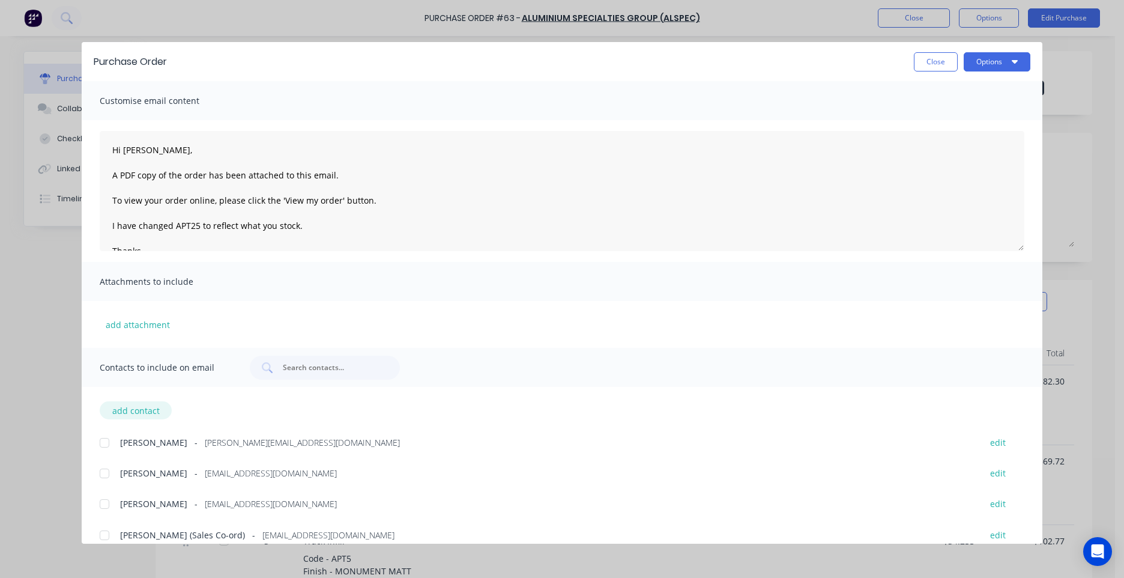
click at [159, 402] on button "add contact" at bounding box center [136, 410] width 72 height 18
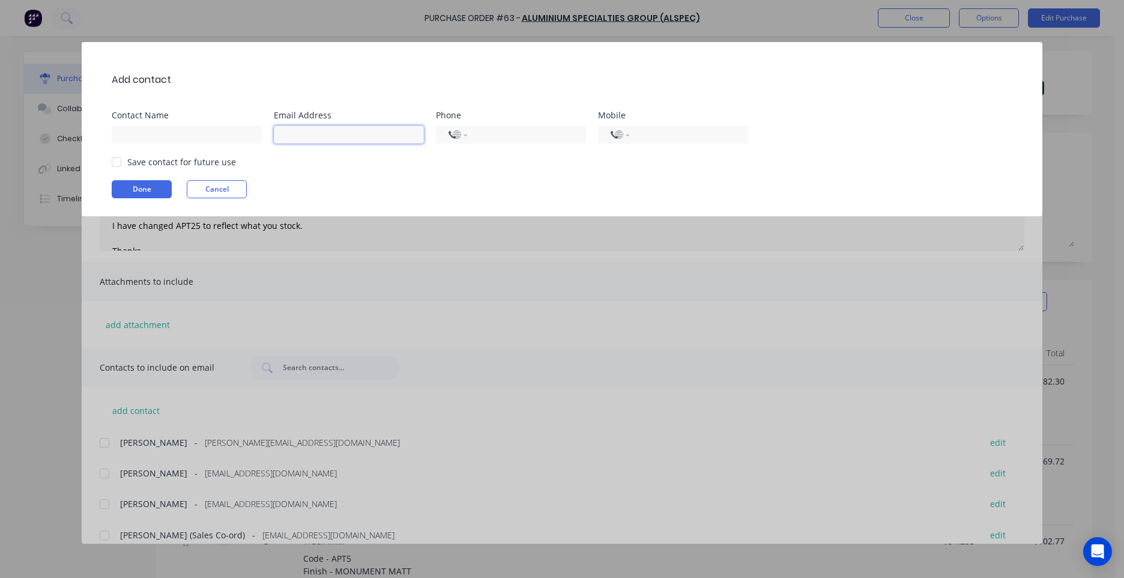
click at [328, 134] on input at bounding box center [349, 135] width 150 height 18
type input "sgrzan@vgwd.com.au"
click at [334, 62] on div "Add contact" at bounding box center [568, 79] width 913 height 39
click at [118, 193] on button "Done" at bounding box center [142, 189] width 60 height 18
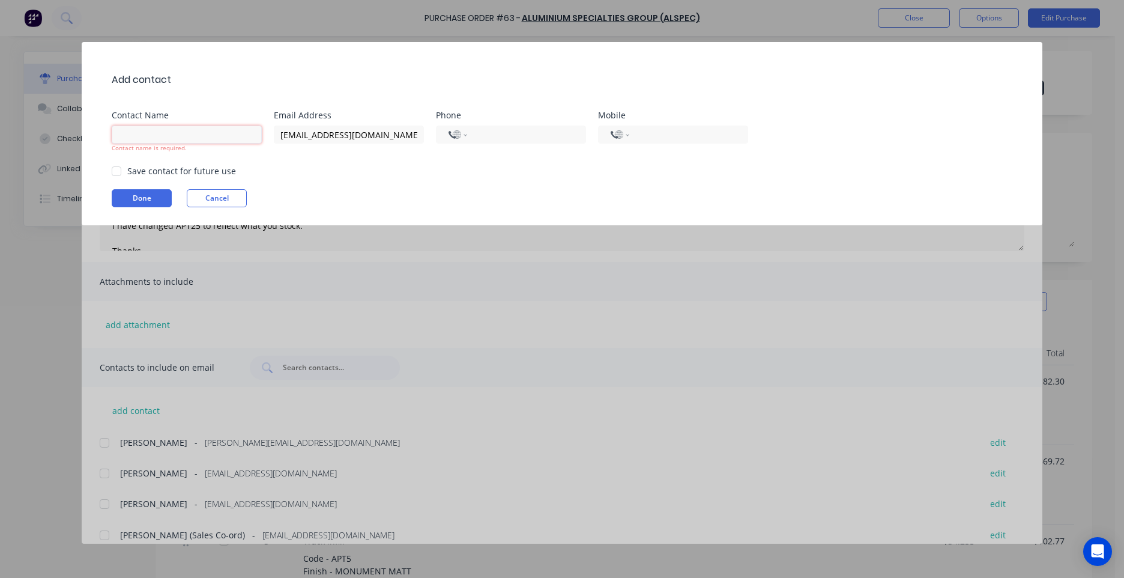
click at [171, 138] on input at bounding box center [187, 135] width 150 height 18
click at [186, 135] on input at bounding box center [187, 135] width 150 height 18
type input "[PERSON_NAME]"
click at [306, 89] on div "Add contact" at bounding box center [568, 79] width 913 height 39
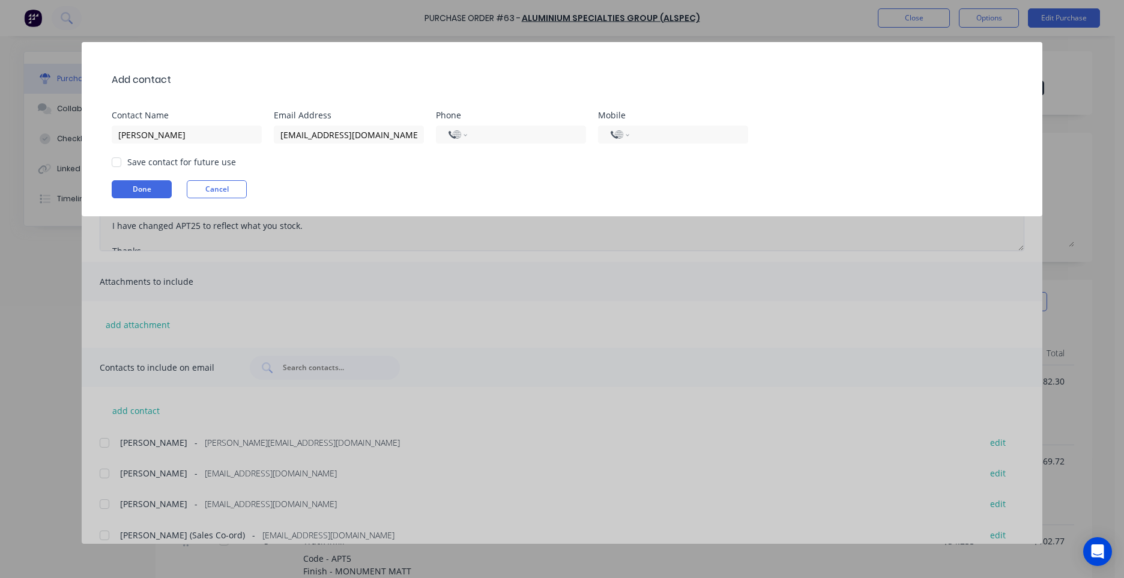
click at [142, 190] on button "Done" at bounding box center [142, 189] width 60 height 18
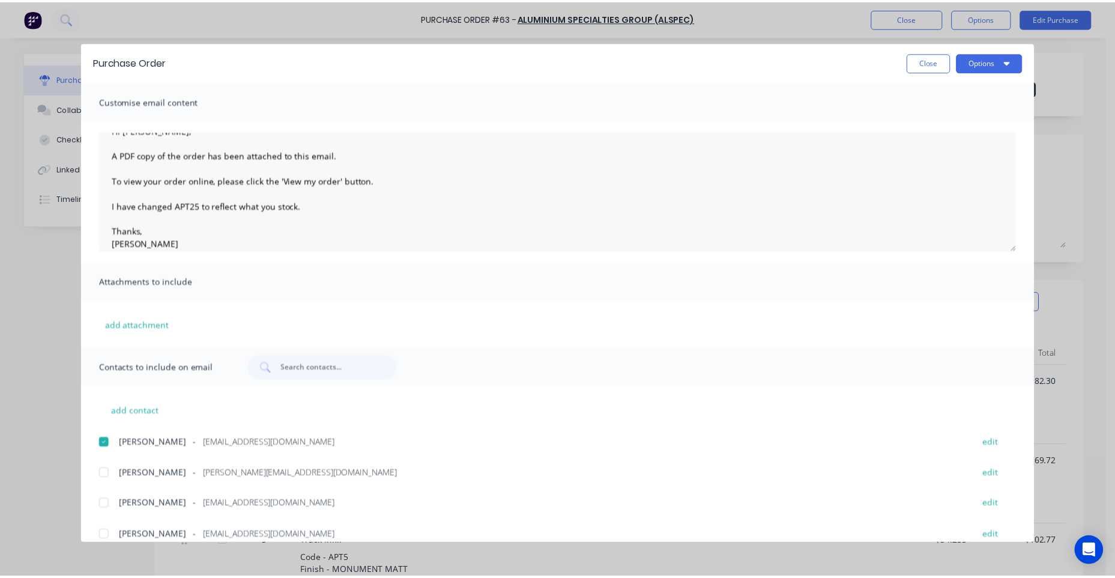
scroll to position [31, 0]
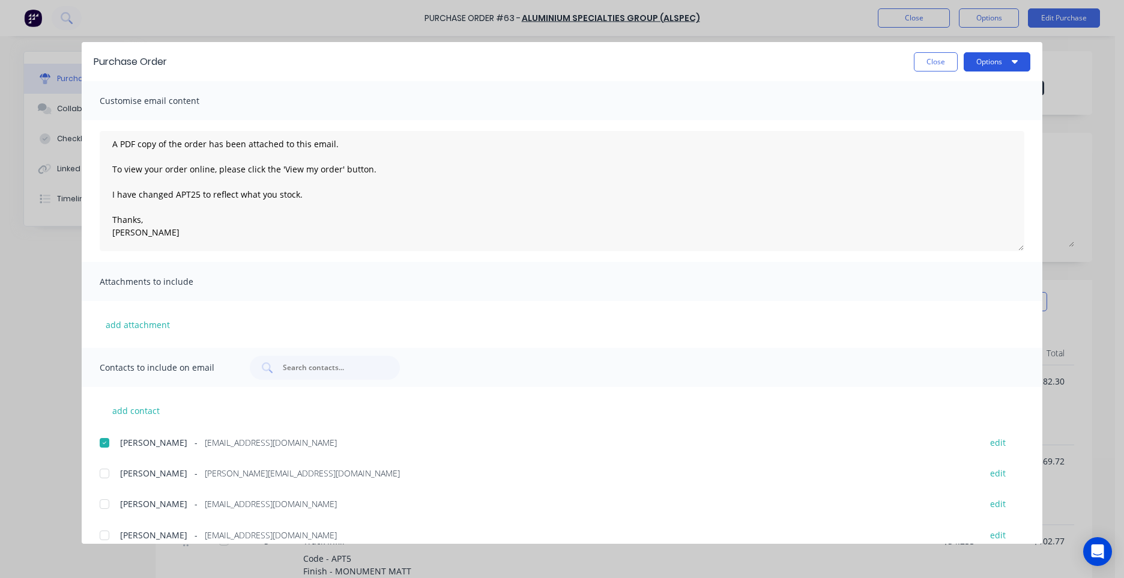
click at [994, 60] on button "Options" at bounding box center [997, 61] width 67 height 19
click at [949, 138] on div "Email" at bounding box center [973, 140] width 92 height 17
click at [925, 62] on button "Close" at bounding box center [936, 61] width 44 height 19
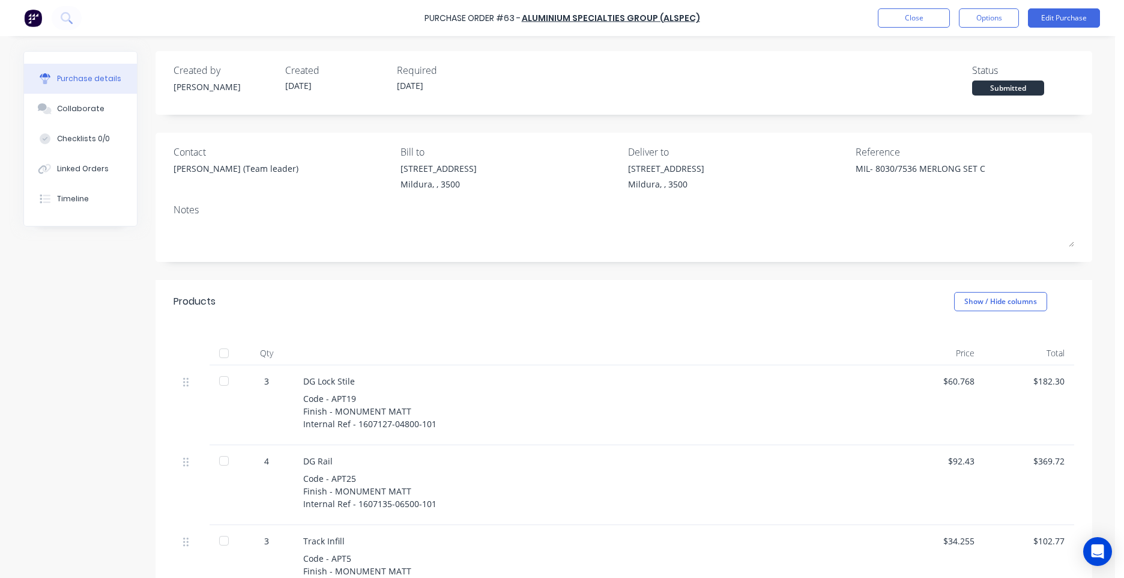
type textarea "x"
click at [900, 13] on button "Close" at bounding box center [914, 17] width 72 height 19
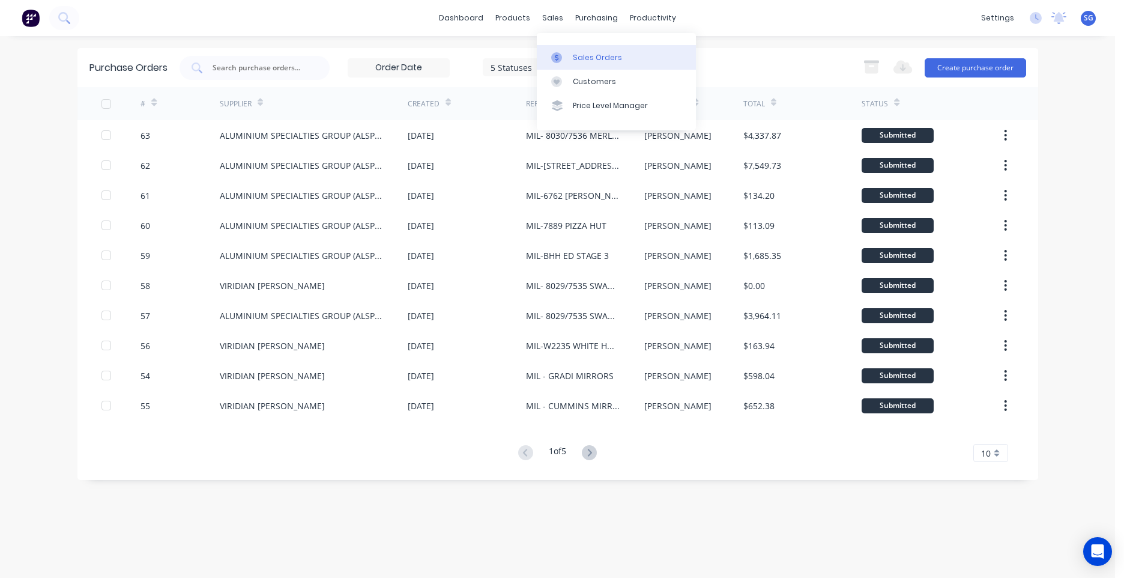
click at [583, 64] on link "Sales Orders" at bounding box center [616, 57] width 159 height 24
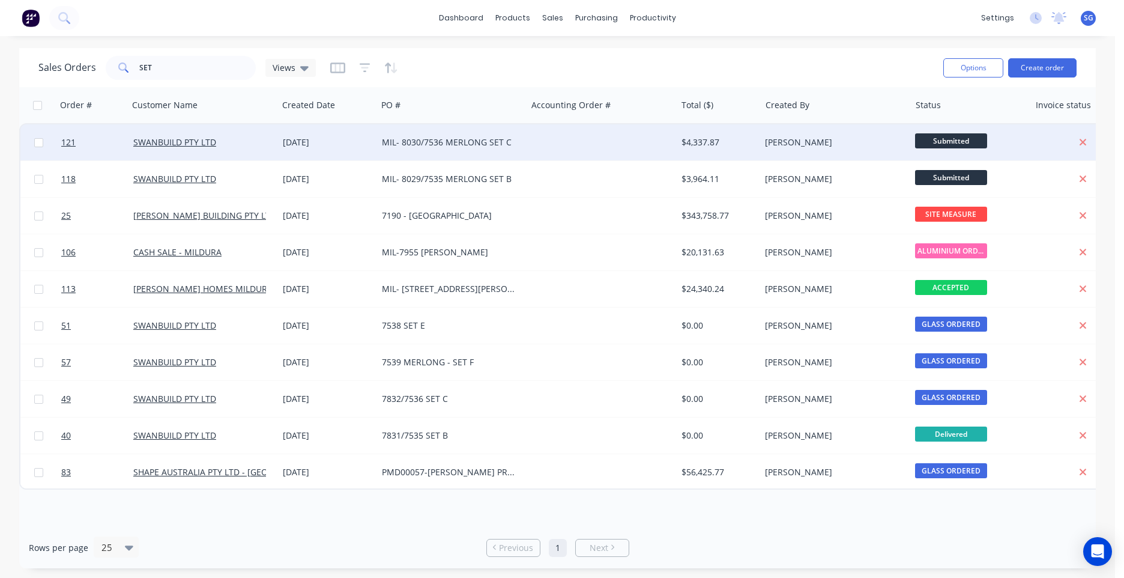
click at [607, 153] on div at bounding box center [602, 142] width 150 height 36
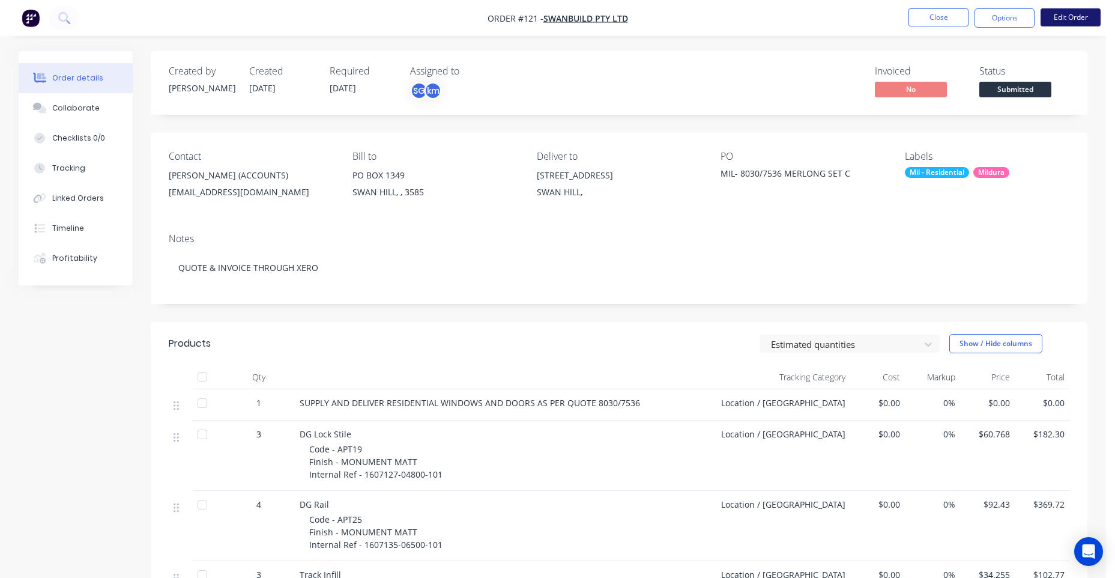
click at [1085, 15] on button "Edit Order" at bounding box center [1071, 17] width 60 height 18
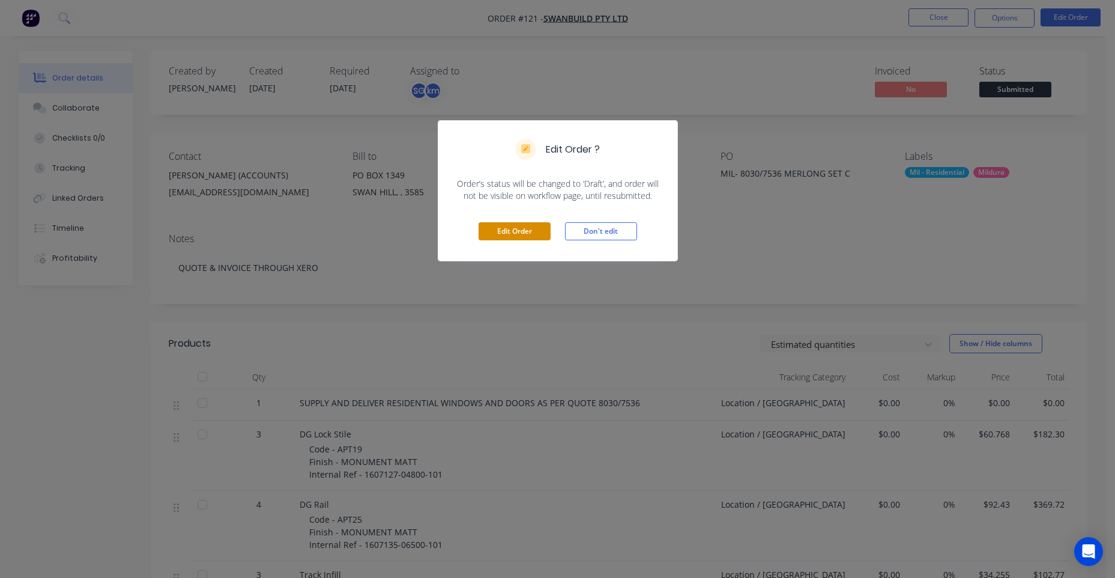
click at [514, 237] on button "Edit Order" at bounding box center [515, 231] width 72 height 18
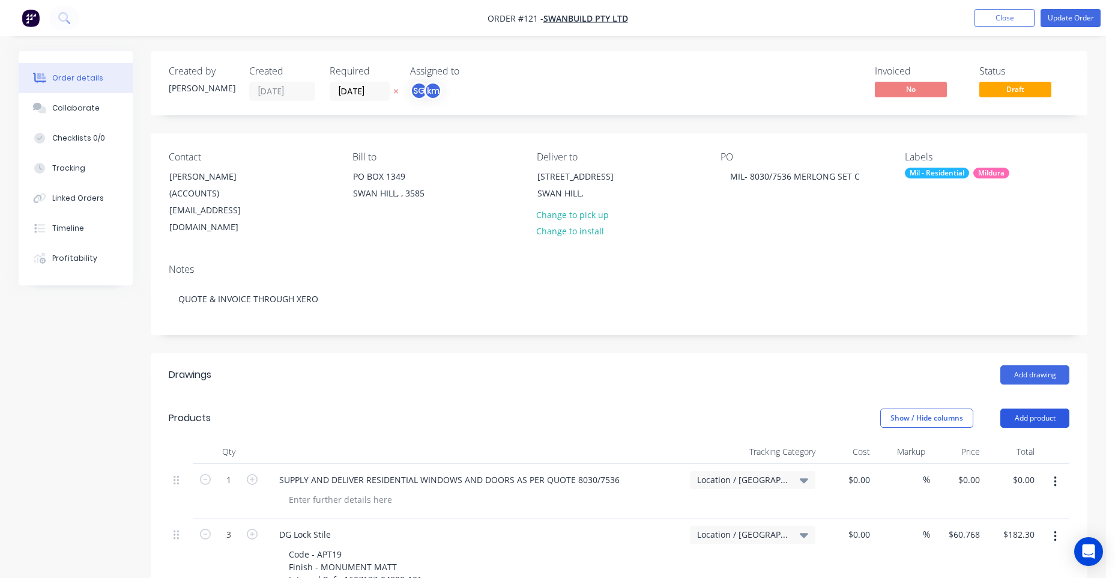
click at [1029, 408] on button "Add product" at bounding box center [1034, 417] width 69 height 19
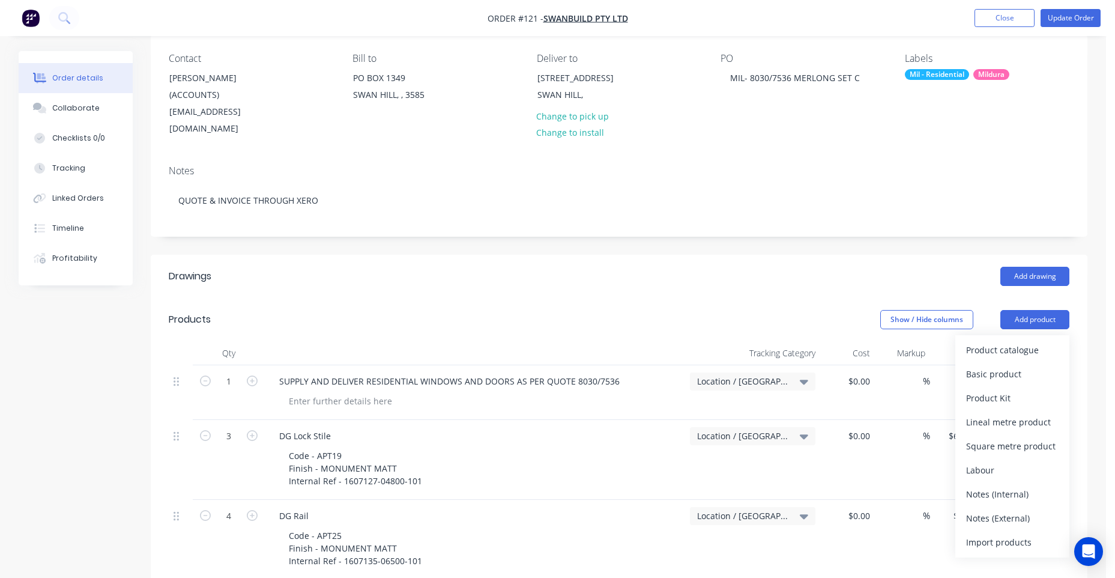
scroll to position [120, 0]
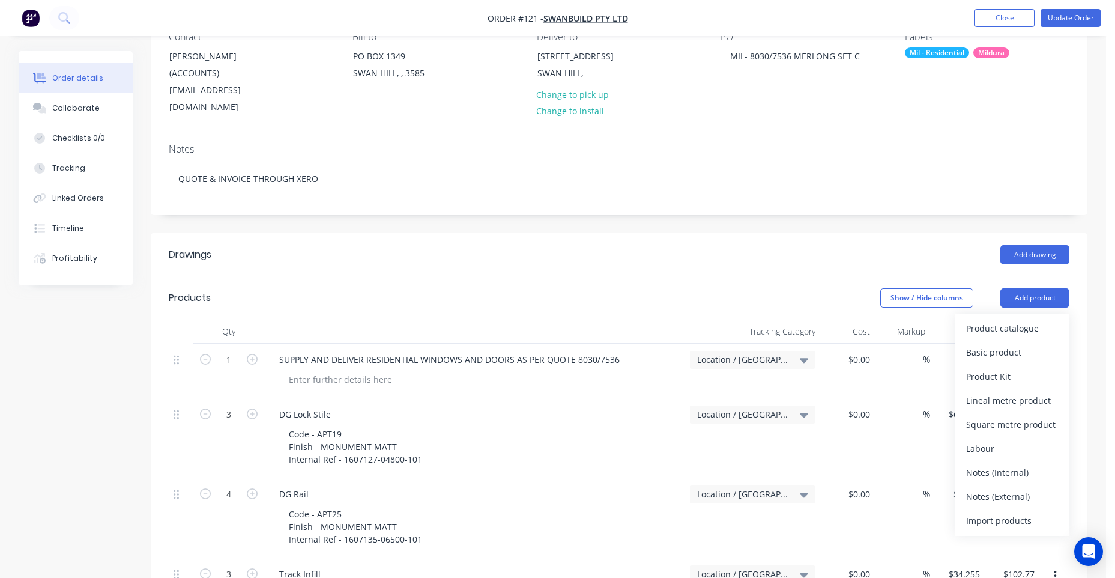
click at [975, 512] on div "Import products" at bounding box center [1012, 520] width 92 height 17
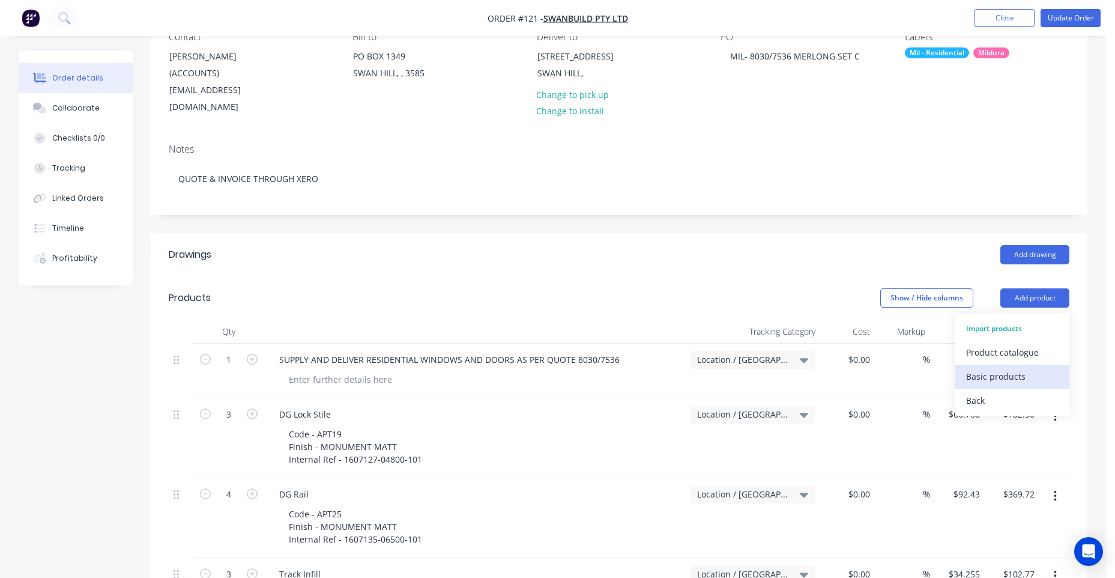
click at [994, 367] on div "Basic products" at bounding box center [1012, 375] width 92 height 17
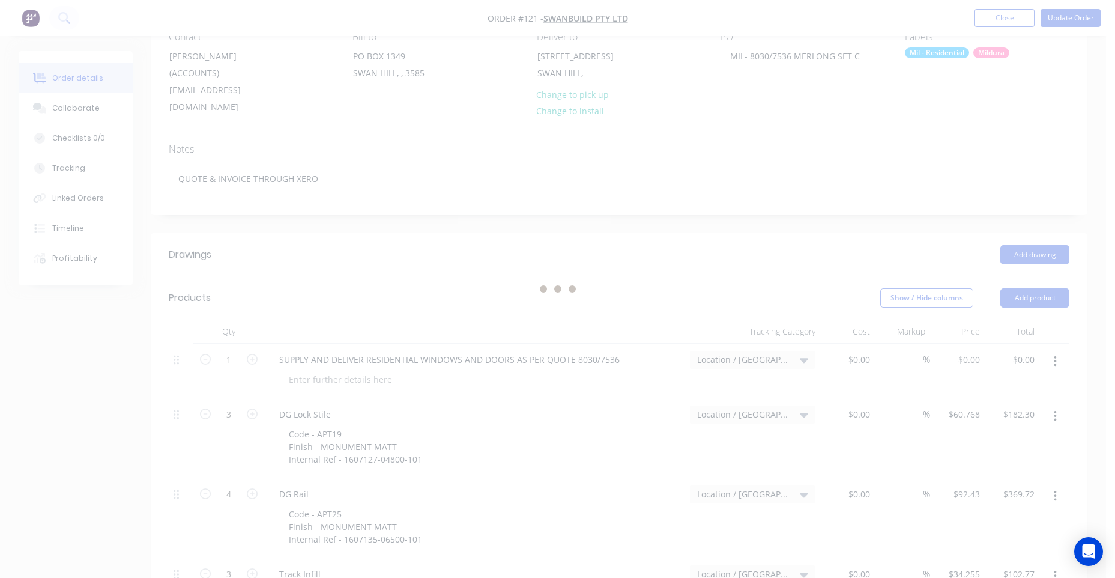
scroll to position [0, 0]
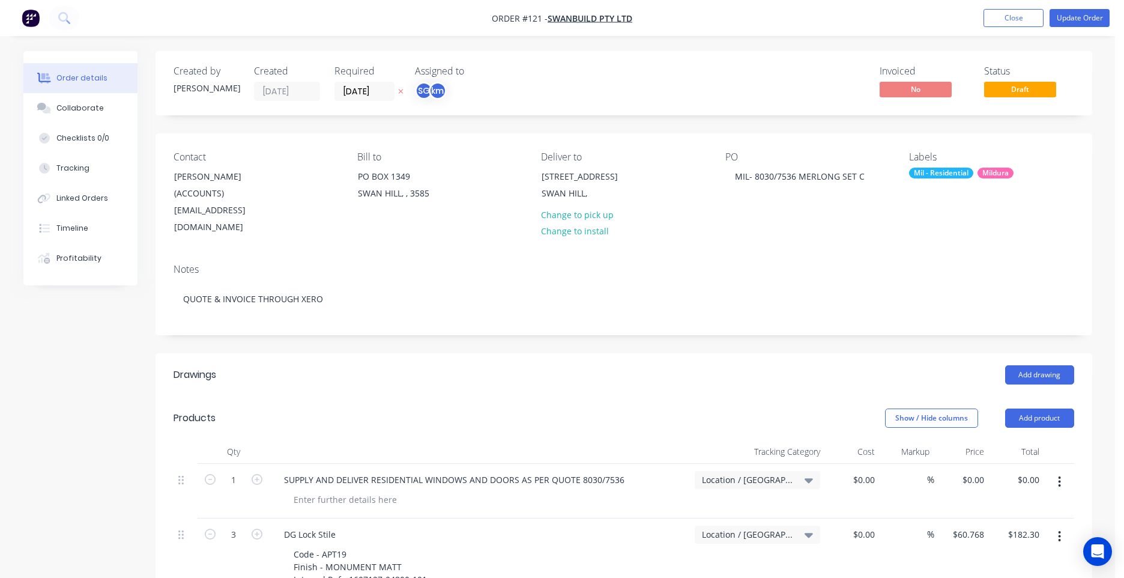
type input "7"
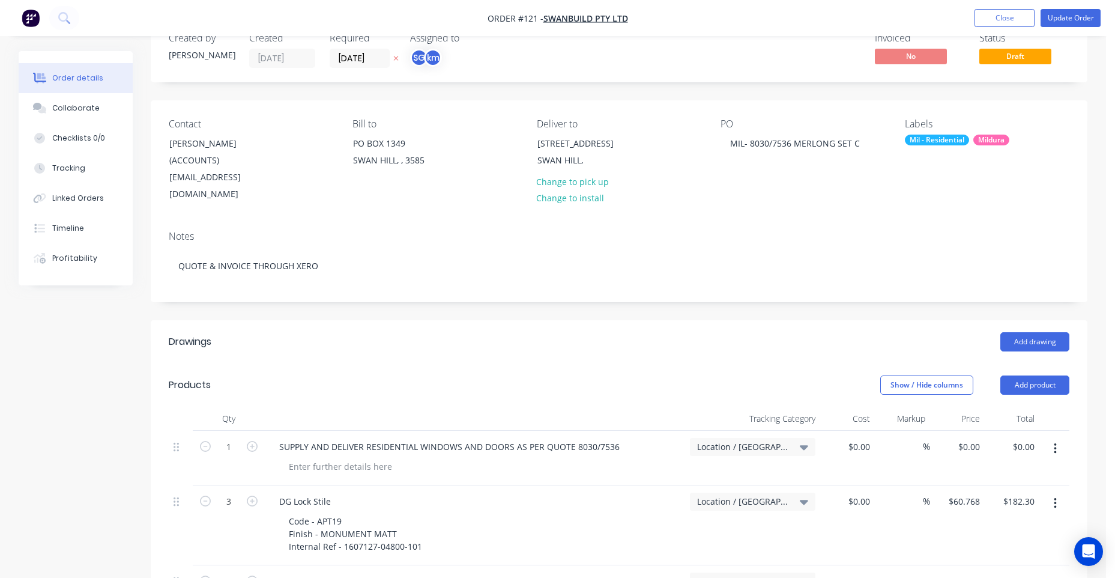
scroll to position [10, 0]
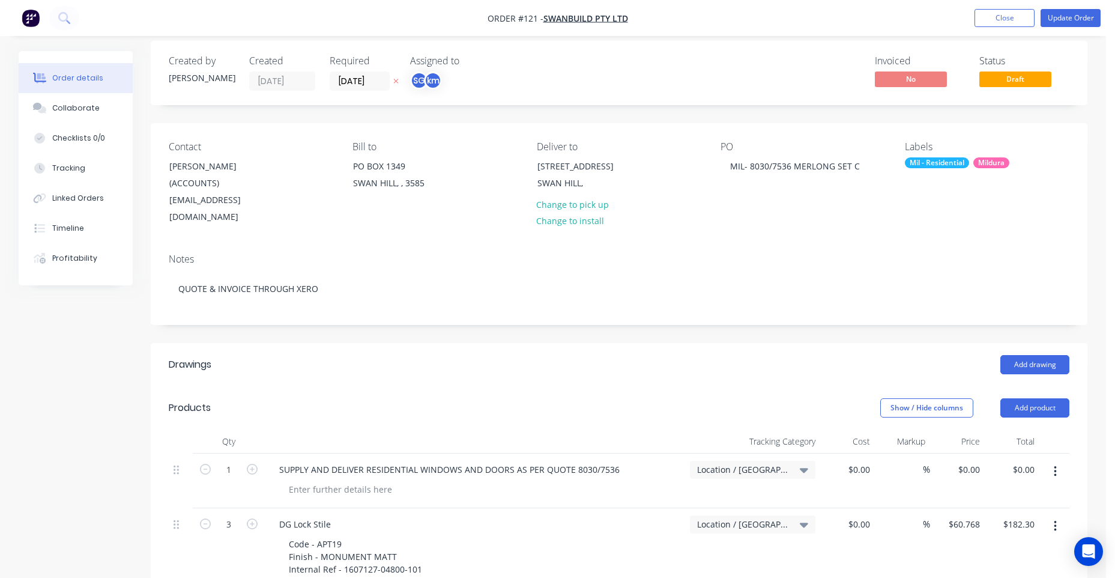
click at [759, 462] on div "Location / [GEOGRAPHIC_DATA]" at bounding box center [752, 480] width 135 height 55
click at [765, 463] on span "Location / [GEOGRAPHIC_DATA]" at bounding box center [742, 469] width 91 height 13
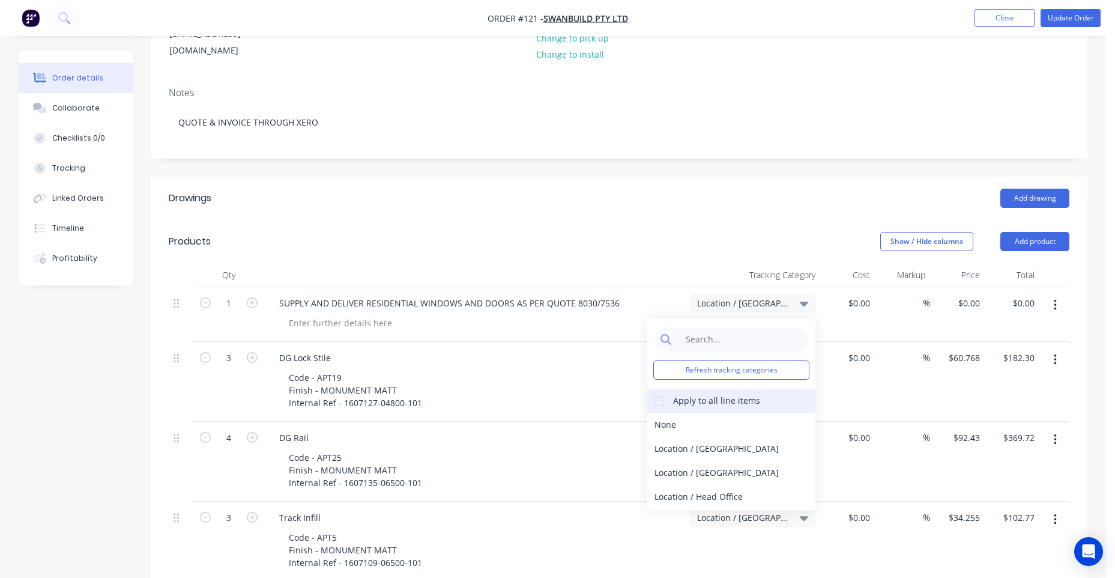
scroll to position [190, 0]
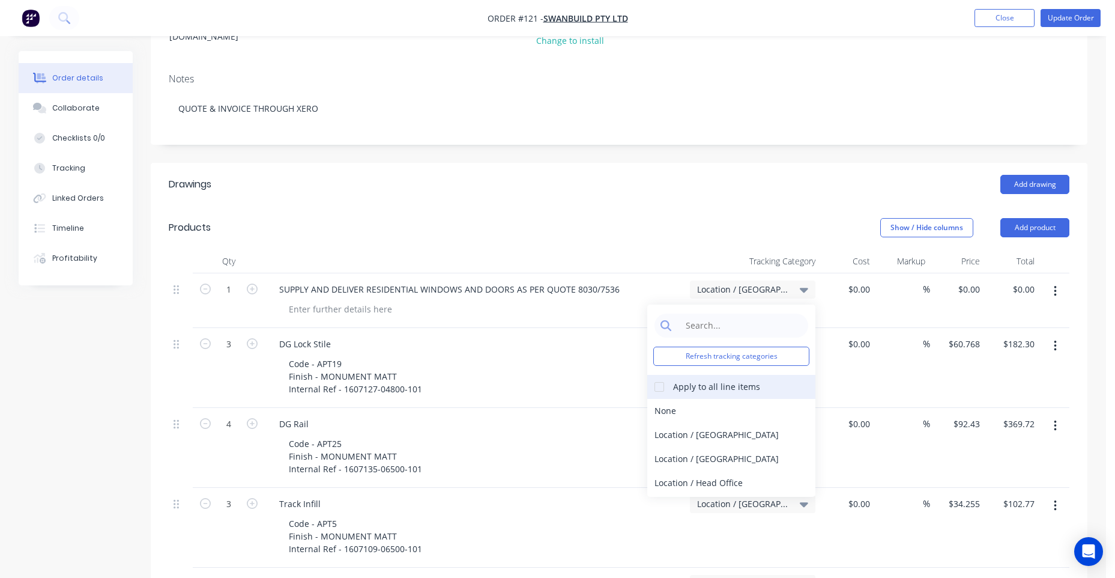
click at [658, 375] on div at bounding box center [659, 387] width 24 height 24
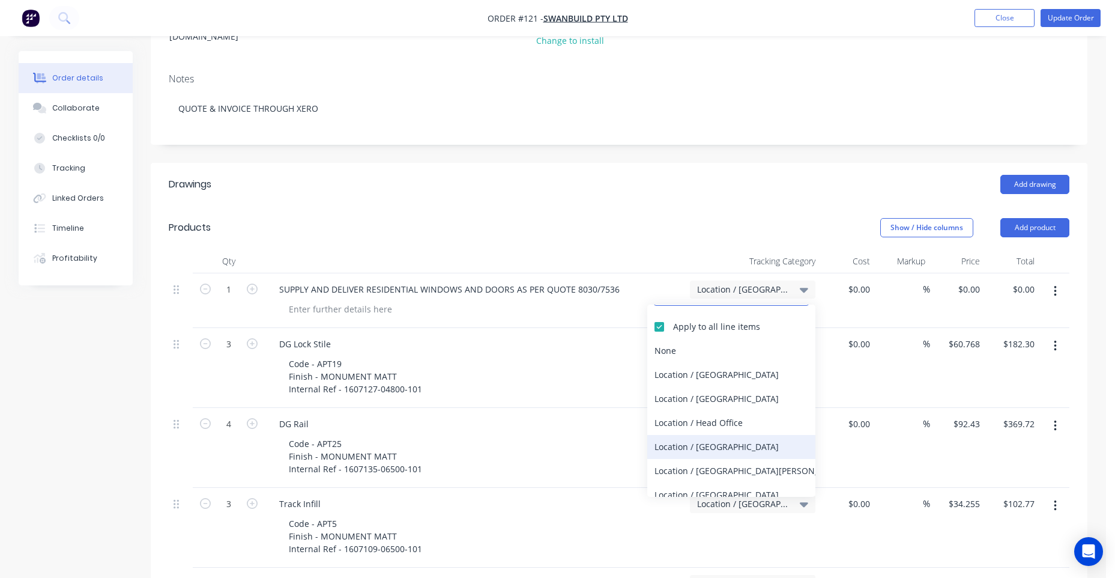
click at [694, 435] on div "Location / [GEOGRAPHIC_DATA]" at bounding box center [731, 447] width 168 height 24
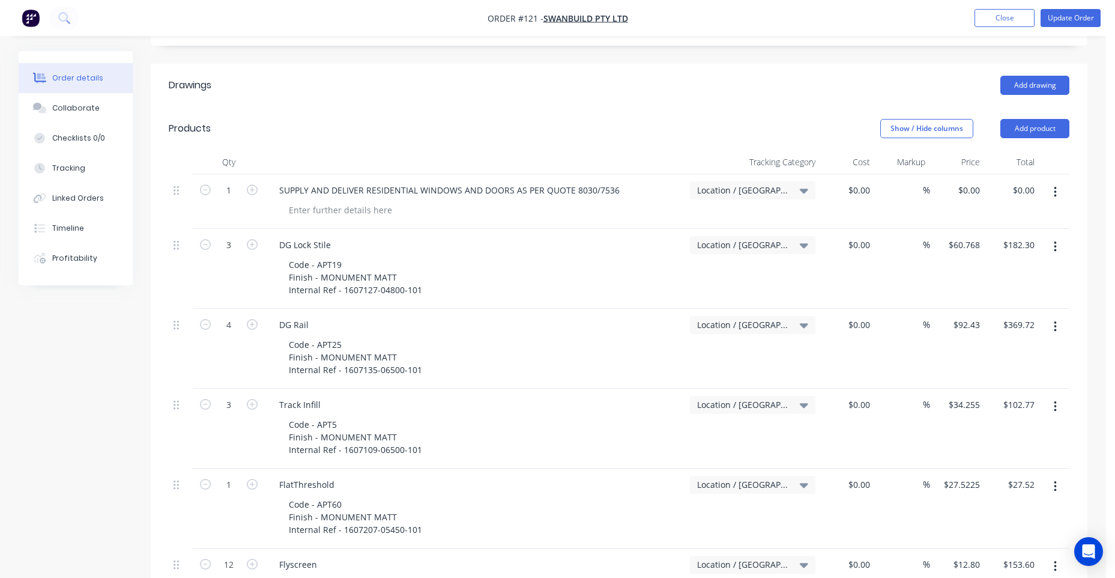
scroll to position [0, 0]
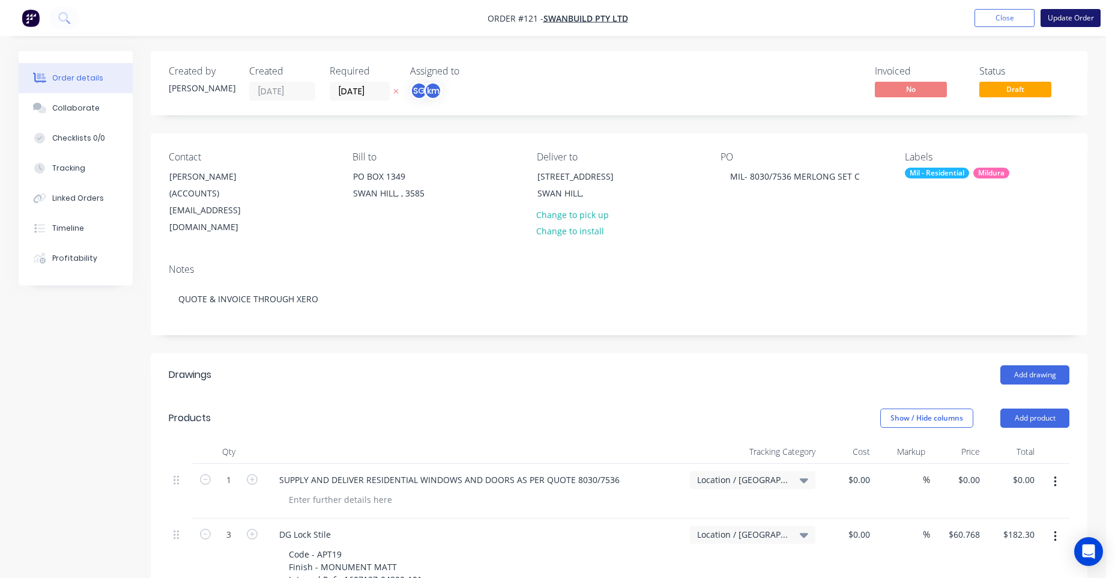
click at [1083, 22] on button "Update Order" at bounding box center [1071, 18] width 60 height 18
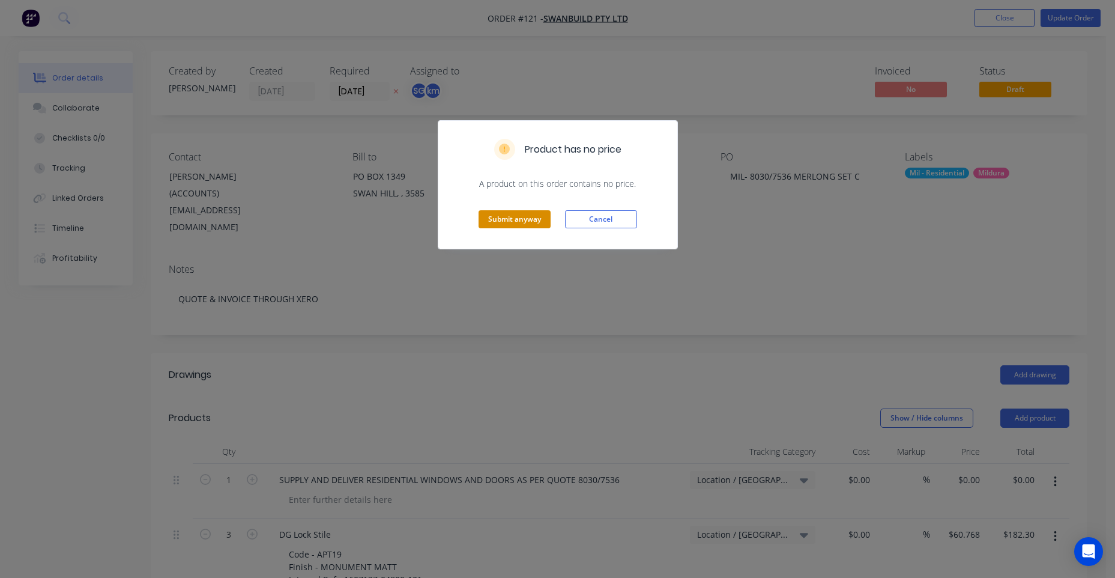
click at [517, 213] on button "Submit anyway" at bounding box center [515, 219] width 72 height 18
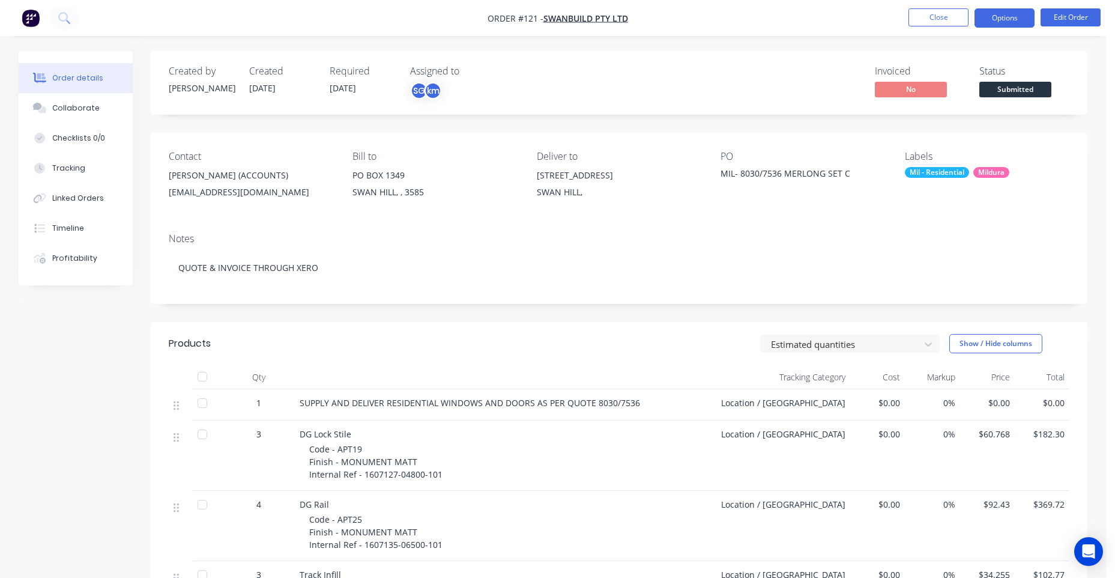
click at [1014, 25] on button "Options" at bounding box center [1005, 17] width 60 height 19
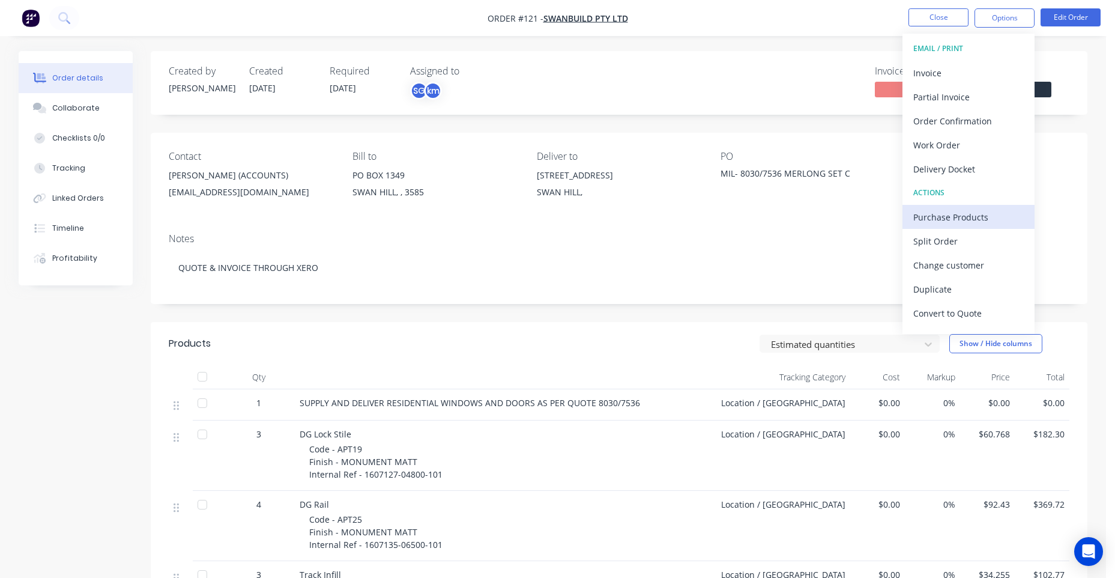
click at [958, 216] on div "Purchase Products" at bounding box center [968, 216] width 110 height 17
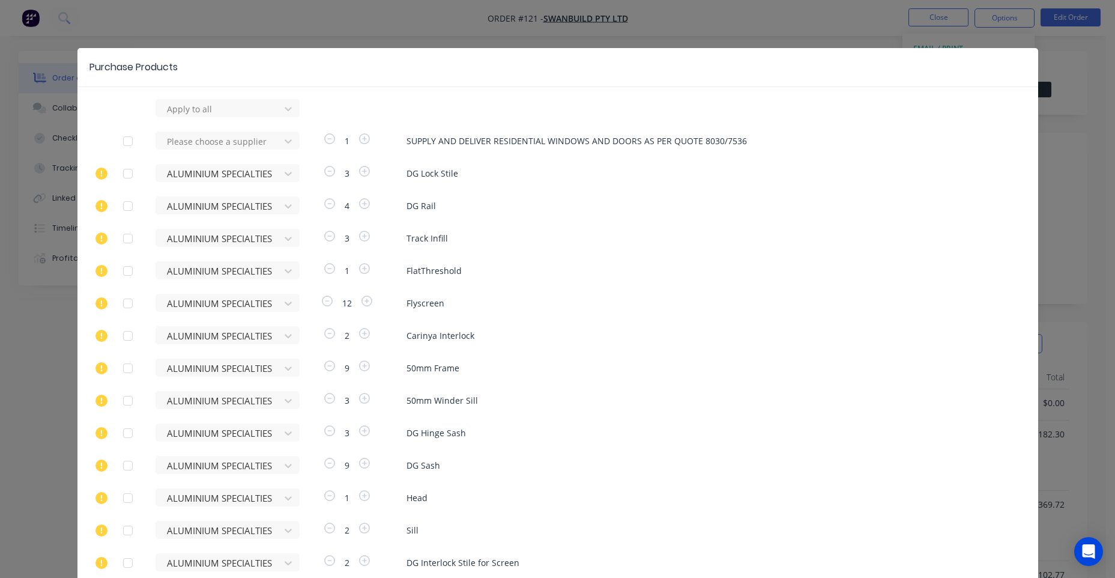
click at [198, 122] on div "Apply to all Please choose a supplier 1 SUPPLY AND DELIVER RESIDENTIAL WINDOWS …" at bounding box center [557, 534] width 961 height 871
click at [181, 116] on div at bounding box center [220, 108] width 108 height 15
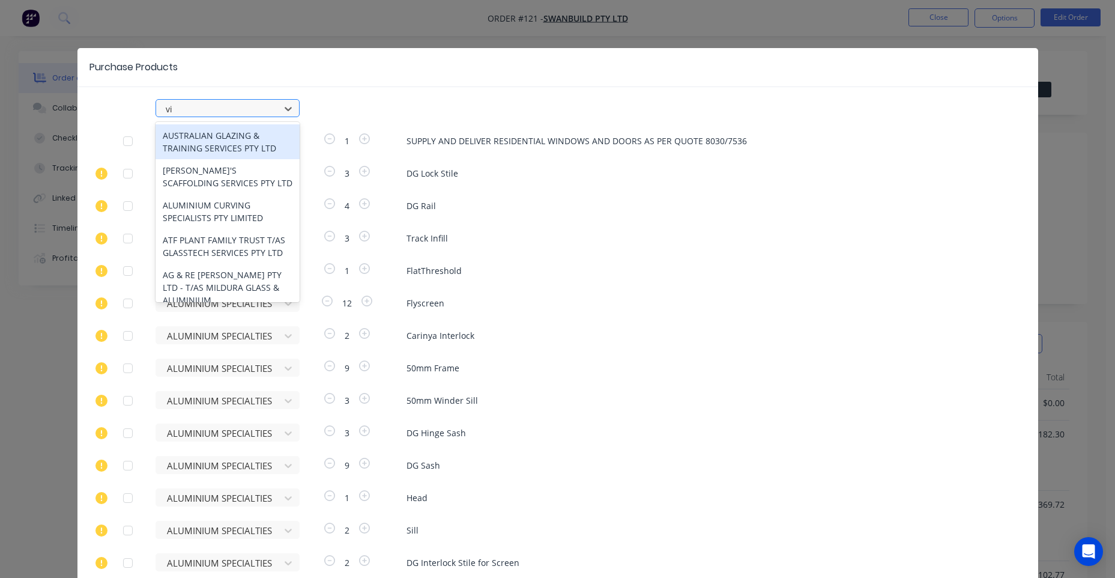
type input "vir"
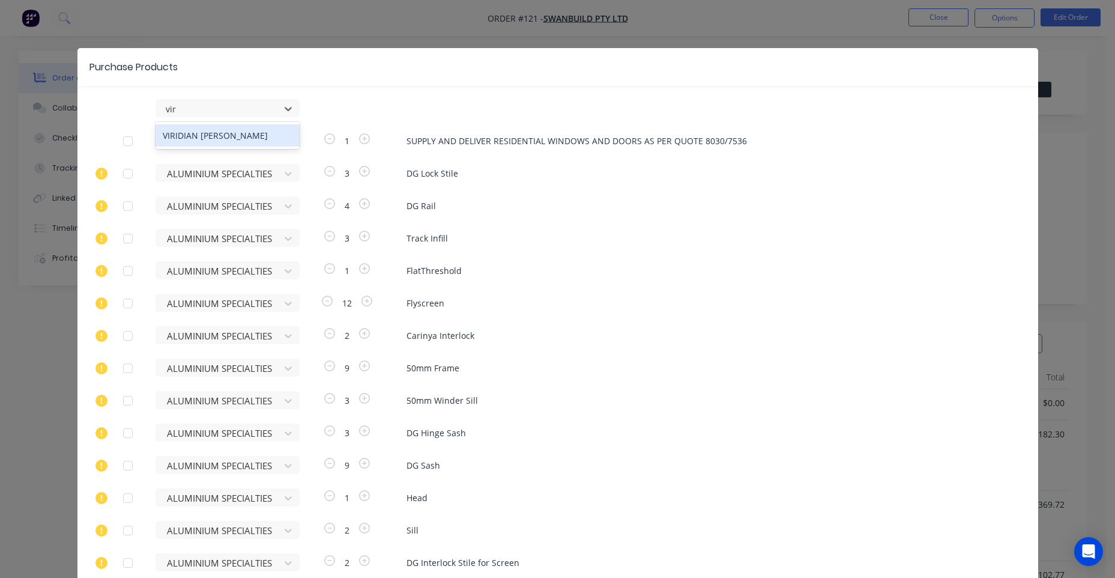
click at [192, 127] on div "VIRIDIAN [PERSON_NAME]" at bounding box center [228, 135] width 144 height 22
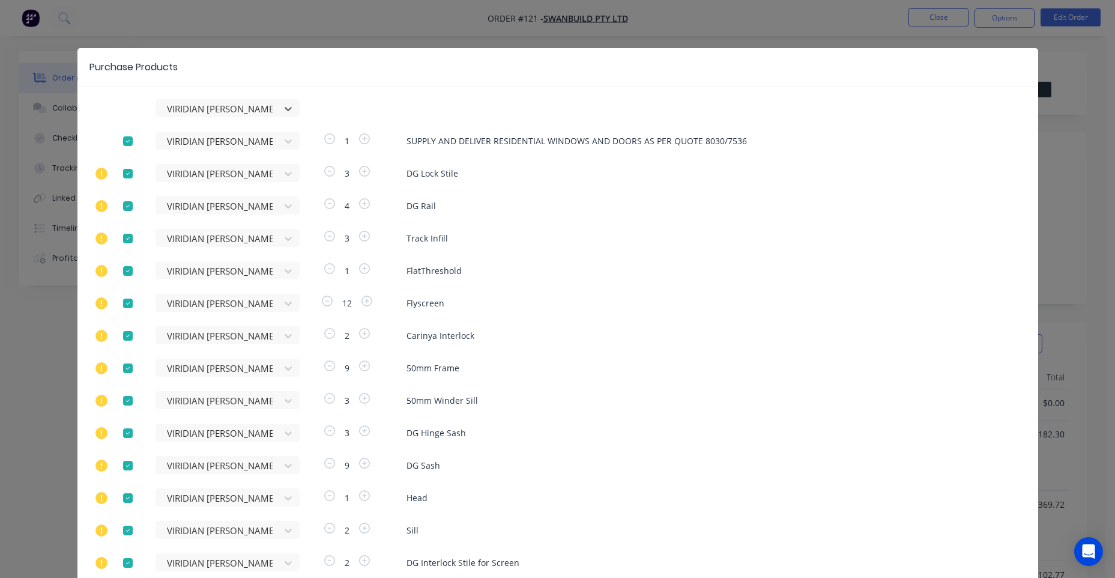
click at [124, 143] on div at bounding box center [128, 141] width 24 height 24
click at [118, 180] on div at bounding box center [128, 174] width 24 height 24
click at [122, 198] on div at bounding box center [128, 206] width 24 height 24
drag, startPoint x: 123, startPoint y: 232, endPoint x: 118, endPoint y: 280, distance: 48.9
click at [123, 232] on div at bounding box center [128, 238] width 24 height 24
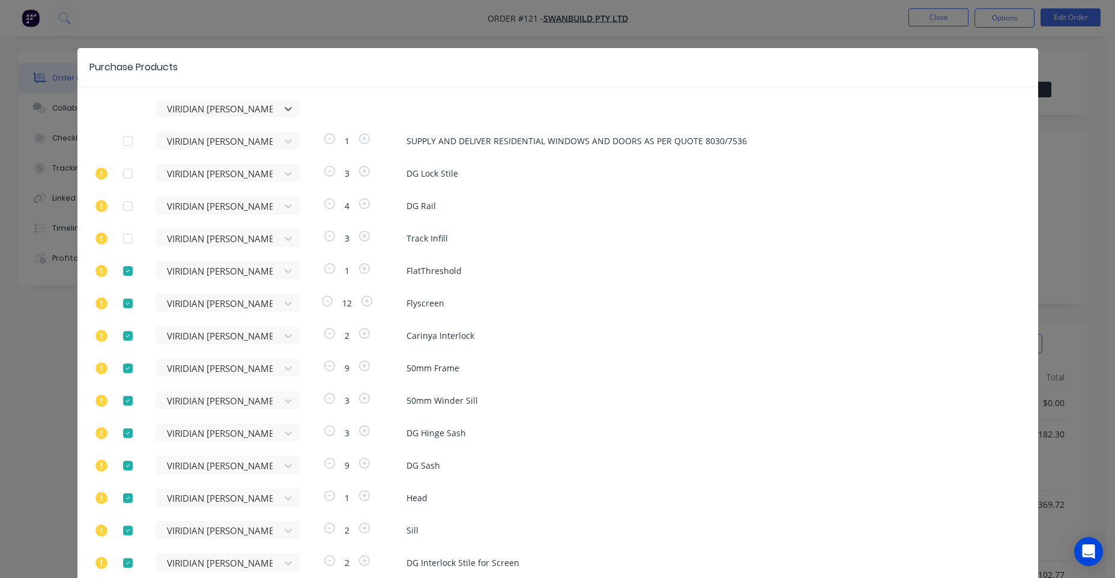
click at [118, 280] on div at bounding box center [128, 271] width 24 height 24
click at [123, 302] on div at bounding box center [128, 303] width 24 height 24
click at [122, 336] on div at bounding box center [128, 336] width 24 height 24
click at [122, 361] on div at bounding box center [128, 368] width 24 height 24
click at [124, 381] on div "option VIRIDIAN GLASS CLAYTON, selected. VIRIDIAN GLASS CLAYTON VIRIDIAN GLASS …" at bounding box center [557, 534] width 961 height 871
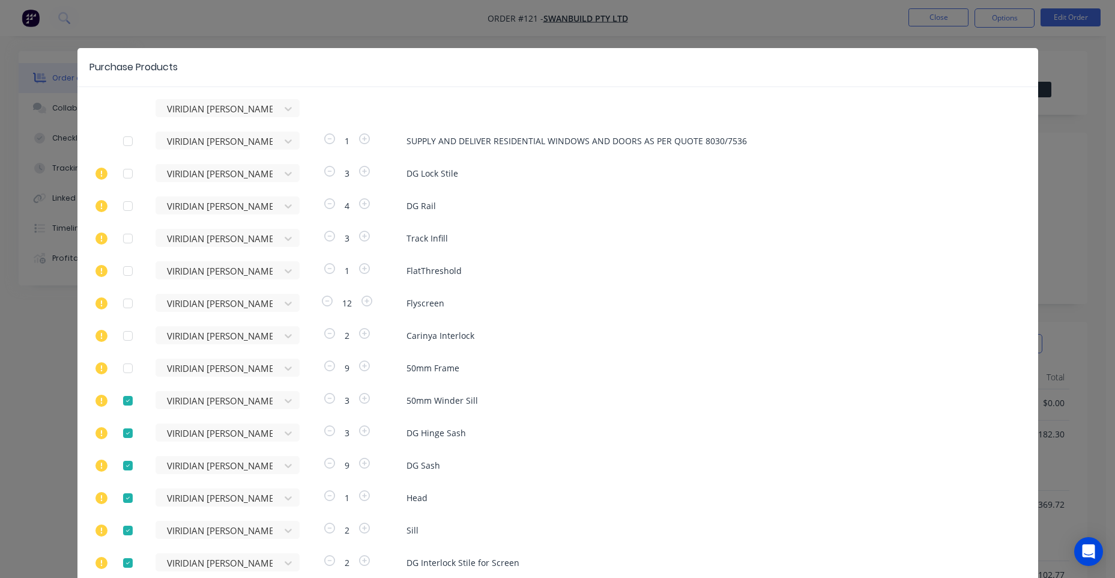
click at [126, 396] on div at bounding box center [128, 401] width 24 height 24
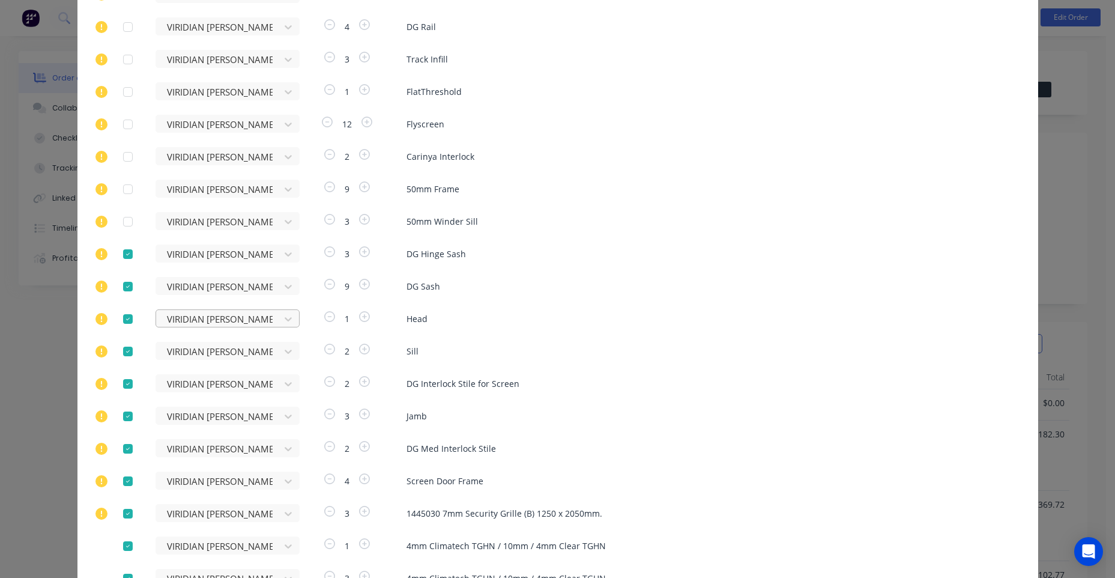
scroll to position [180, 0]
click at [119, 267] on div "VIRIDIAN GLASS CLAYTON VIRIDIAN GLASS CLAYTON 1 SUPPLY AND DELIVER RESIDENTIAL …" at bounding box center [557, 354] width 961 height 871
drag, startPoint x: 108, startPoint y: 300, endPoint x: 127, endPoint y: 290, distance: 20.9
click at [109, 300] on div "VIRIDIAN GLASS CLAYTON VIRIDIAN GLASS CLAYTON 1 SUPPLY AND DELIVER RESIDENTIAL …" at bounding box center [557, 354] width 961 height 871
click at [128, 289] on div at bounding box center [128, 285] width 24 height 24
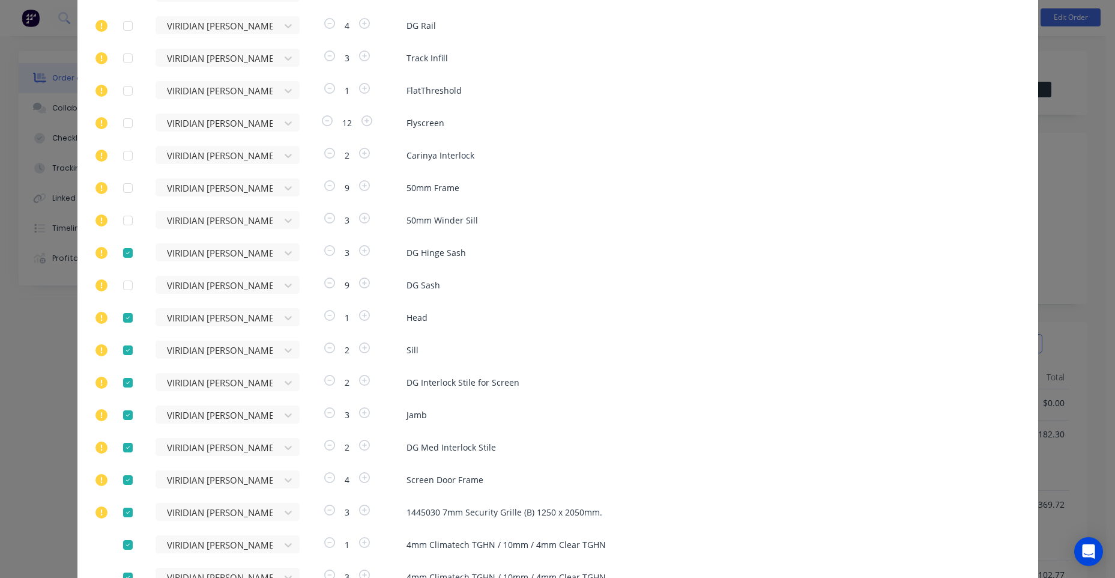
click at [127, 264] on div at bounding box center [128, 253] width 24 height 24
click at [121, 321] on div at bounding box center [128, 318] width 24 height 24
click at [127, 351] on div at bounding box center [128, 350] width 24 height 24
click at [116, 384] on div at bounding box center [128, 382] width 24 height 24
click at [129, 417] on div at bounding box center [128, 415] width 24 height 24
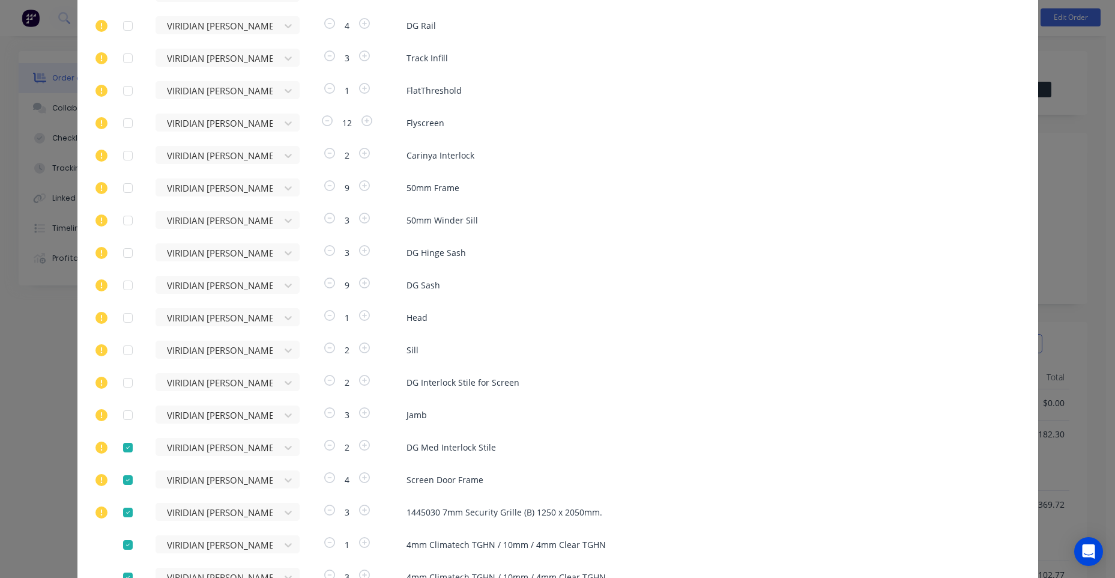
click at [129, 443] on div at bounding box center [128, 447] width 24 height 24
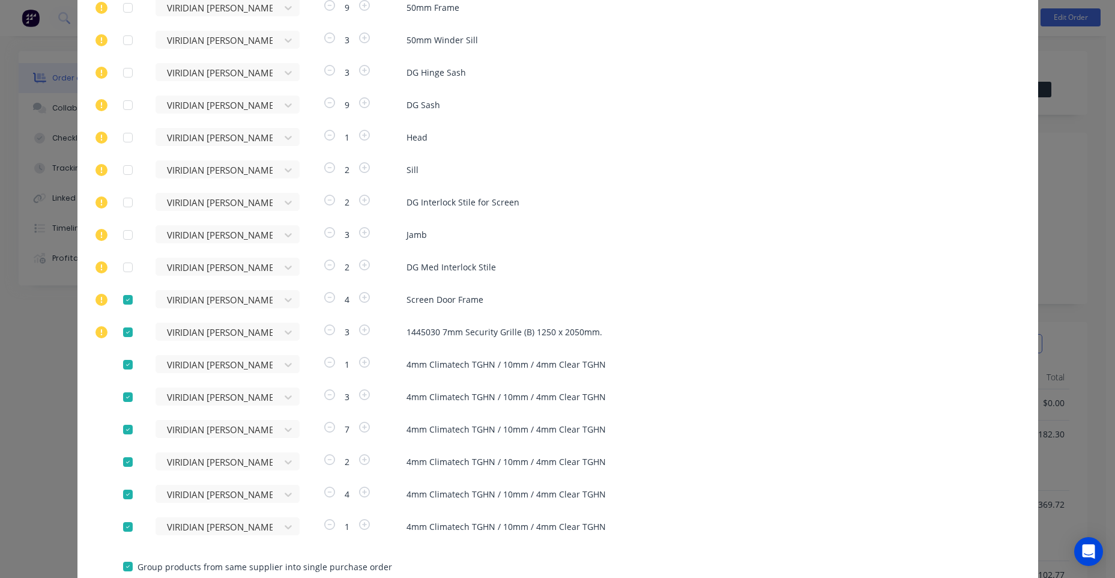
drag, startPoint x: 118, startPoint y: 332, endPoint x: 119, endPoint y: 325, distance: 7.2
click at [118, 331] on div at bounding box center [128, 332] width 24 height 24
click at [125, 303] on div at bounding box center [128, 300] width 24 height 24
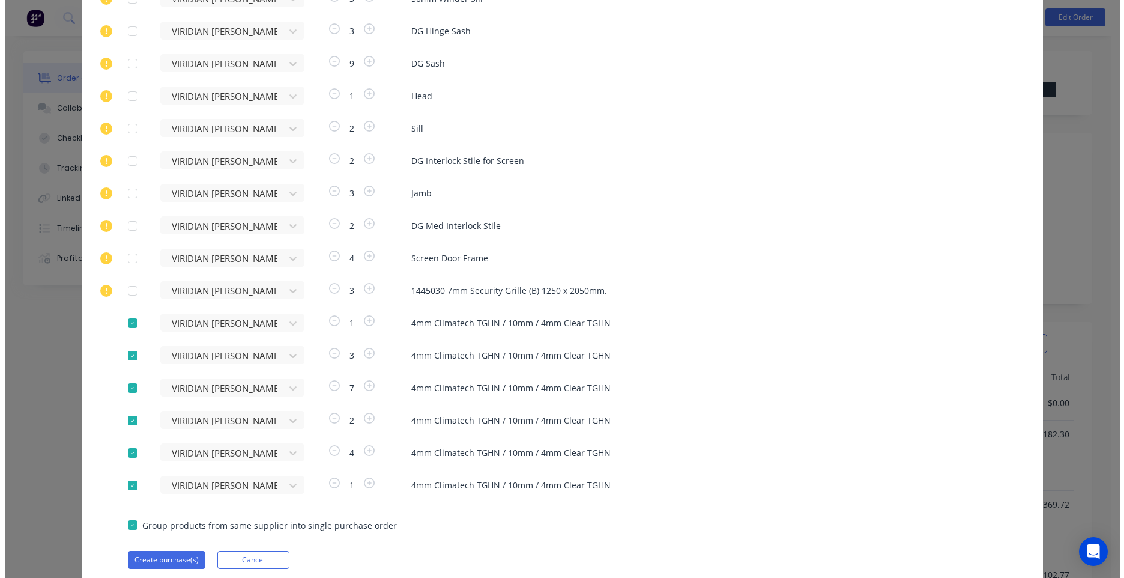
scroll to position [446, 0]
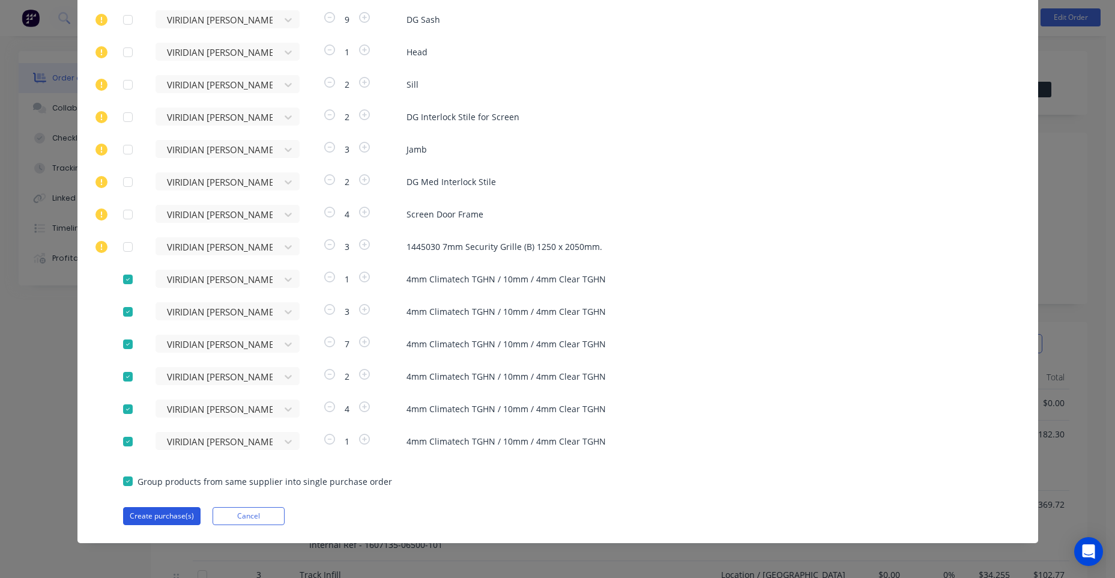
click at [175, 513] on button "Create purchase(s)" at bounding box center [161, 516] width 77 height 18
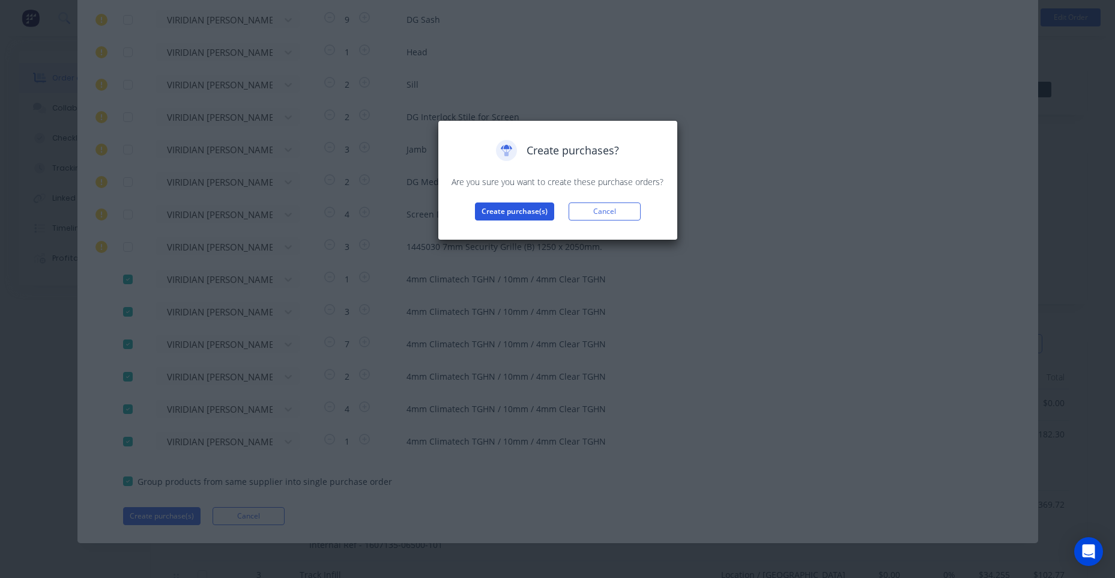
click at [511, 216] on button "Create purchase(s)" at bounding box center [514, 211] width 79 height 18
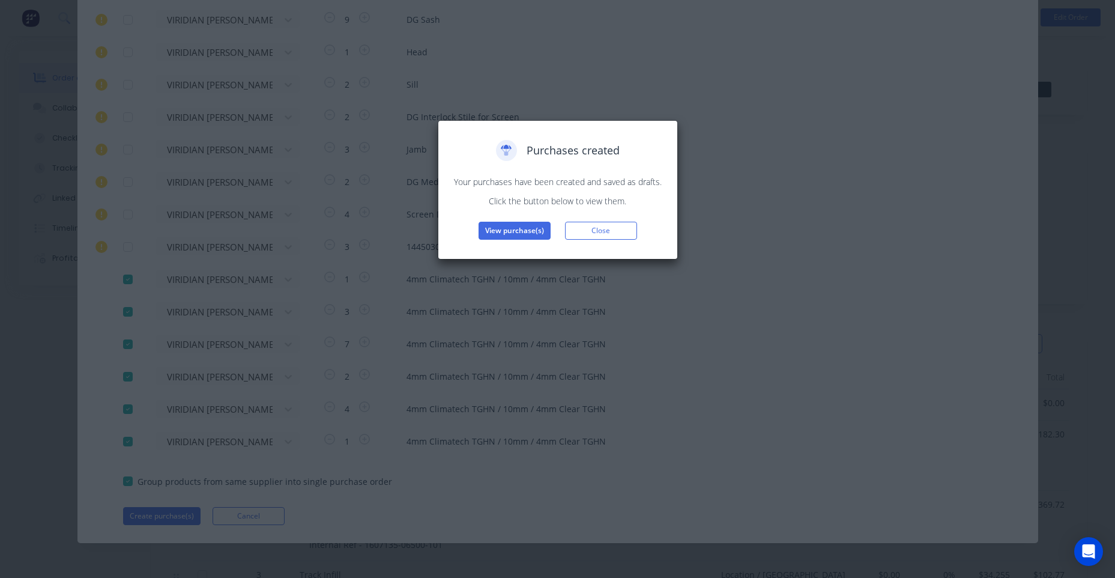
click at [504, 240] on div "Purchases created Your purchases have been created and saved as drafts. Click t…" at bounding box center [558, 189] width 240 height 139
click at [510, 234] on button "View purchase(s)" at bounding box center [515, 231] width 72 height 18
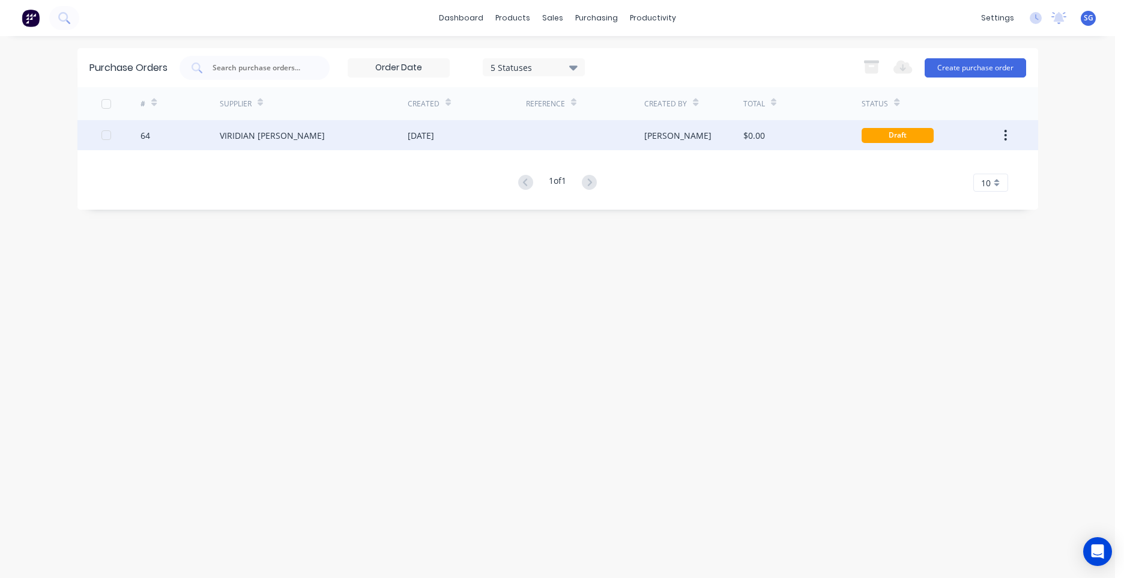
click at [815, 147] on div "$0.00" at bounding box center [802, 135] width 118 height 30
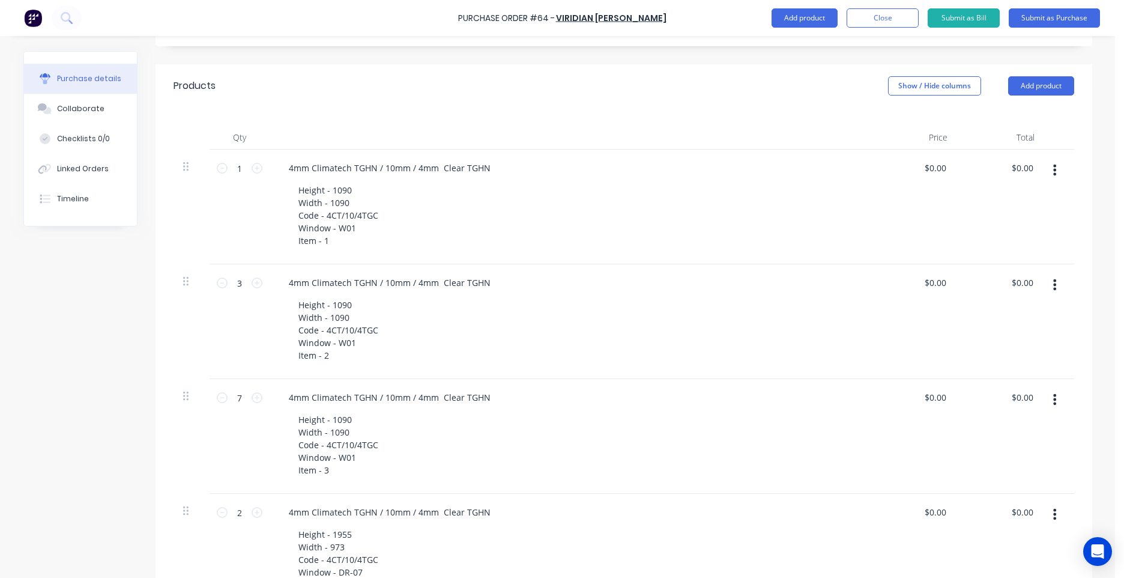
scroll to position [480, 0]
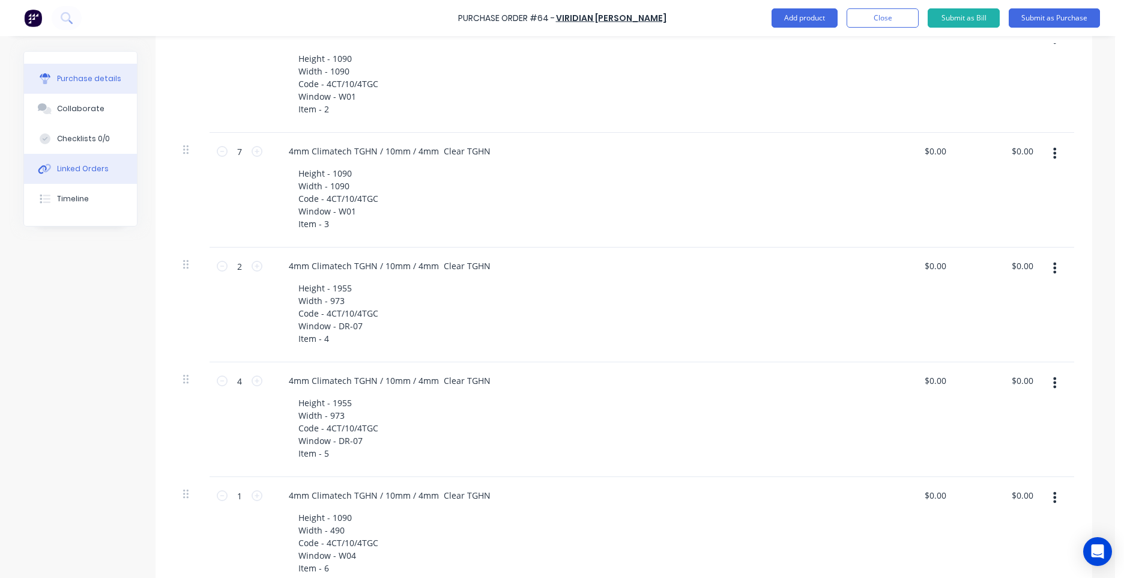
click at [61, 178] on button "Linked Orders" at bounding box center [80, 169] width 113 height 30
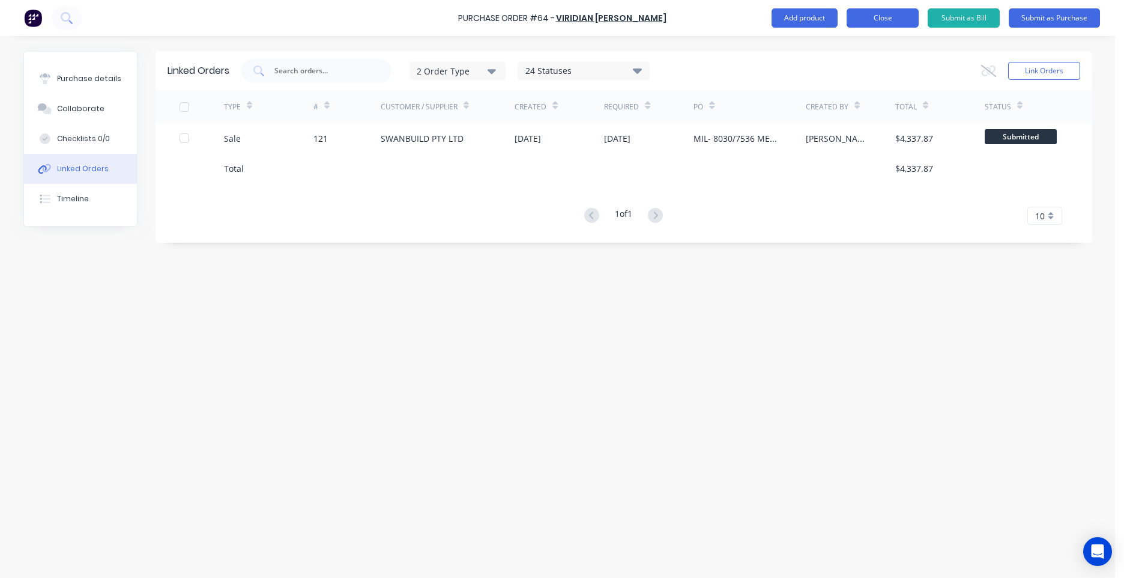
click at [887, 22] on button "Close" at bounding box center [883, 17] width 72 height 19
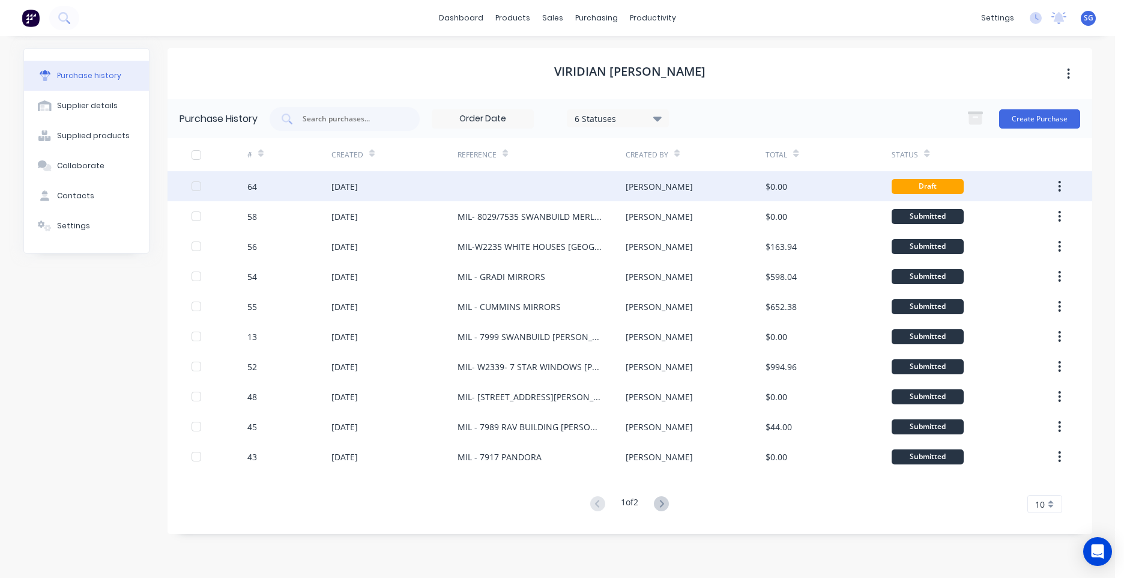
click at [530, 176] on div at bounding box center [542, 186] width 168 height 30
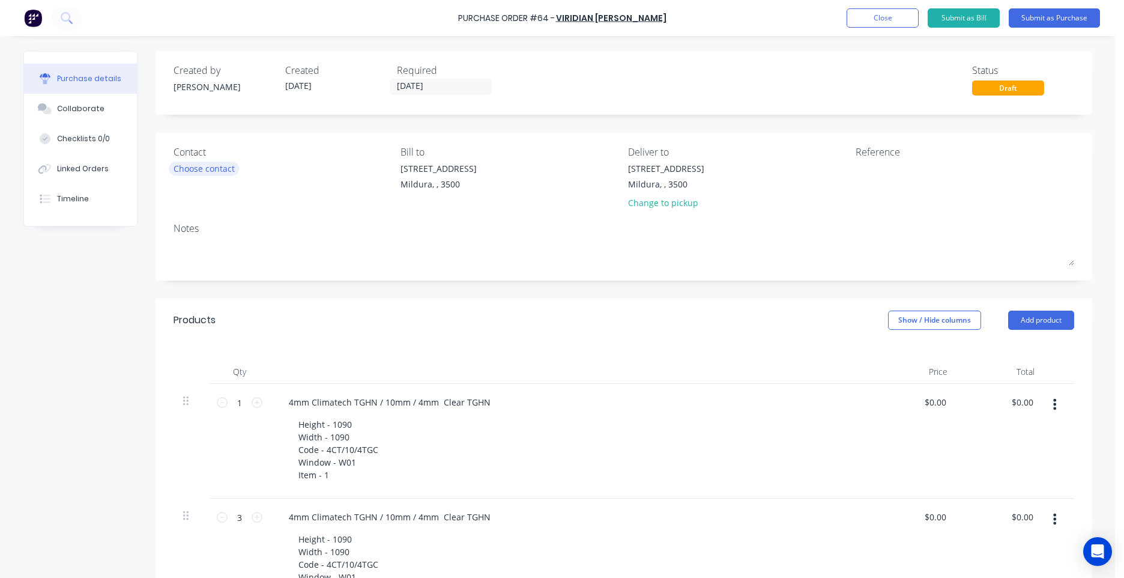
click at [184, 164] on div "Choose contact" at bounding box center [204, 168] width 61 height 13
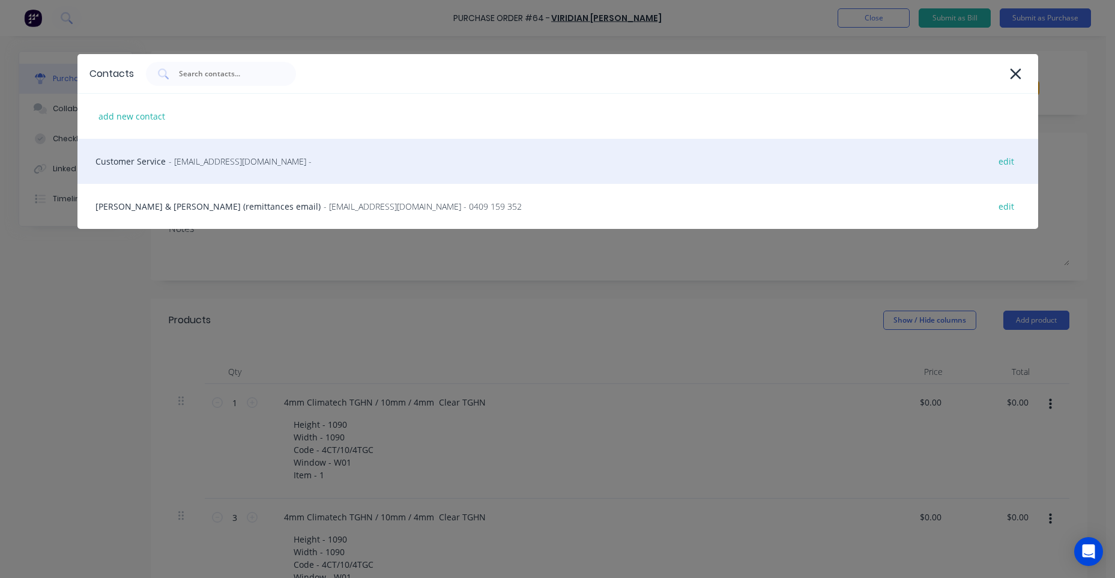
click at [239, 157] on span "- vircustomerservicecls@viridianglass.com -" at bounding box center [240, 161] width 143 height 13
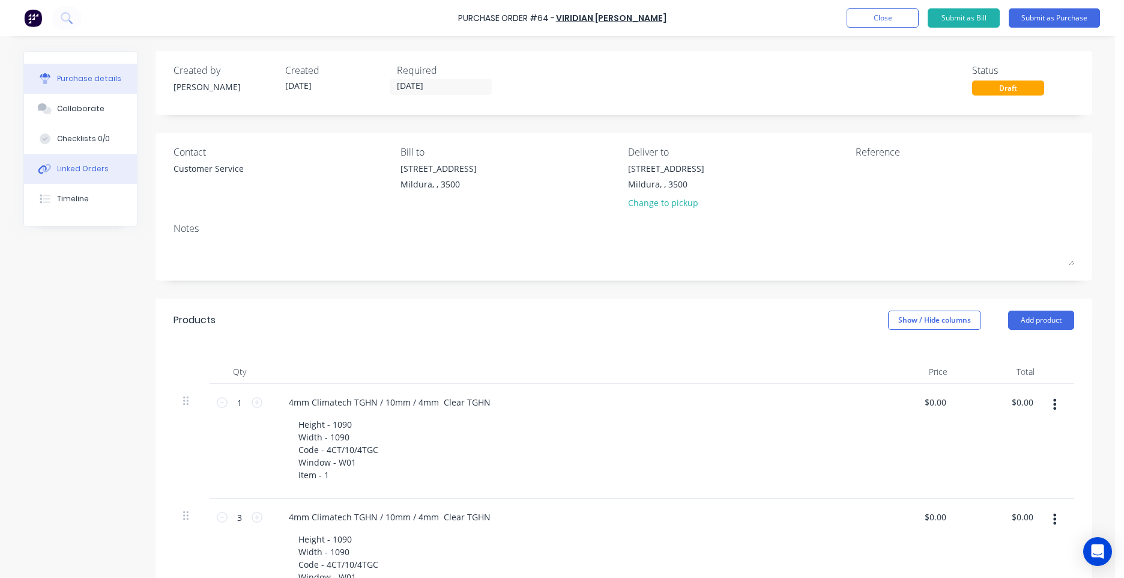
click at [58, 175] on button "Linked Orders" at bounding box center [80, 169] width 113 height 30
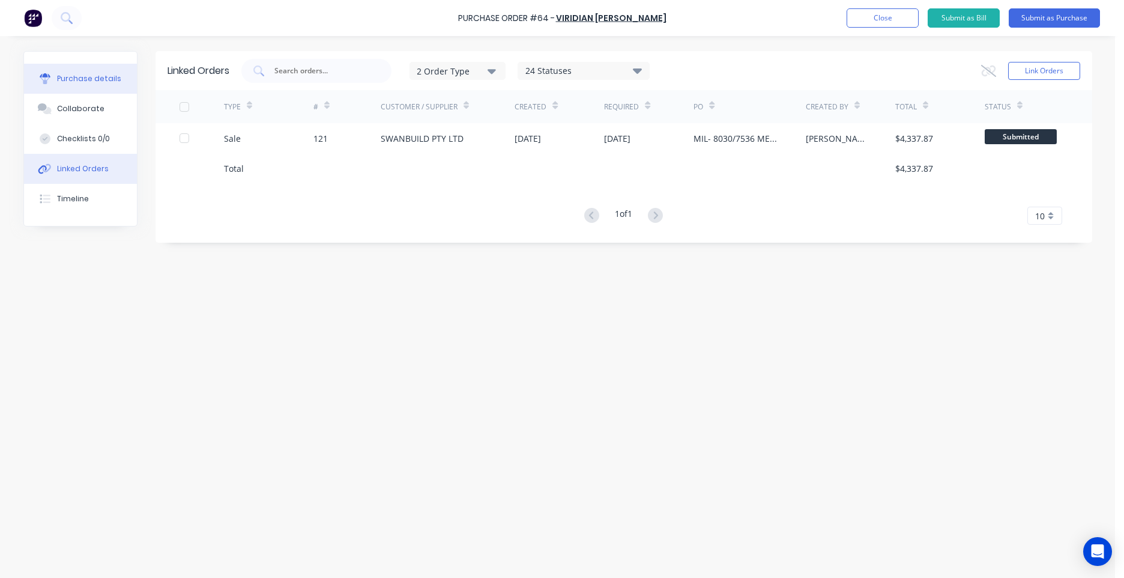
click at [116, 83] on div "Purchase details" at bounding box center [89, 78] width 64 height 11
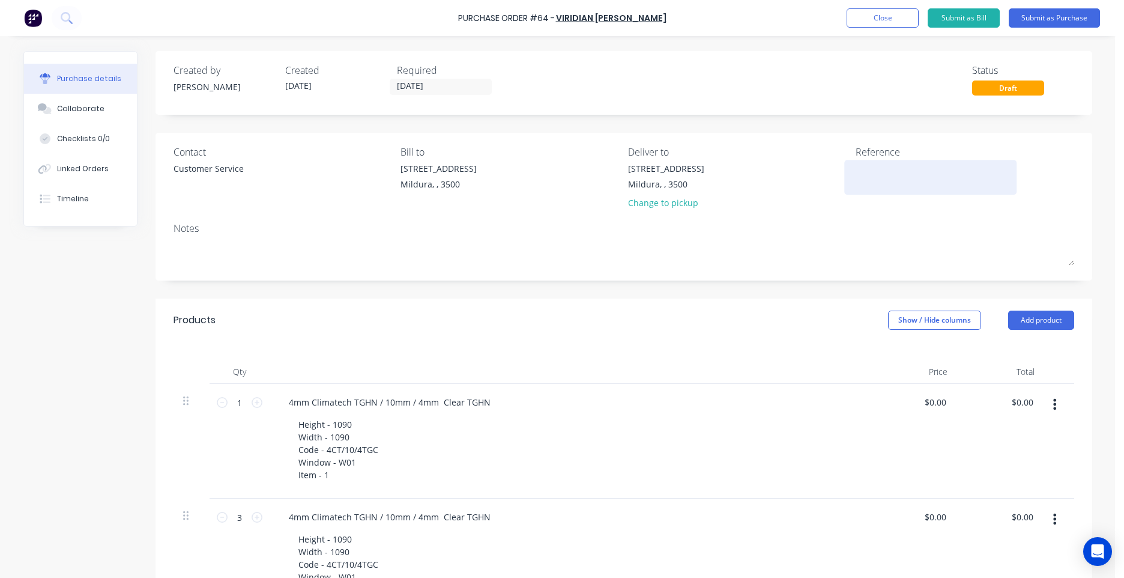
click at [877, 178] on textarea at bounding box center [931, 175] width 150 height 27
type textarea "MIL- 8030/7536 SWANBUILD MERLONG SE"
type textarea "x"
type textarea "MIL- 8030/7536 SWANBUILD MERLONG SET"
type textarea "x"
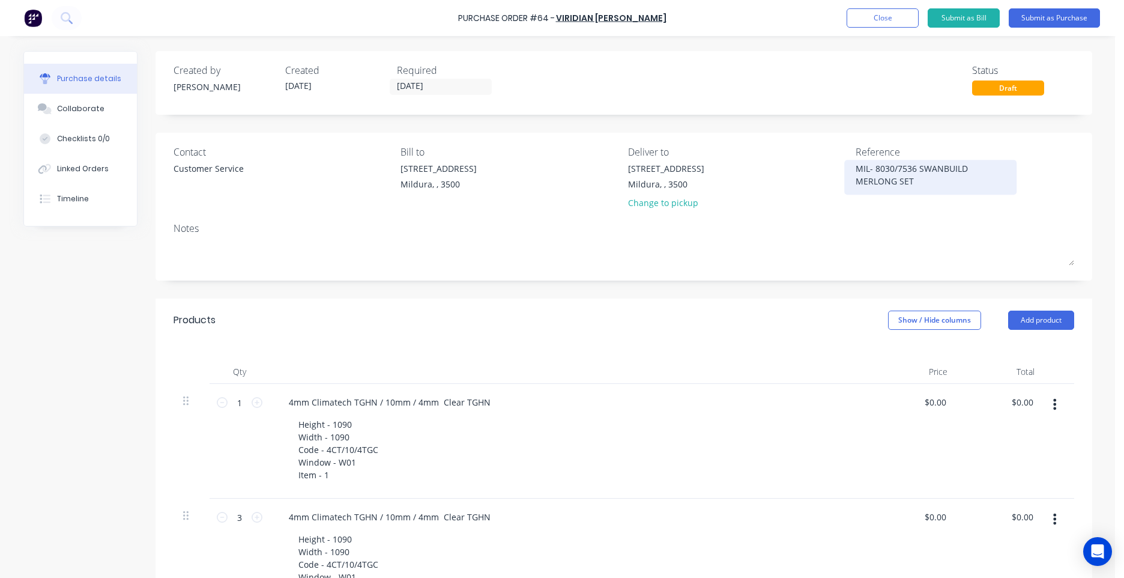
type textarea "MIL- 8030/7536 SWANBUILD MERLONG SET"
type textarea "x"
type textarea "MIL- 8030/7536 SWANBUILD MERLONG SET C"
type textarea "x"
type textarea "MIL- 8030/7536 SWANBUILD MERLONG SET C"
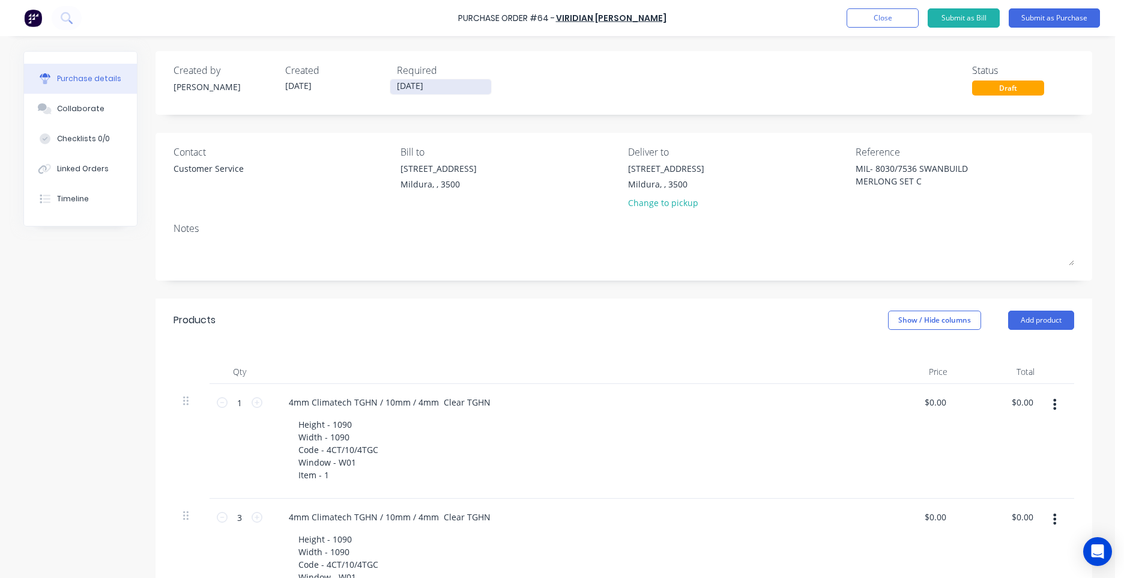
click at [444, 84] on input "[DATE]" at bounding box center [440, 86] width 101 height 15
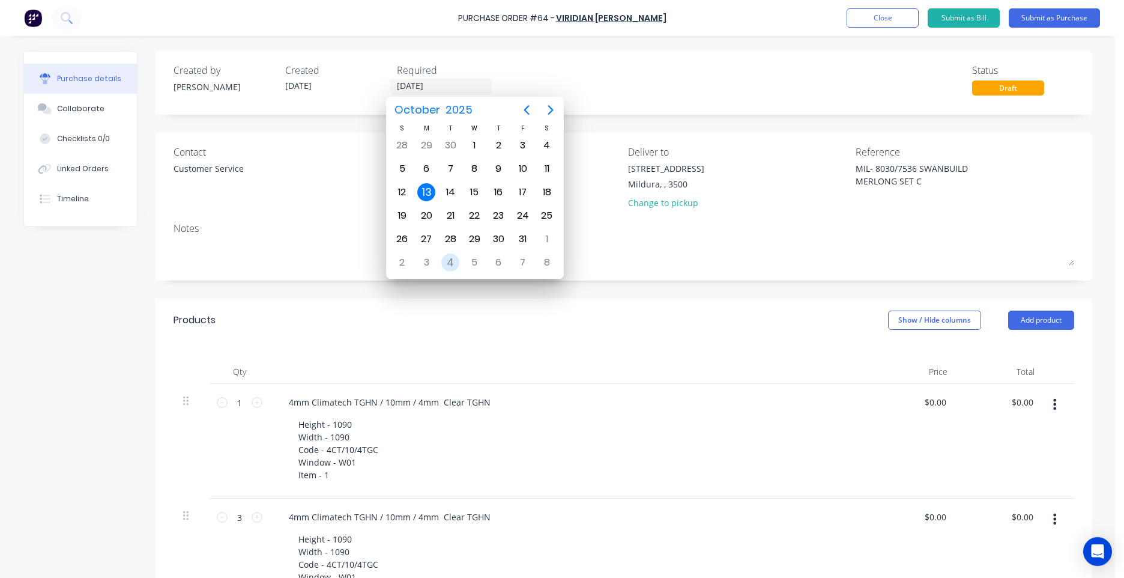
click at [452, 263] on div "4" at bounding box center [450, 262] width 18 height 18
type textarea "x"
type input "04/11/25"
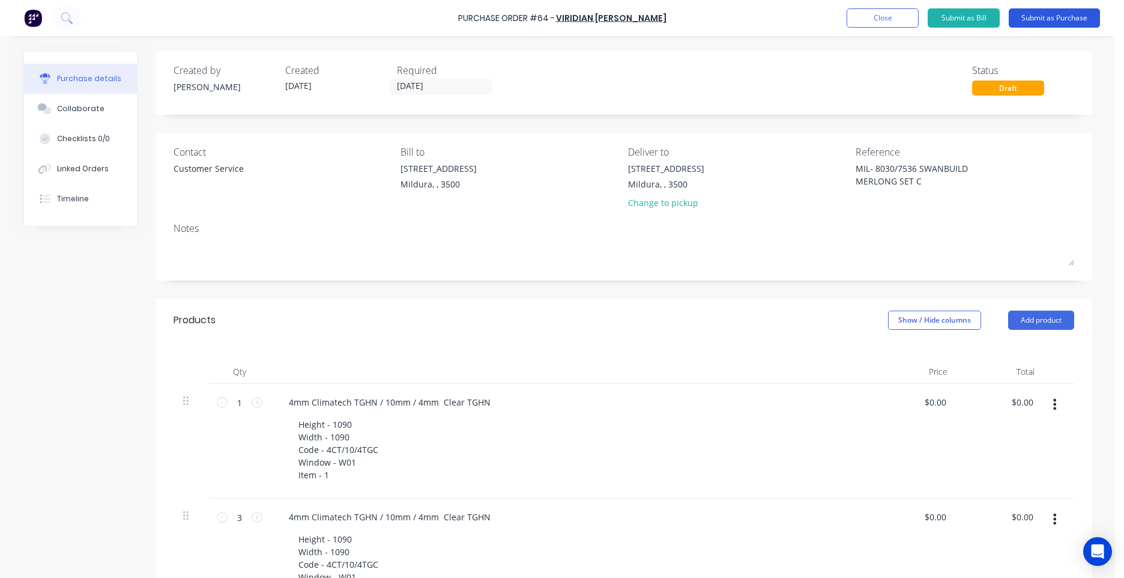
click at [1052, 13] on button "Submit as Purchase" at bounding box center [1054, 17] width 91 height 19
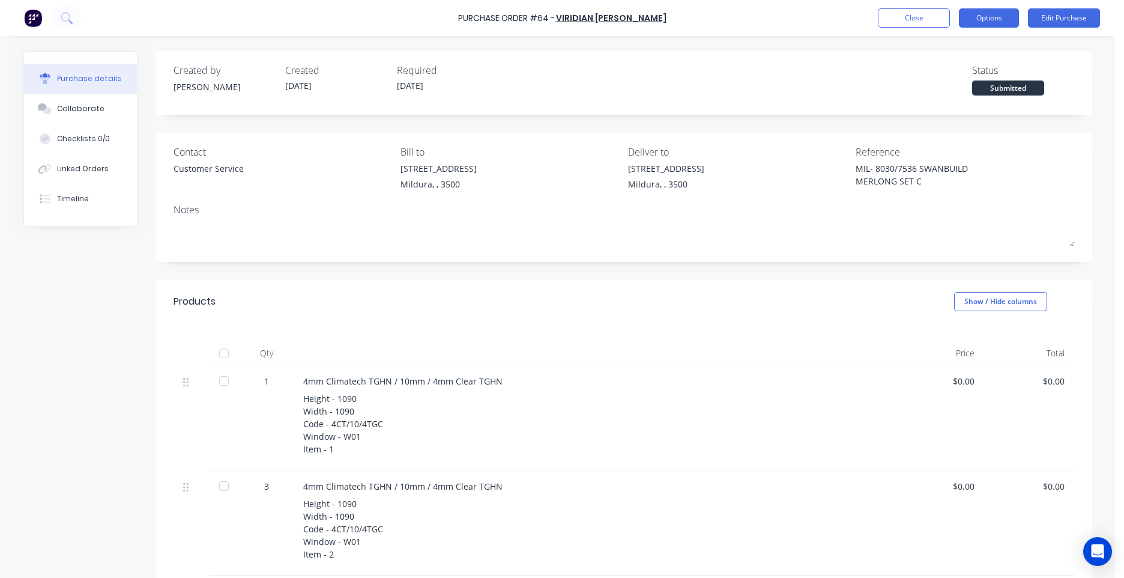
click at [1000, 17] on button "Options" at bounding box center [989, 17] width 60 height 19
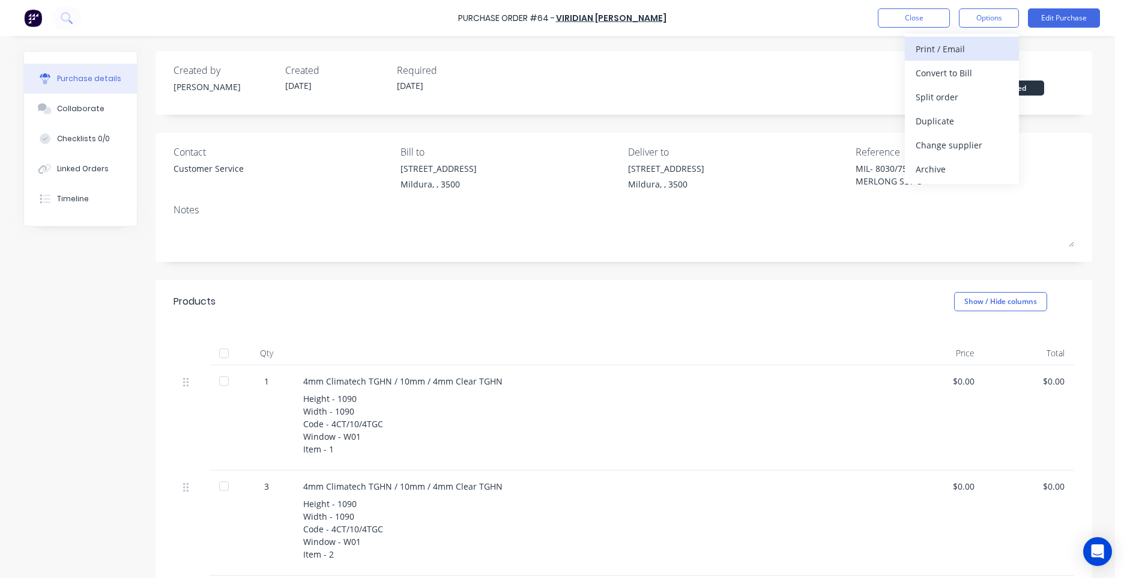
click at [949, 46] on div "Print / Email" at bounding box center [962, 48] width 92 height 17
click at [953, 91] on div "Without pricing" at bounding box center [962, 96] width 92 height 17
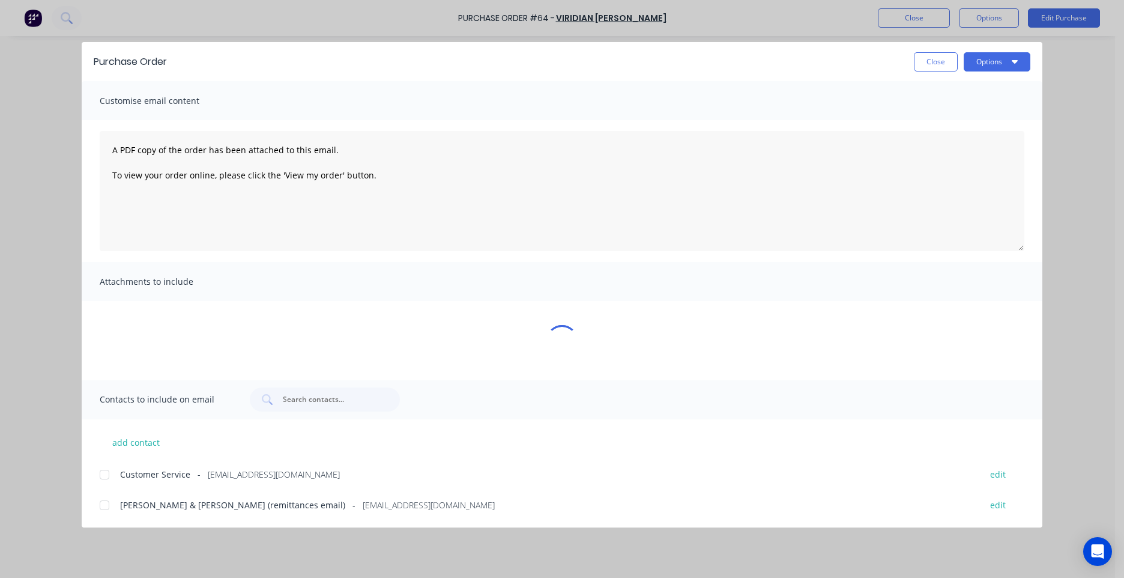
type textarea "x"
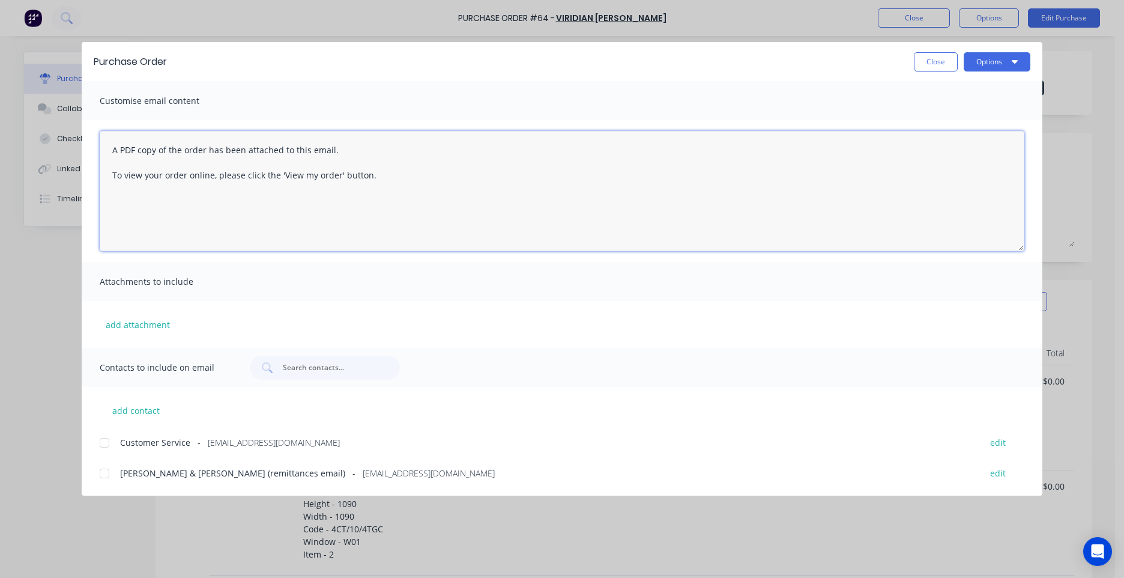
click at [115, 142] on textarea "A PDF copy of the order has been attached to this email. To view your order onl…" at bounding box center [562, 191] width 925 height 120
click at [112, 145] on textarea "A PDF copy of the order has been attached to this email. To view your order onl…" at bounding box center [562, 191] width 925 height 120
click at [378, 208] on textarea "Hi, A PDF copy of the order has been attached to this email. To view your order…" at bounding box center [562, 191] width 925 height 120
paste textarea "PO TEXT: PO-51309 ITEM TEXT: MGA DICHIERA"
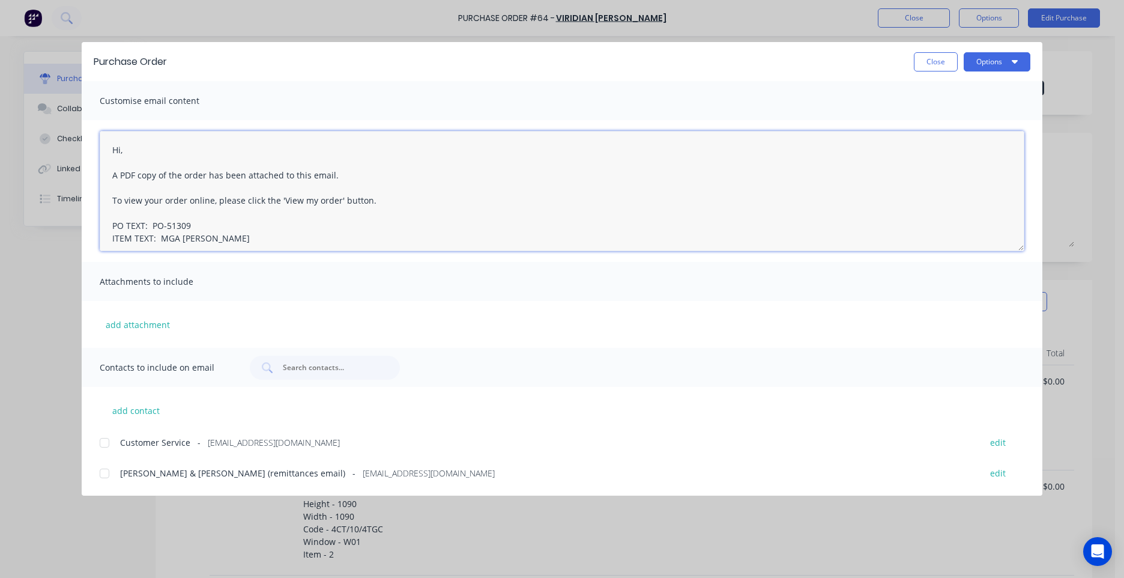
scroll to position [7, 0]
drag, startPoint x: 183, startPoint y: 217, endPoint x: 151, endPoint y: 217, distance: 31.8
click at [151, 217] on textarea "Hi, A PDF copy of the order has been attached to this email. To view your order…" at bounding box center [562, 191] width 925 height 120
drag, startPoint x: 206, startPoint y: 234, endPoint x: 163, endPoint y: 235, distance: 43.3
click at [163, 235] on textarea "Hi, A PDF copy of the order has been attached to this email. To view your order…" at bounding box center [562, 191] width 925 height 120
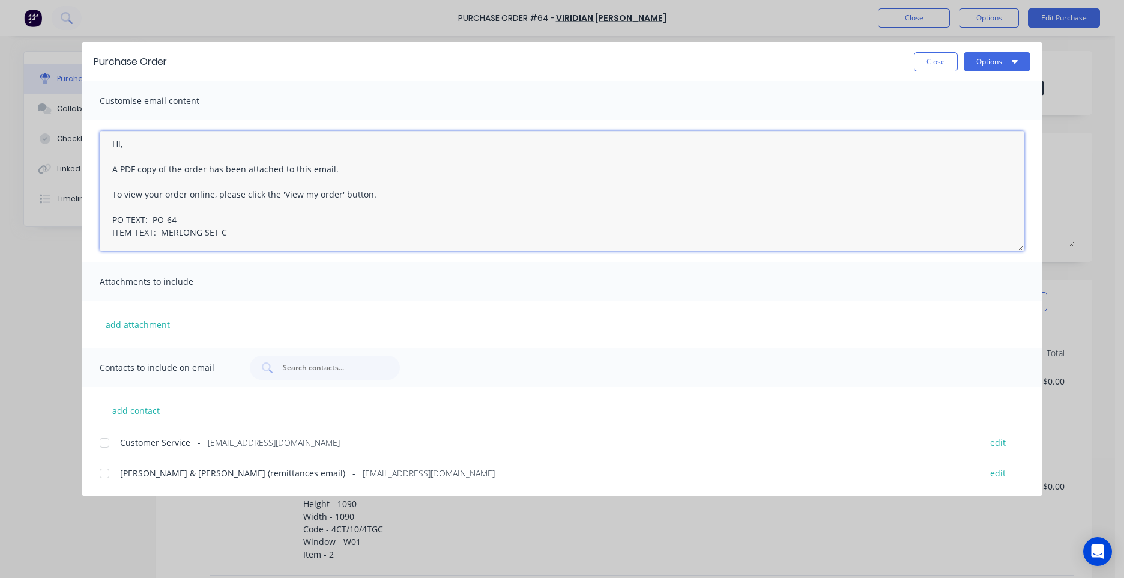
click at [106, 442] on div at bounding box center [104, 443] width 24 height 24
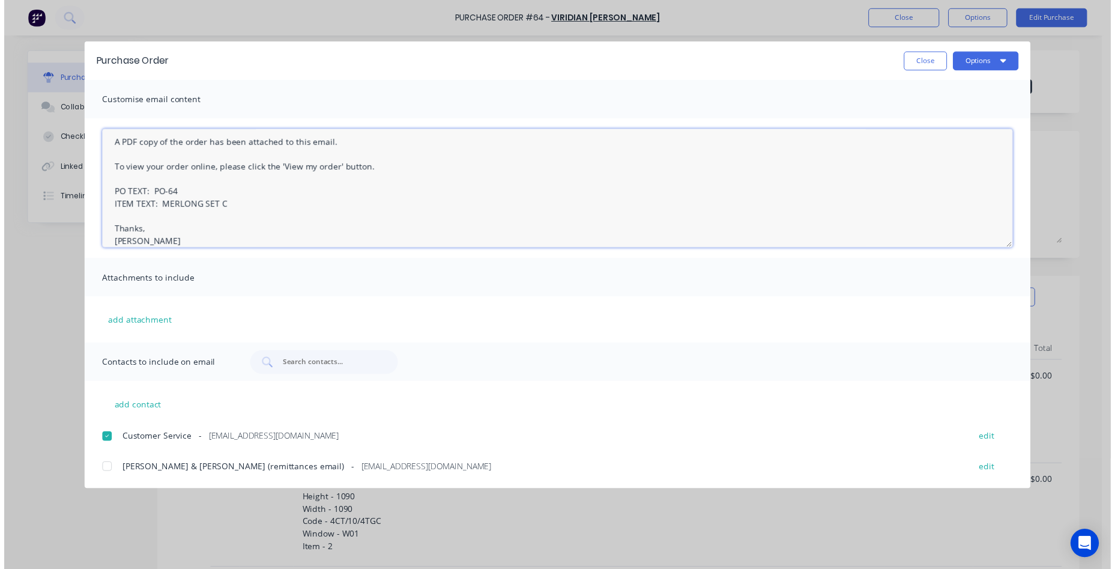
scroll to position [56, 0]
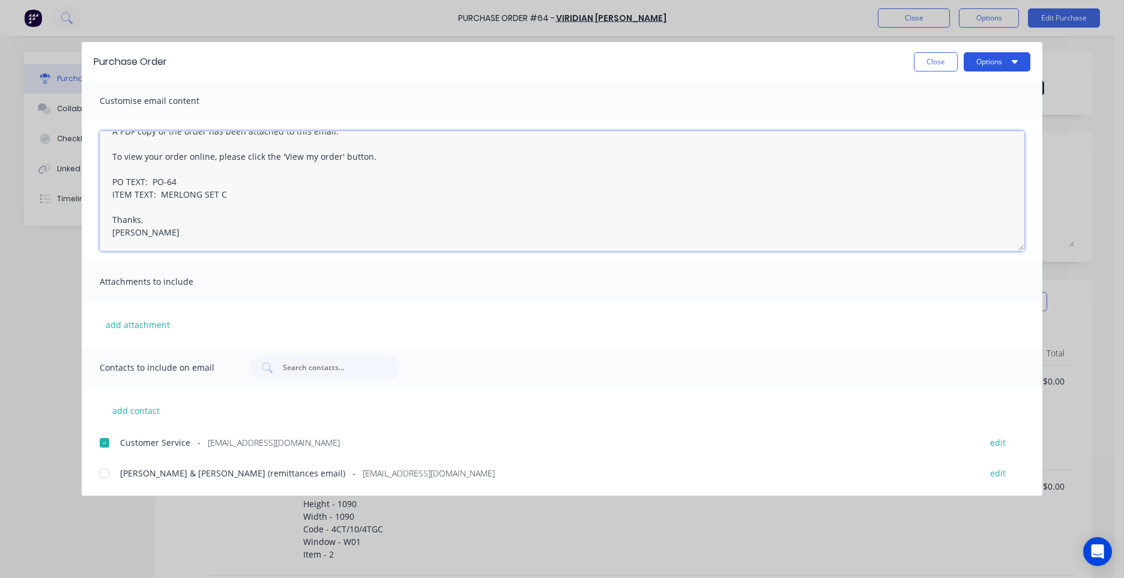
type textarea "Hi, A PDF copy of the order has been attached to this email. To view your order…"
click at [991, 66] on button "Options" at bounding box center [997, 61] width 67 height 19
click at [957, 136] on div "Email" at bounding box center [973, 140] width 92 height 17
click at [987, 61] on button "Options" at bounding box center [997, 61] width 67 height 19
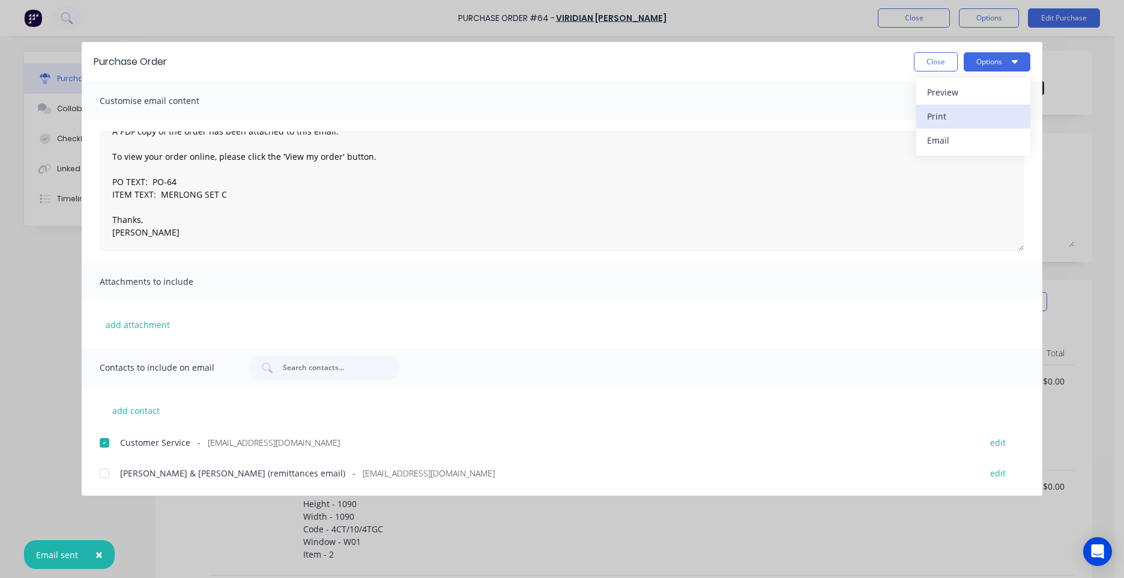
click at [952, 109] on div "Print" at bounding box center [973, 115] width 92 height 17
drag, startPoint x: 943, startPoint y: 62, endPoint x: 821, endPoint y: 28, distance: 127.0
click at [941, 62] on button "Close" at bounding box center [936, 61] width 44 height 19
type textarea "x"
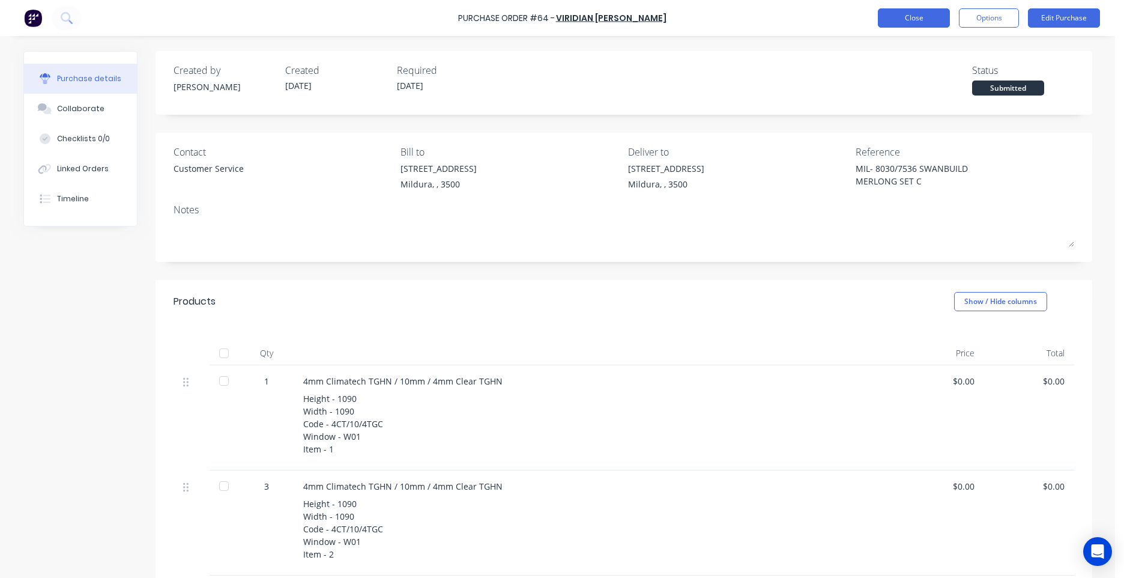
click at [936, 15] on button "Close" at bounding box center [914, 17] width 72 height 19
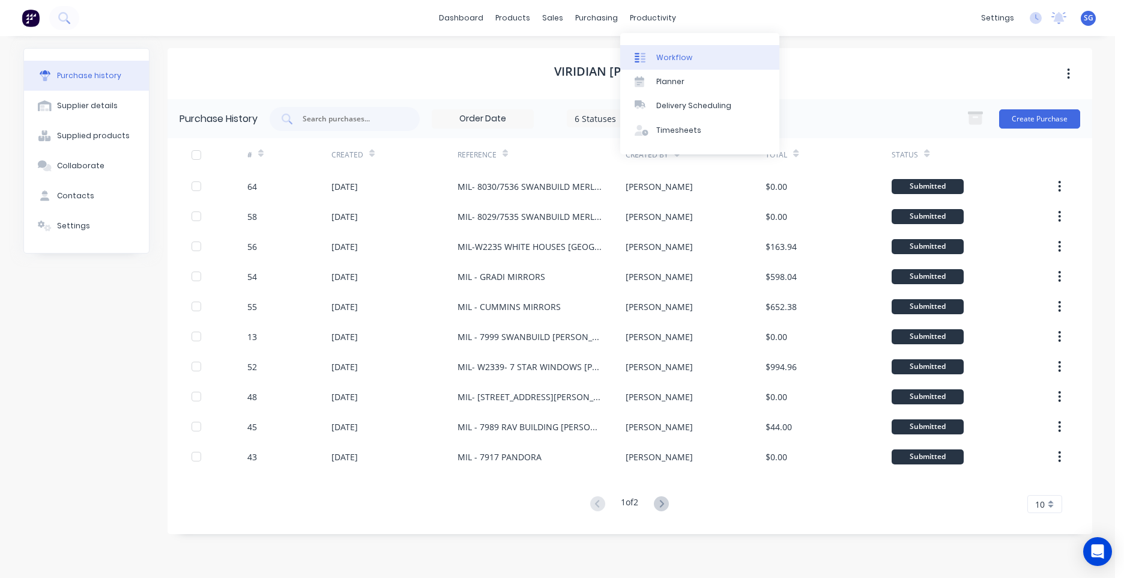
click at [655, 50] on link "Workflow" at bounding box center [699, 57] width 159 height 24
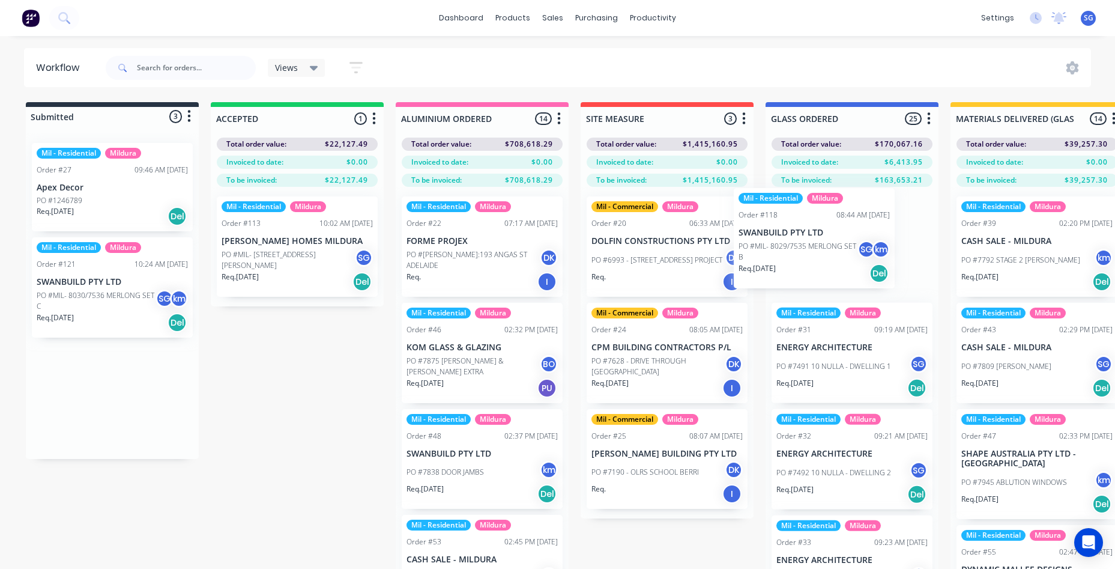
drag, startPoint x: 116, startPoint y: 302, endPoint x: 831, endPoint y: 255, distance: 716.1
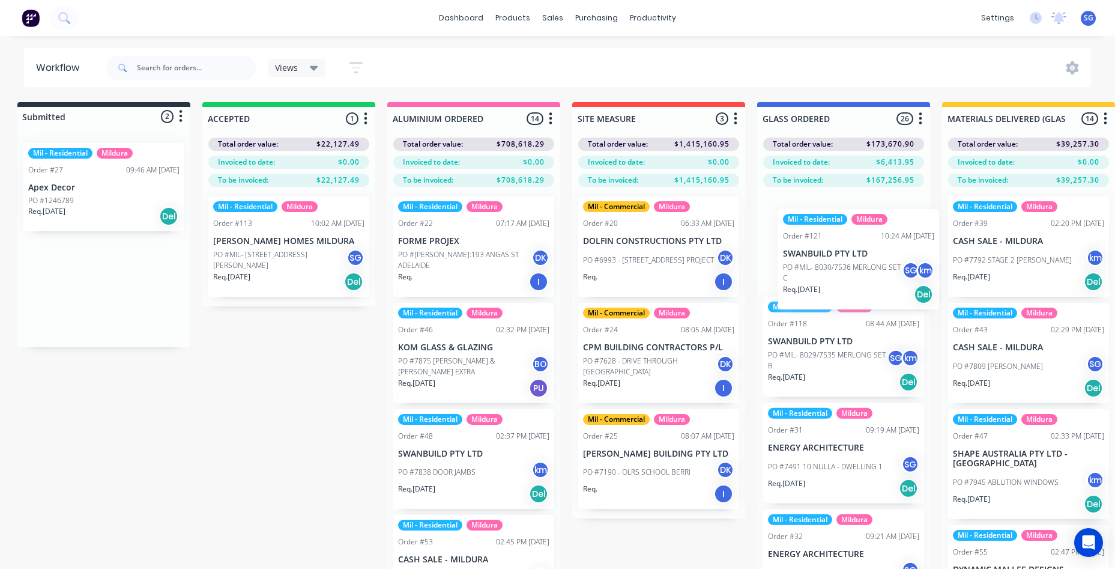
drag, startPoint x: 83, startPoint y: 307, endPoint x: 836, endPoint y: 277, distance: 753.0
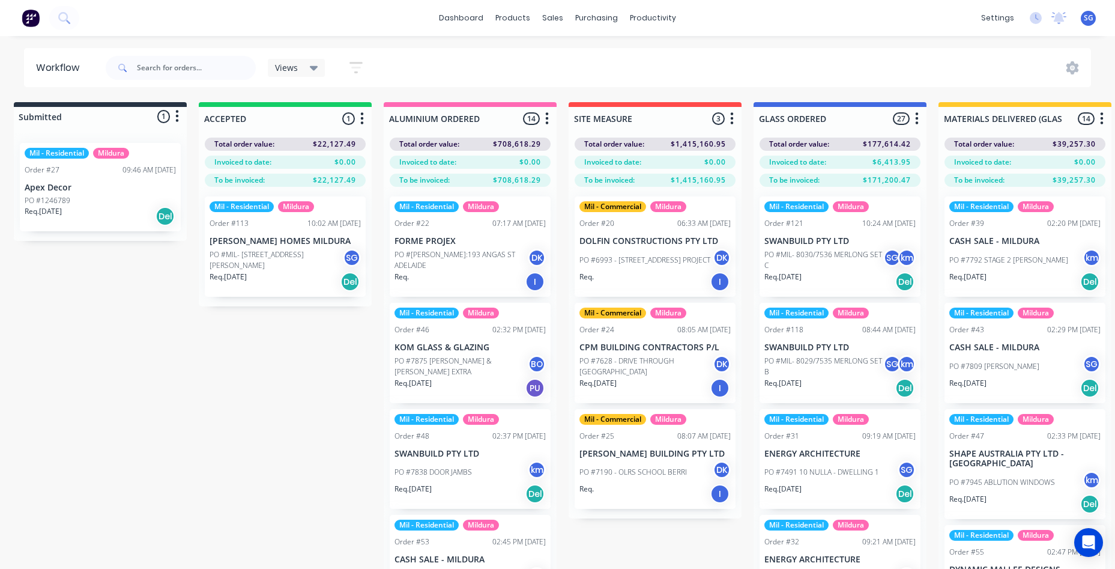
click at [638, 61] on div "Purchase Orders" at bounding box center [635, 57] width 64 height 11
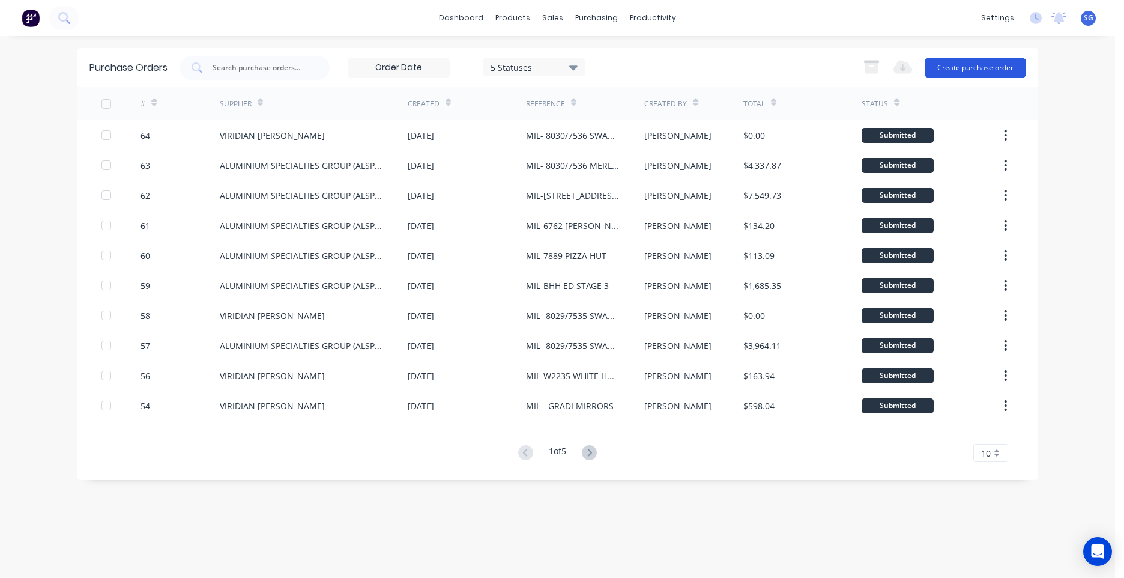
click at [951, 70] on button "Create purchase order" at bounding box center [975, 67] width 101 height 19
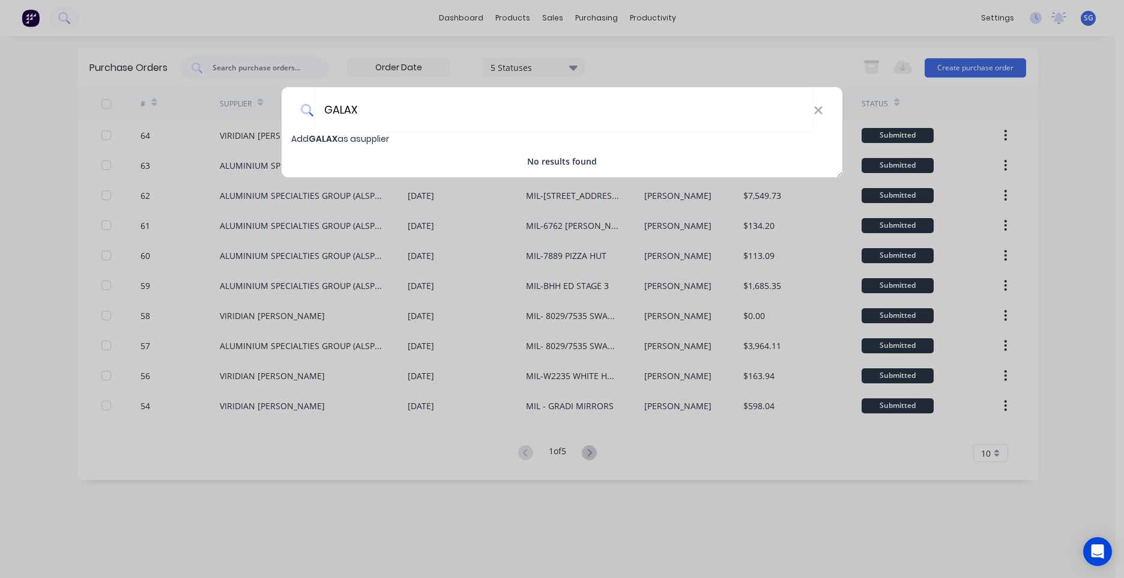
type input "GALAX"
